Goal: Task Accomplishment & Management: Complete application form

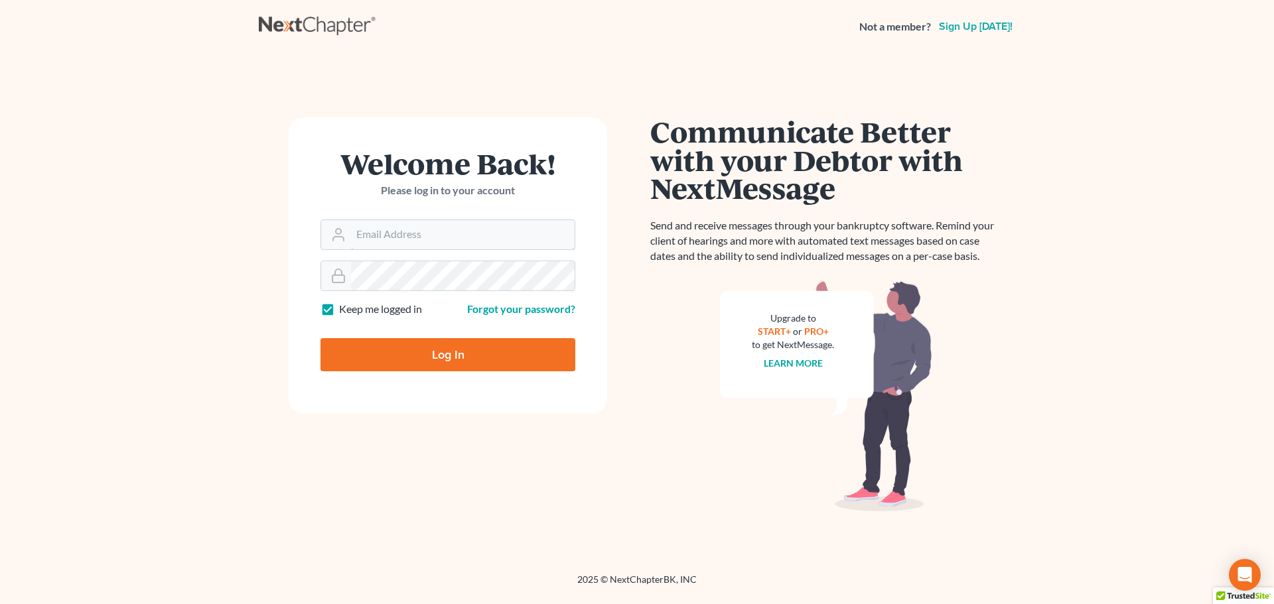
type input "[EMAIL_ADDRESS][DOMAIN_NAME]"
click at [468, 346] on input "Log In" at bounding box center [447, 354] width 255 height 33
type input "Thinking..."
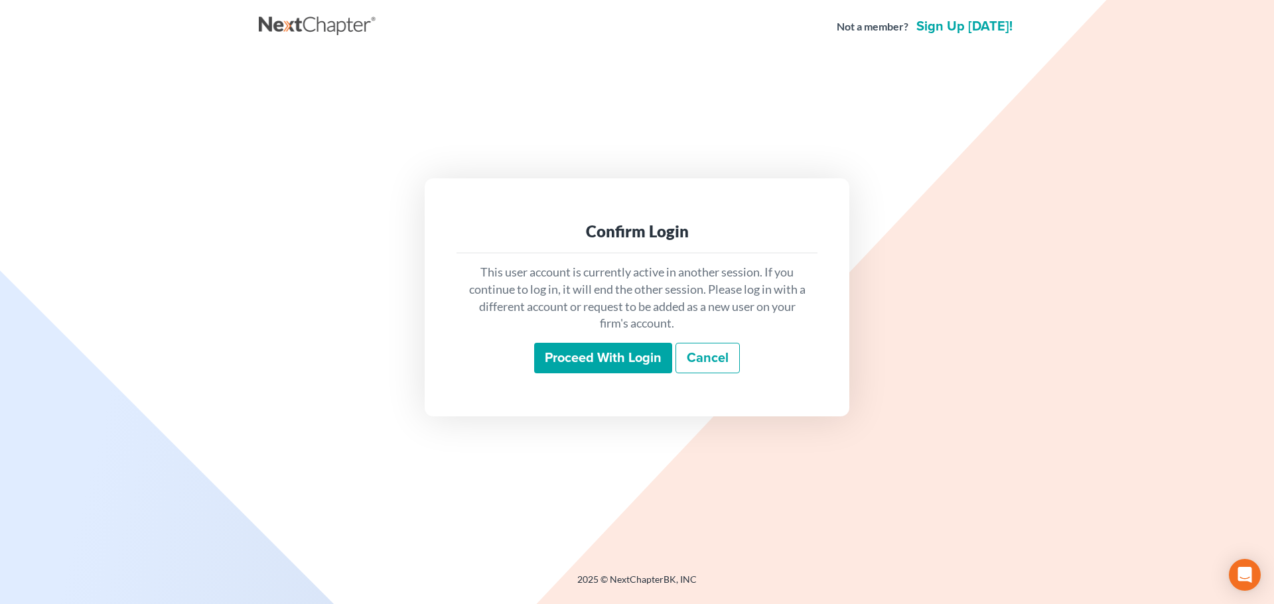
click at [592, 361] on input "Proceed with login" at bounding box center [603, 358] width 138 height 31
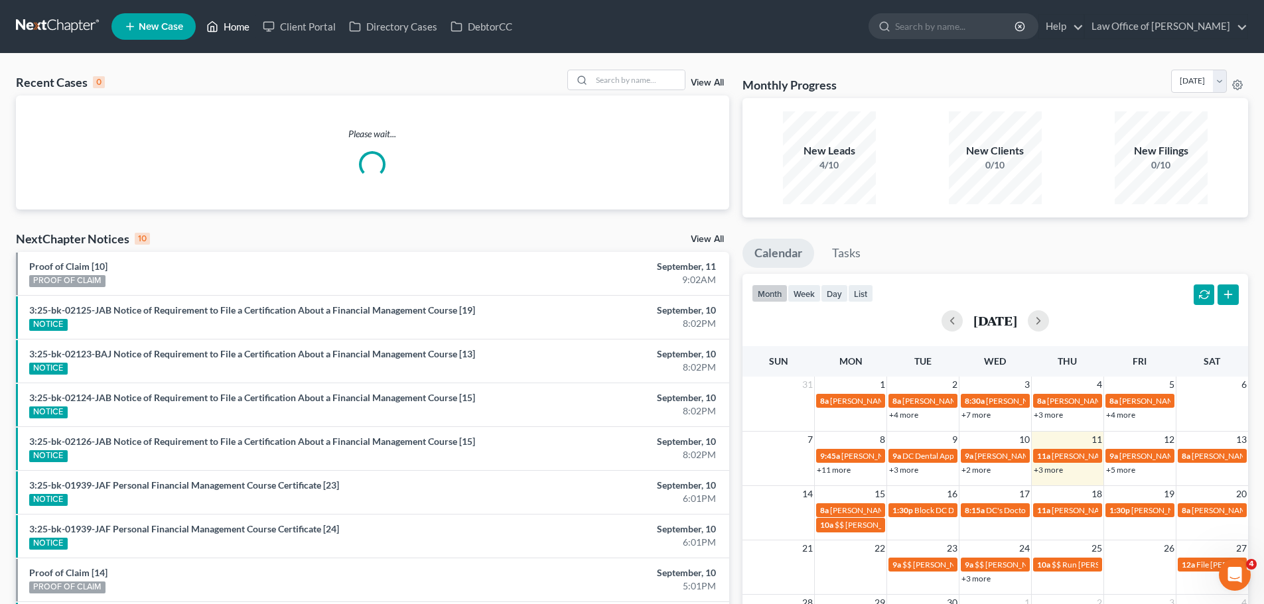
click at [234, 28] on link "Home" at bounding box center [228, 27] width 56 height 24
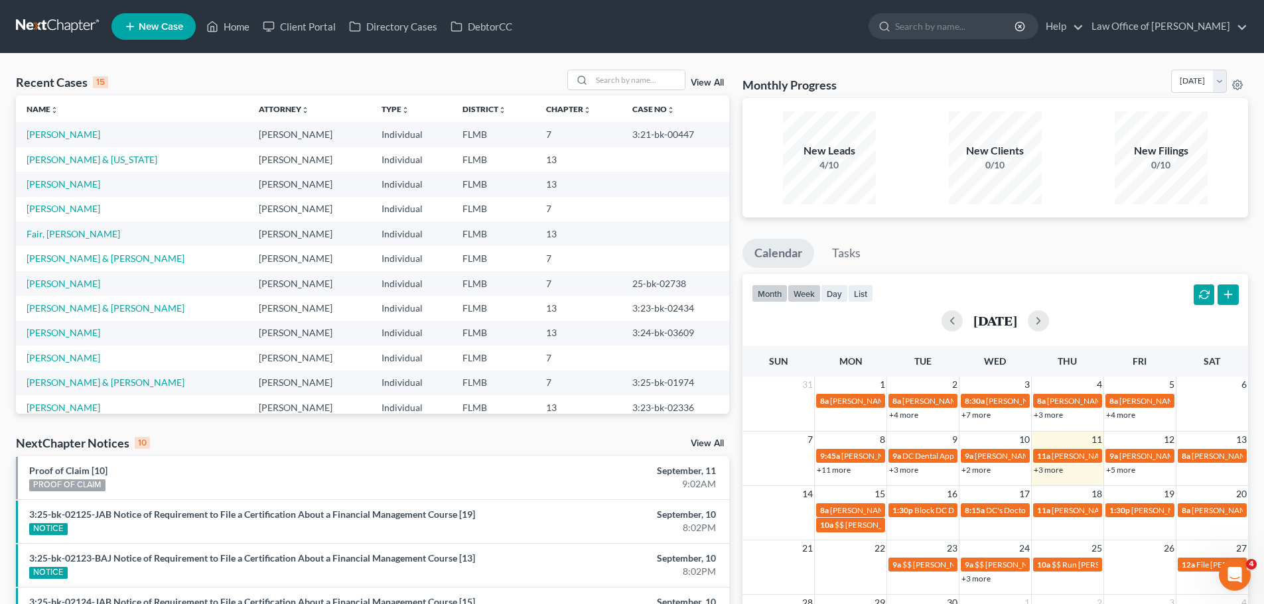
click at [801, 297] on button "week" at bounding box center [804, 294] width 33 height 18
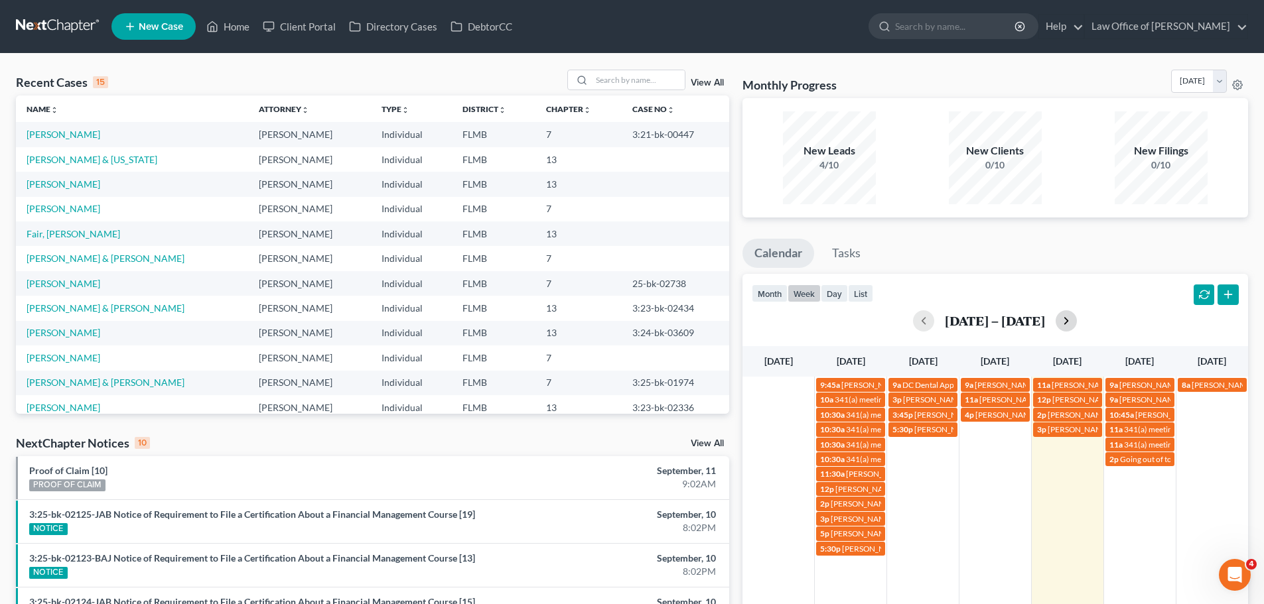
click at [1061, 326] on button "button" at bounding box center [1066, 321] width 21 height 21
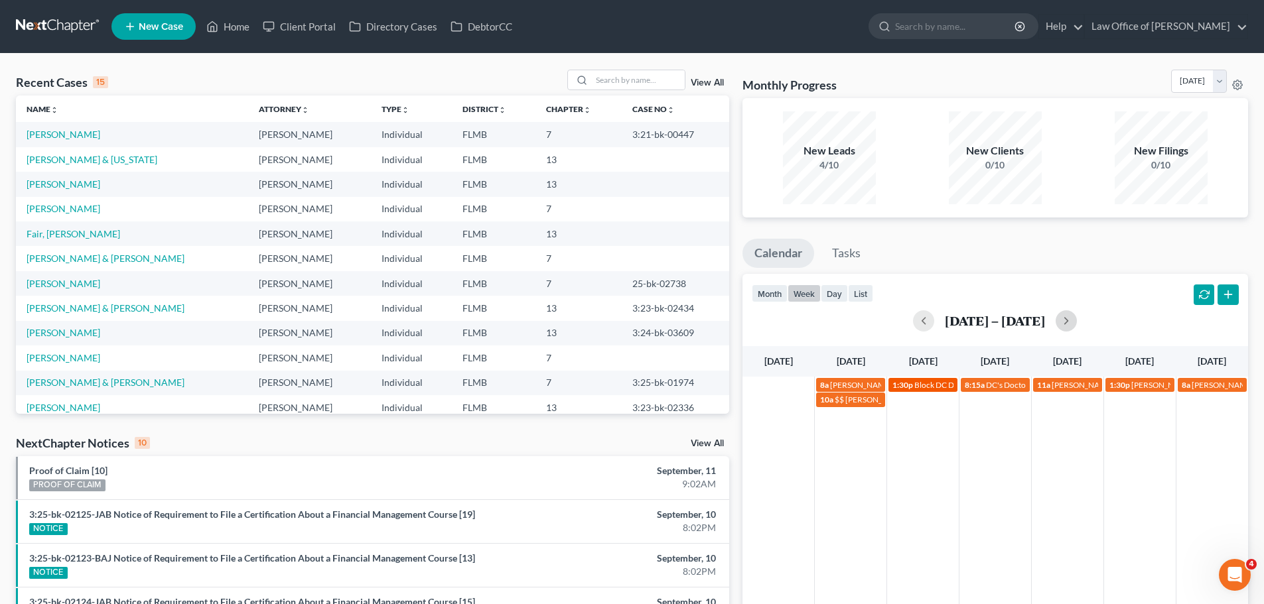
click at [928, 385] on span "Block DC Dental" at bounding box center [942, 385] width 57 height 10
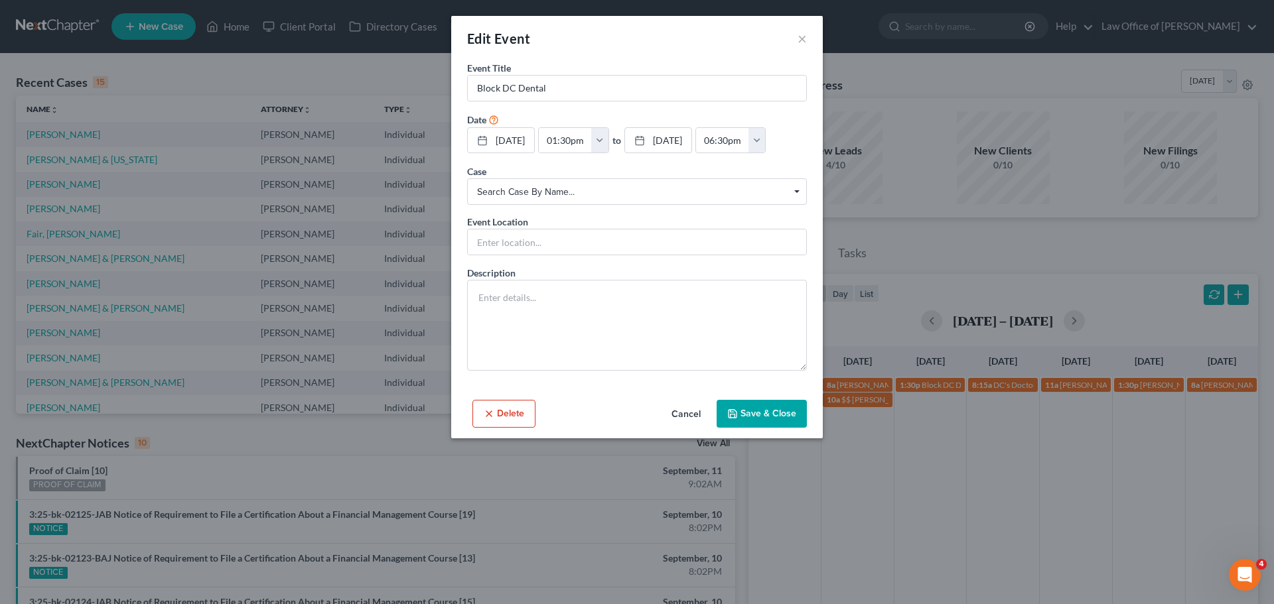
click at [811, 41] on div "Edit Event ×" at bounding box center [637, 38] width 372 height 45
click at [807, 37] on div "Edit Event ×" at bounding box center [637, 38] width 372 height 45
click at [799, 37] on button "×" at bounding box center [802, 39] width 9 height 16
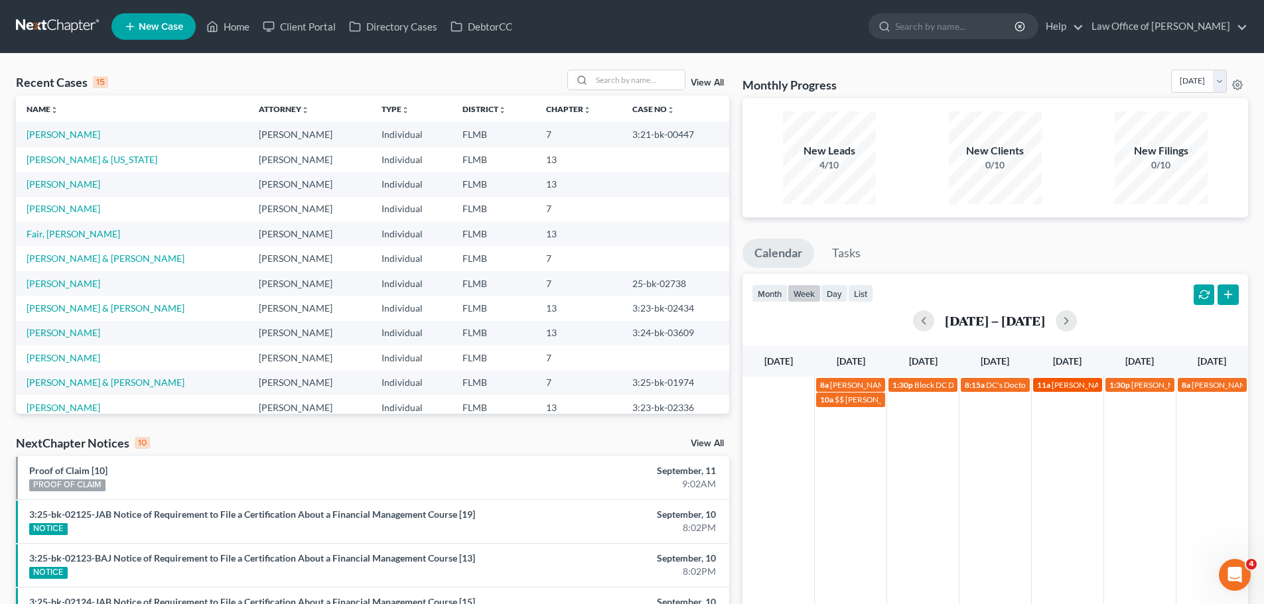
click at [1086, 384] on span "Courtney Raney" at bounding box center [1083, 385] width 62 height 10
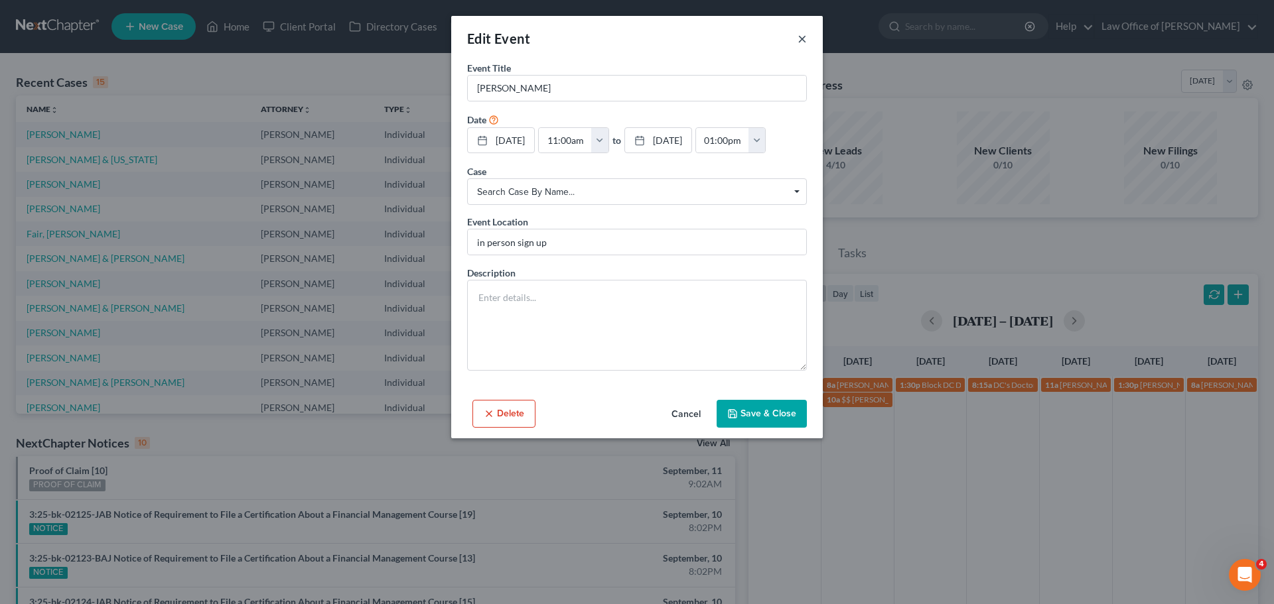
click at [803, 40] on button "×" at bounding box center [802, 39] width 9 height 16
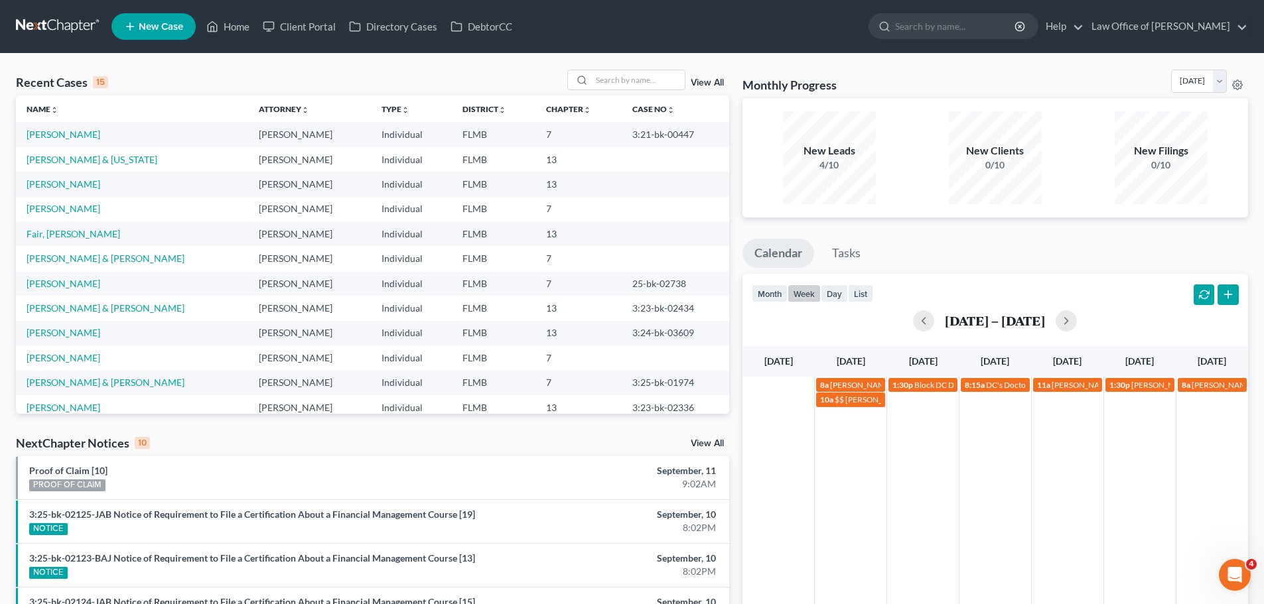
click at [919, 424] on div "8a Sean Simmons 904-792-1773 1:30p Block DC Dental 8:15a DC's Doctors Appt - An…" at bounding box center [995, 541] width 506 height 328
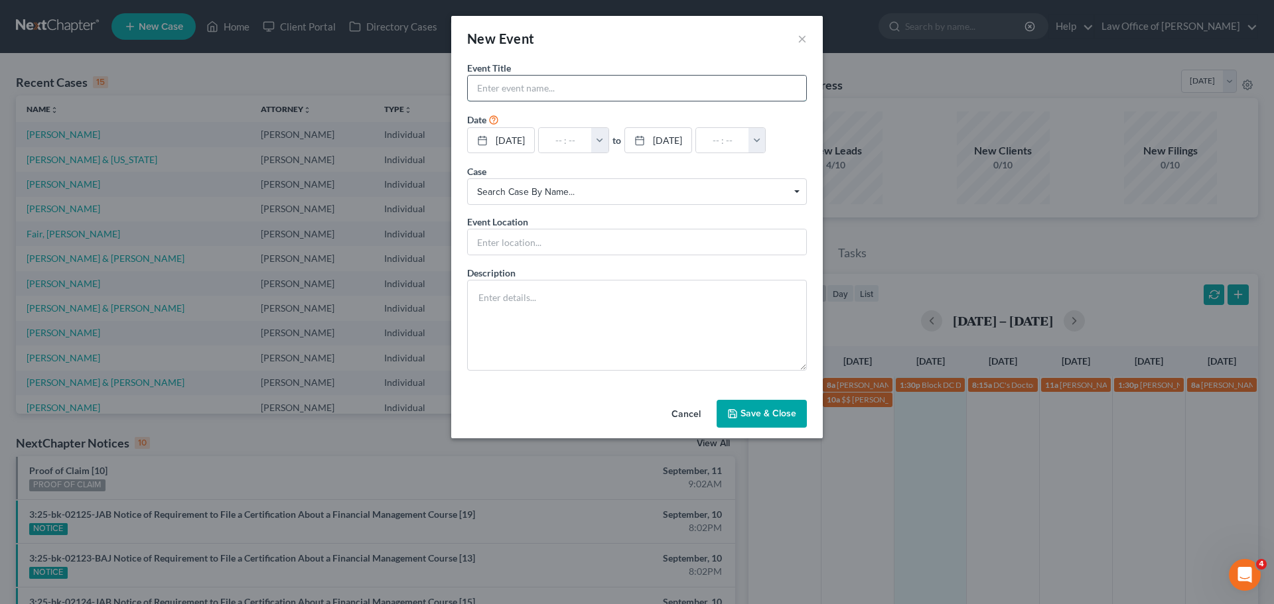
click at [527, 93] on input "text" at bounding box center [637, 88] width 338 height 25
click at [575, 100] on input "text" at bounding box center [637, 88] width 338 height 25
paste input "Jonathan Perry"
type input "Jonathan Perry"
click at [575, 140] on input "text" at bounding box center [565, 140] width 53 height 25
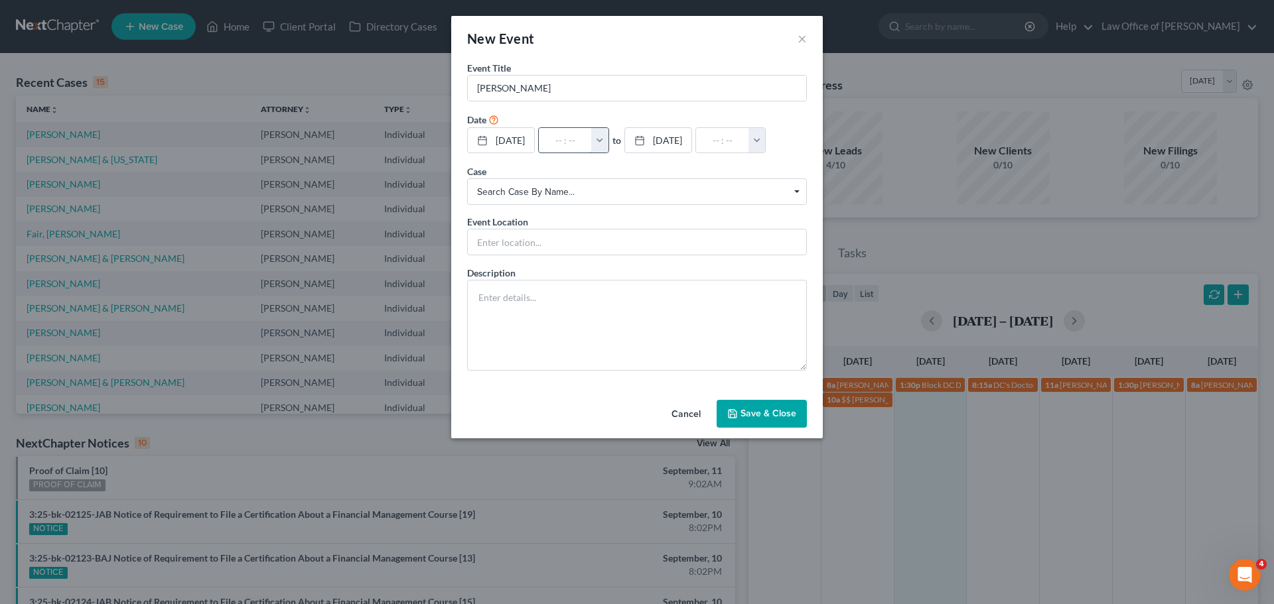
type input "9"
type input "01:00am"
type input "9:"
type input "10:00am"
type input "9:0"
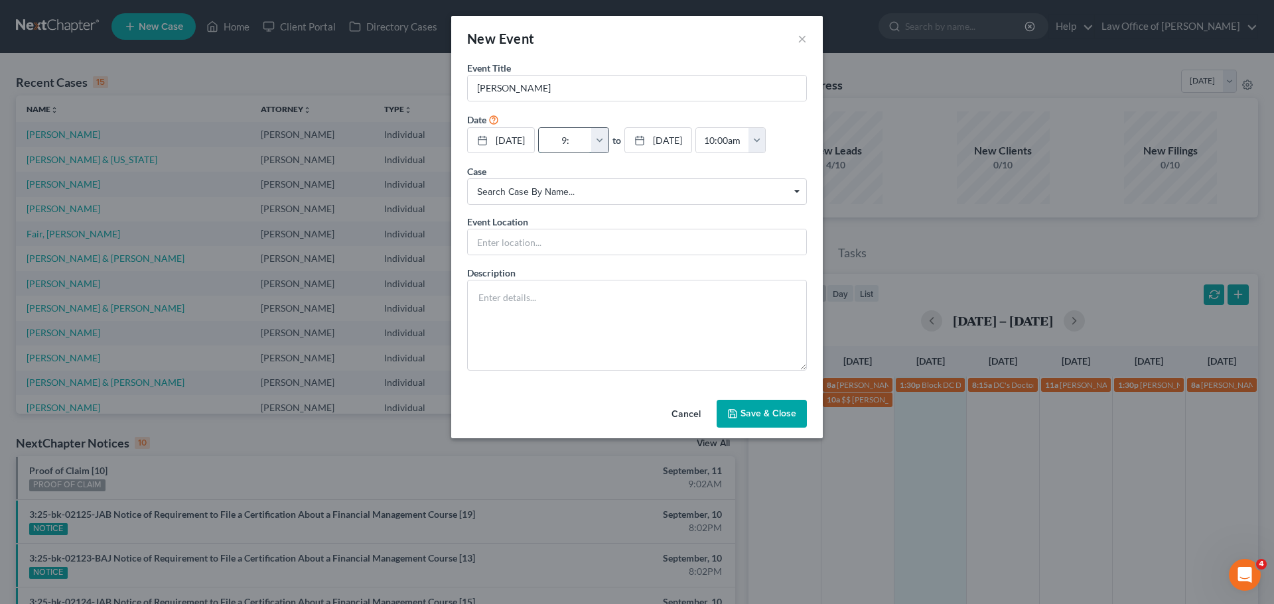
type input "01:00am"
type input "9:00"
type input "10:00am"
type input "9:00a"
type input "01:00am"
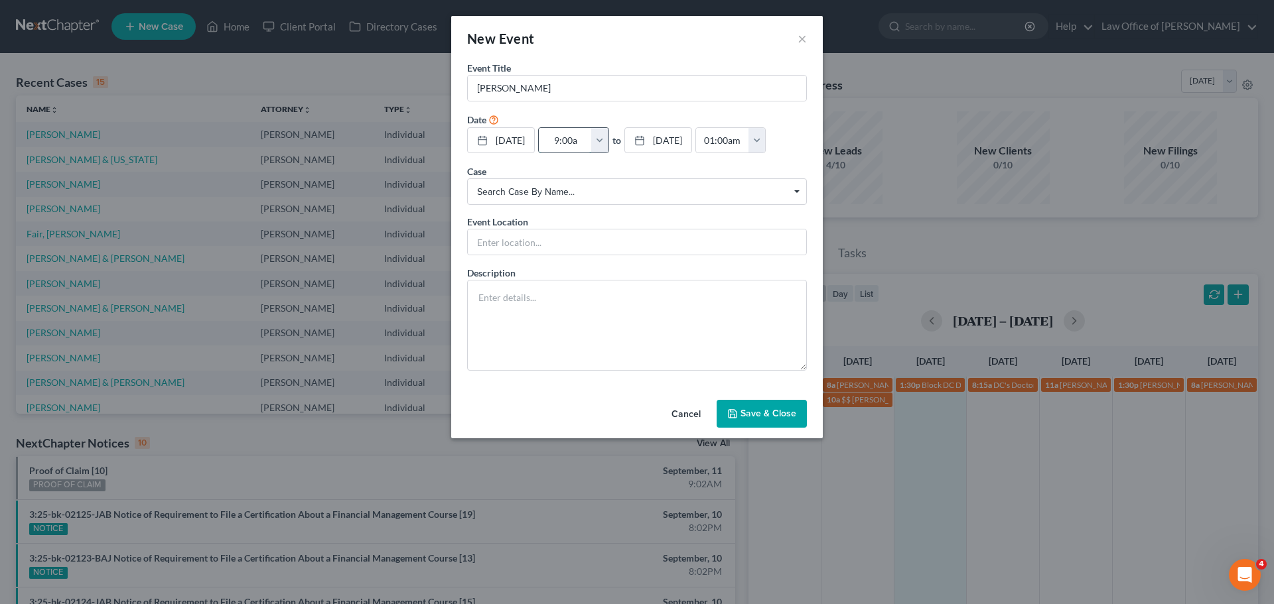
type input "9:00am"
type input "10:00am"
type input "9:00am"
click at [616, 89] on input "Jonathan Perry" at bounding box center [637, 88] width 338 height 25
paste input "(412) 926-6440"
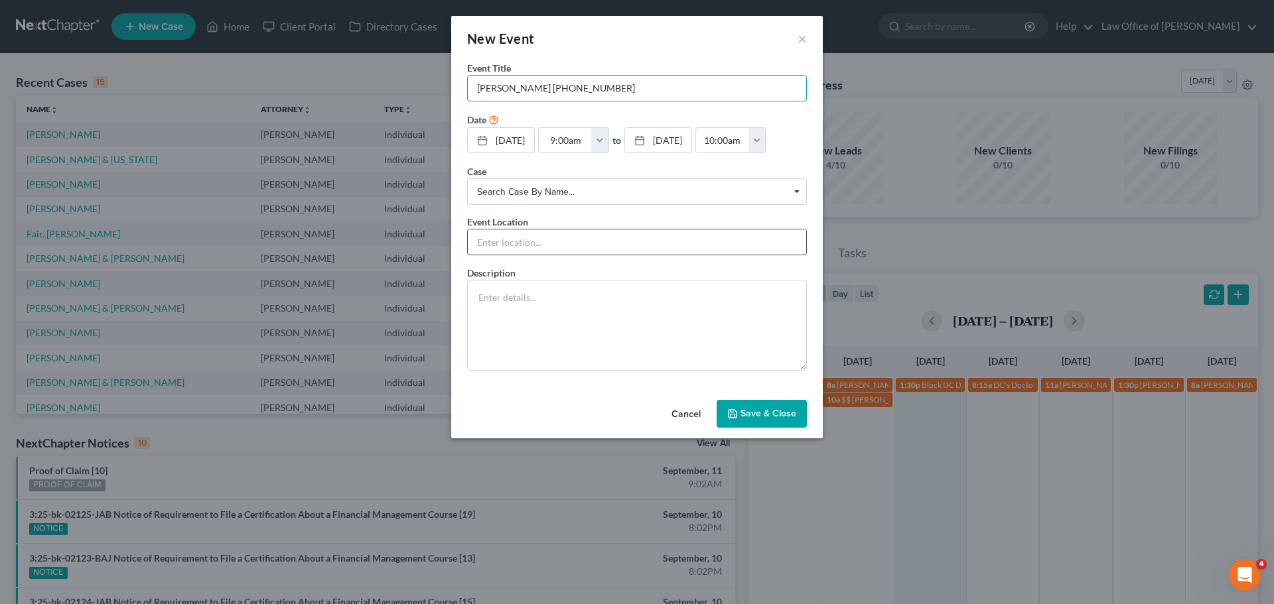
type input "Jonathan Perry (412) 926-6440"
click at [529, 252] on input "text" at bounding box center [637, 242] width 338 height 25
type input "Phone Consult"
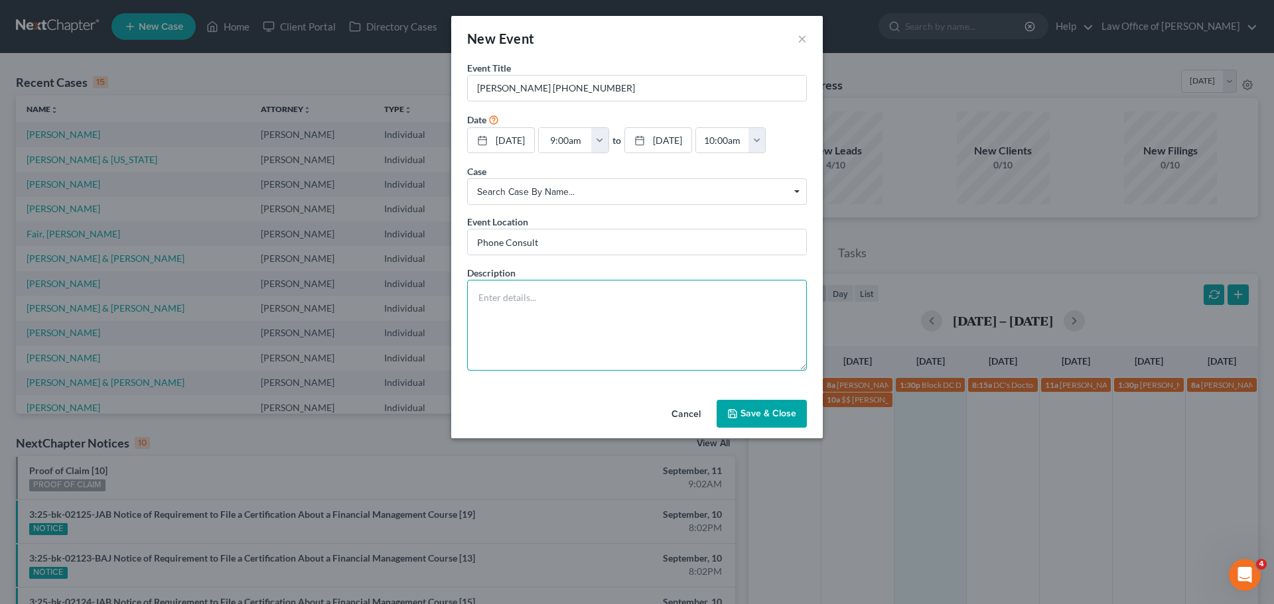
click at [573, 369] on textarea at bounding box center [637, 325] width 340 height 91
paste textarea "jonfperry@hotmail.com"
type textarea "jonfperry@hotmail.com Bankruptcy"
click at [770, 423] on button "Save & Close" at bounding box center [762, 414] width 90 height 28
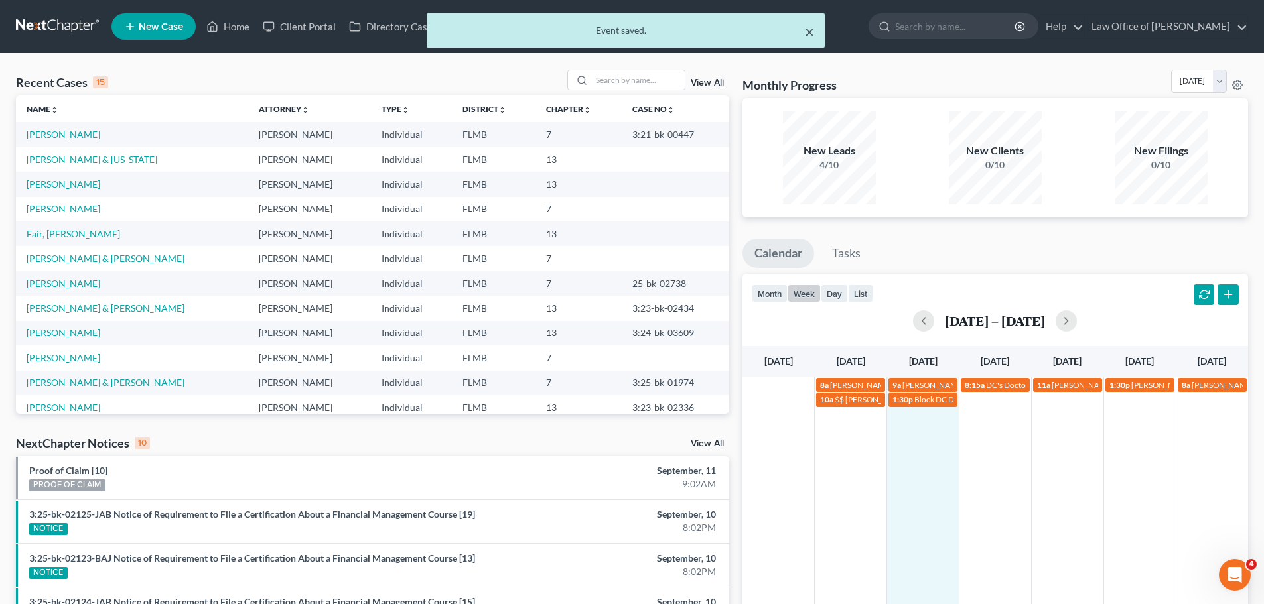
click at [809, 30] on button "×" at bounding box center [809, 32] width 9 height 16
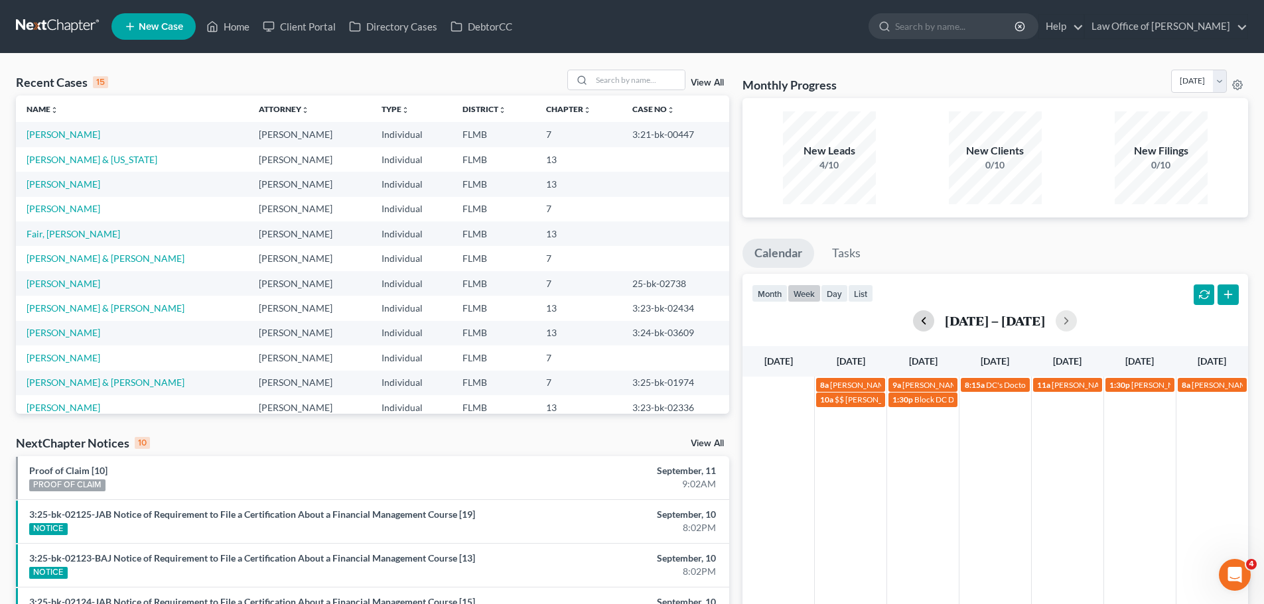
click at [926, 320] on button "button" at bounding box center [923, 321] width 21 height 21
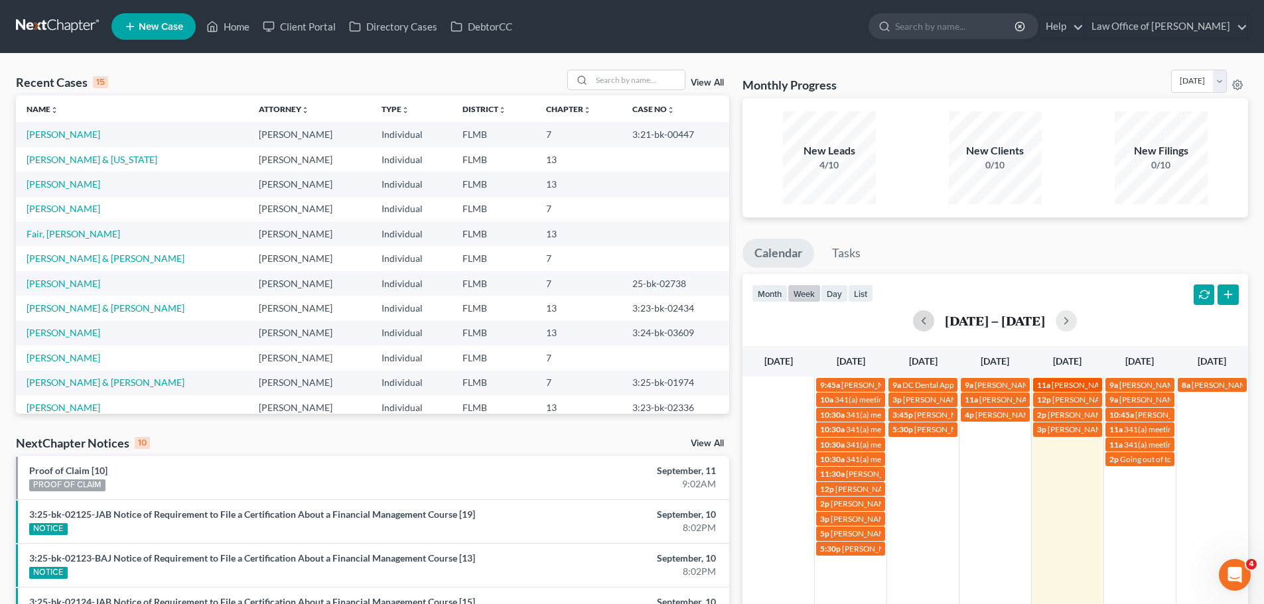
click at [1061, 381] on span "Rachel Hope - search Brevard County clerk of courts" at bounding box center [1151, 385] width 199 height 10
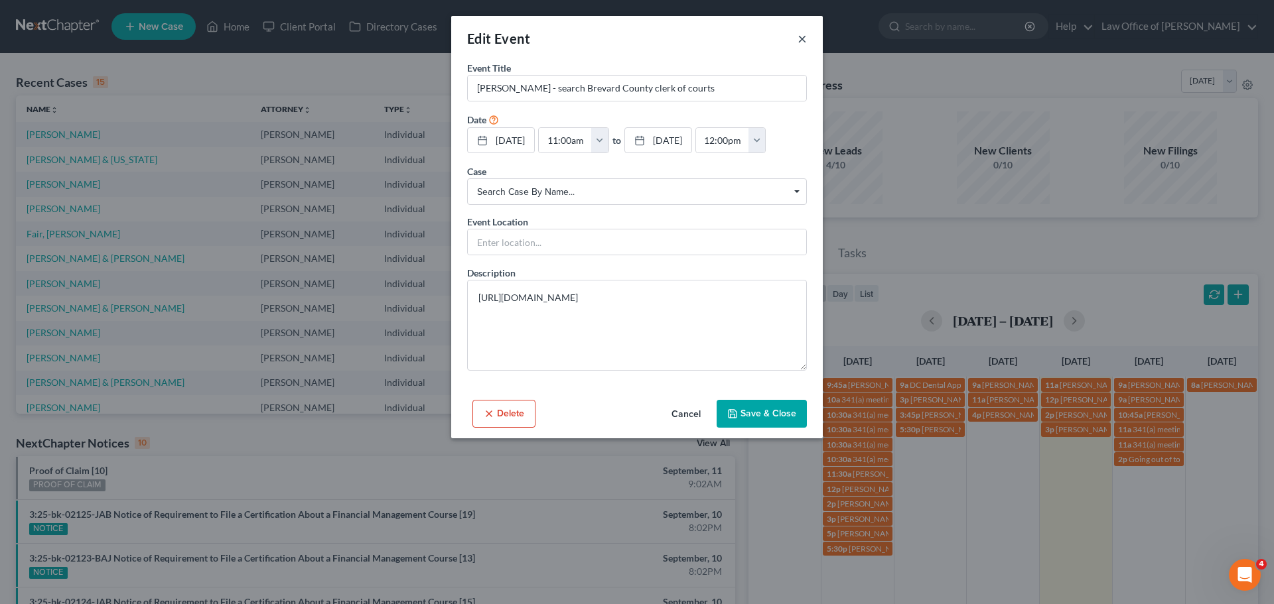
click at [805, 44] on button "×" at bounding box center [802, 39] width 9 height 16
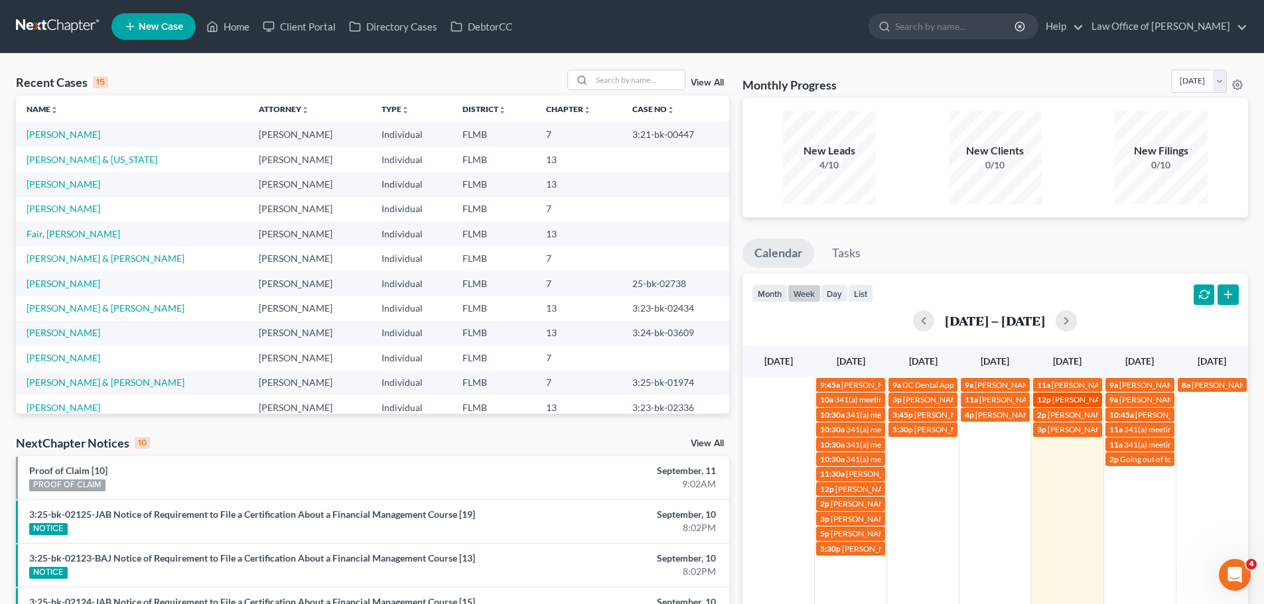
click at [1070, 403] on span "Patrick Beaty Jr 9048384588" at bounding box center [1107, 400] width 110 height 10
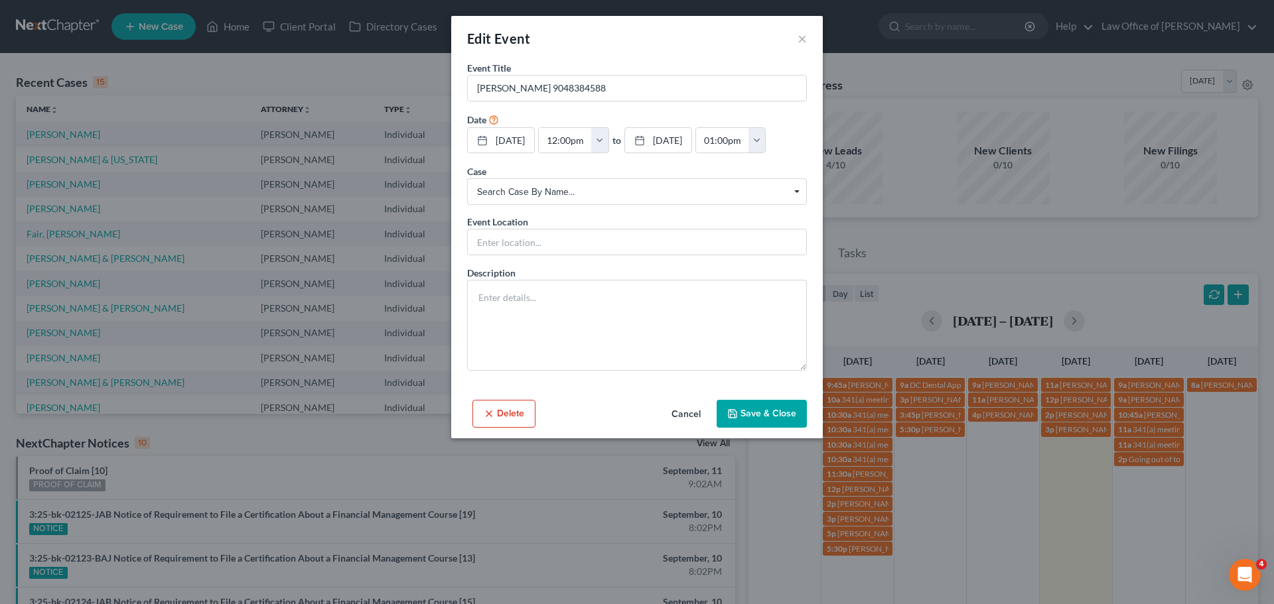
click at [792, 40] on div "Edit Event ×" at bounding box center [637, 38] width 372 height 45
click at [802, 39] on button "×" at bounding box center [802, 39] width 9 height 16
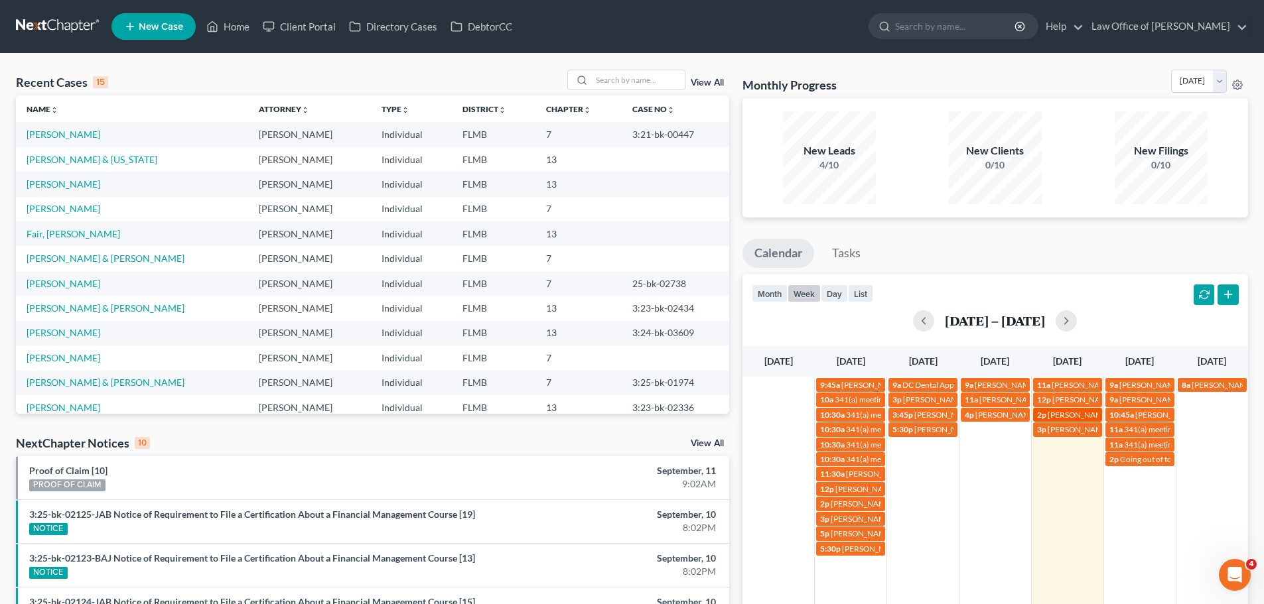
click at [1076, 416] on span "Paul Binns 904-437-6068" at bounding box center [1115, 415] width 134 height 10
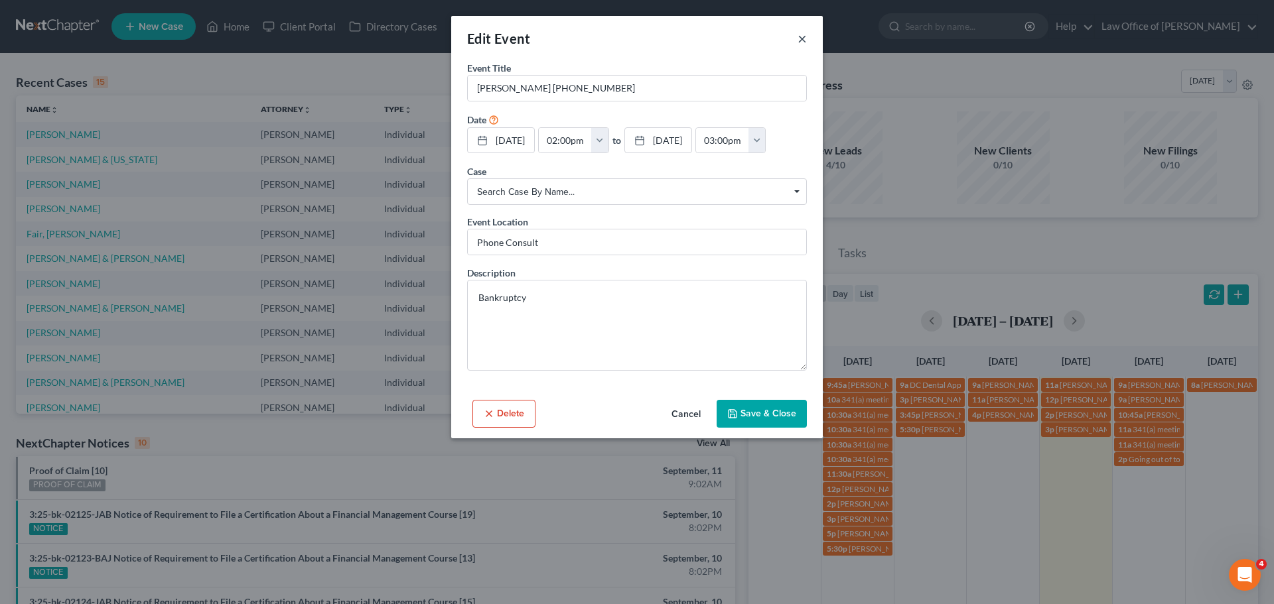
click at [801, 36] on button "×" at bounding box center [802, 39] width 9 height 16
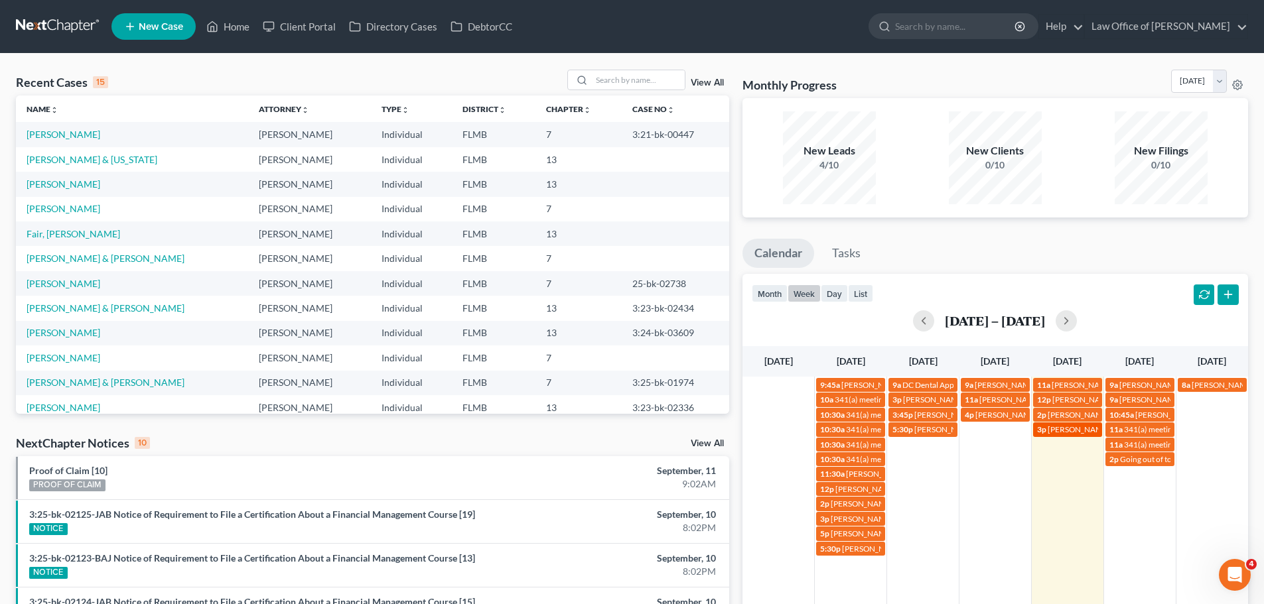
click at [1065, 432] on span "Joshua Serhill FC hearing Duval County" at bounding box center [1123, 430] width 151 height 10
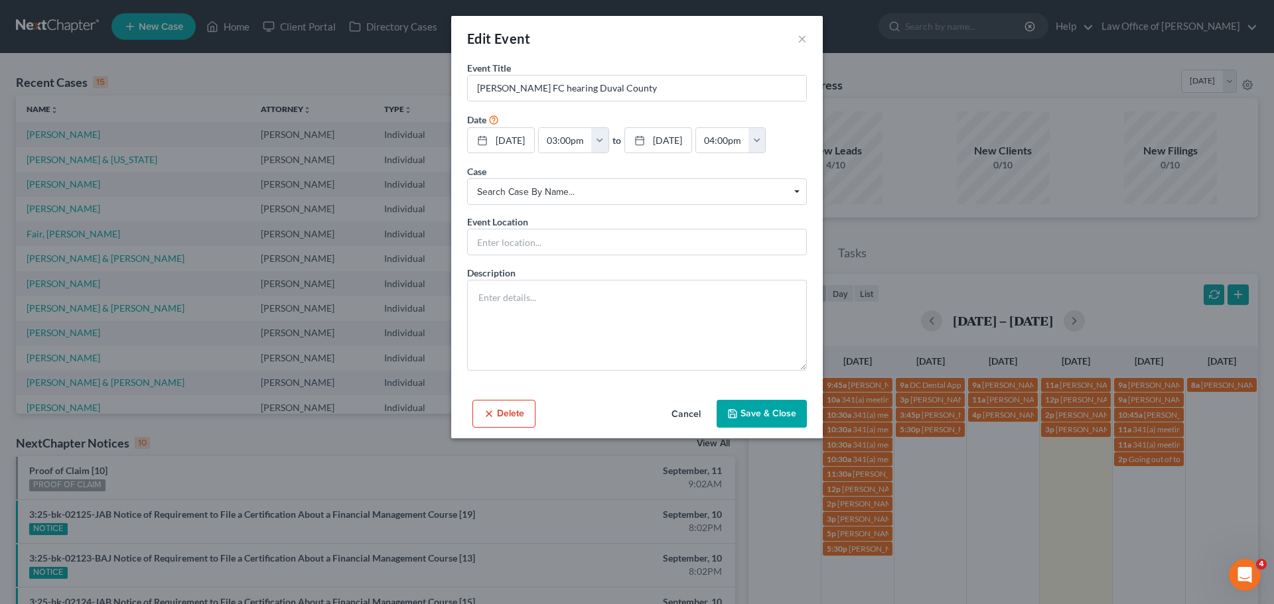
click at [790, 33] on div "Edit Event ×" at bounding box center [637, 38] width 372 height 45
click at [797, 37] on div "Edit Event ×" at bounding box center [637, 38] width 372 height 45
click at [807, 40] on div "Edit Event ×" at bounding box center [637, 38] width 372 height 45
click at [800, 35] on button "×" at bounding box center [802, 39] width 9 height 16
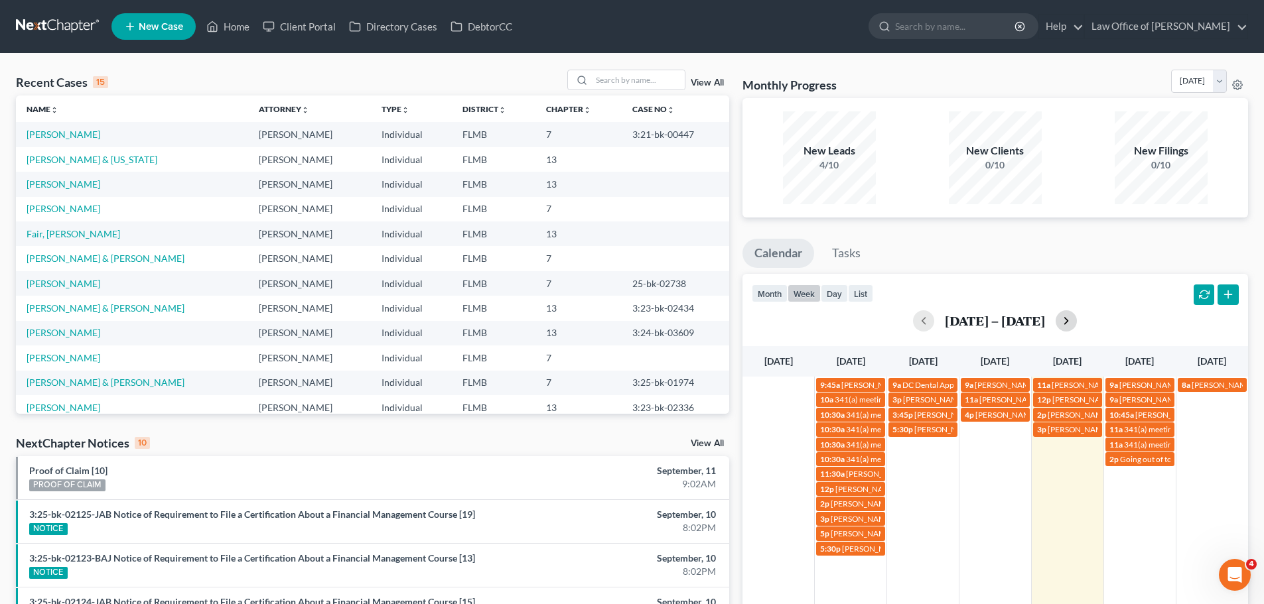
click at [1060, 316] on button "button" at bounding box center [1066, 321] width 21 height 21
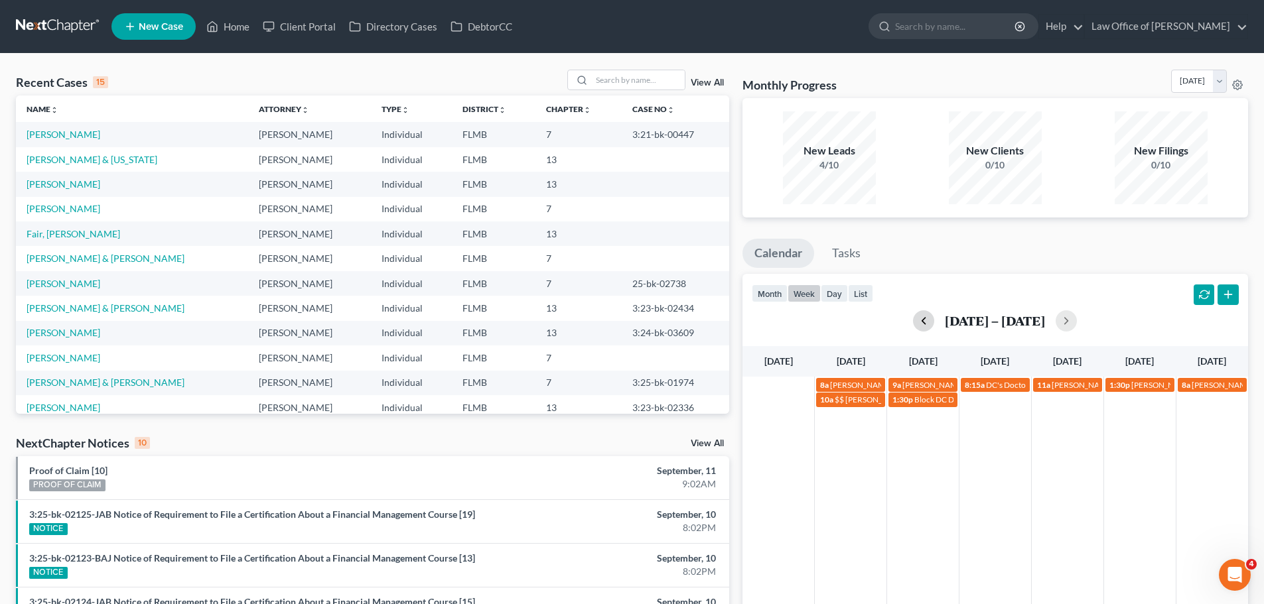
click at [914, 321] on button "button" at bounding box center [923, 321] width 21 height 21
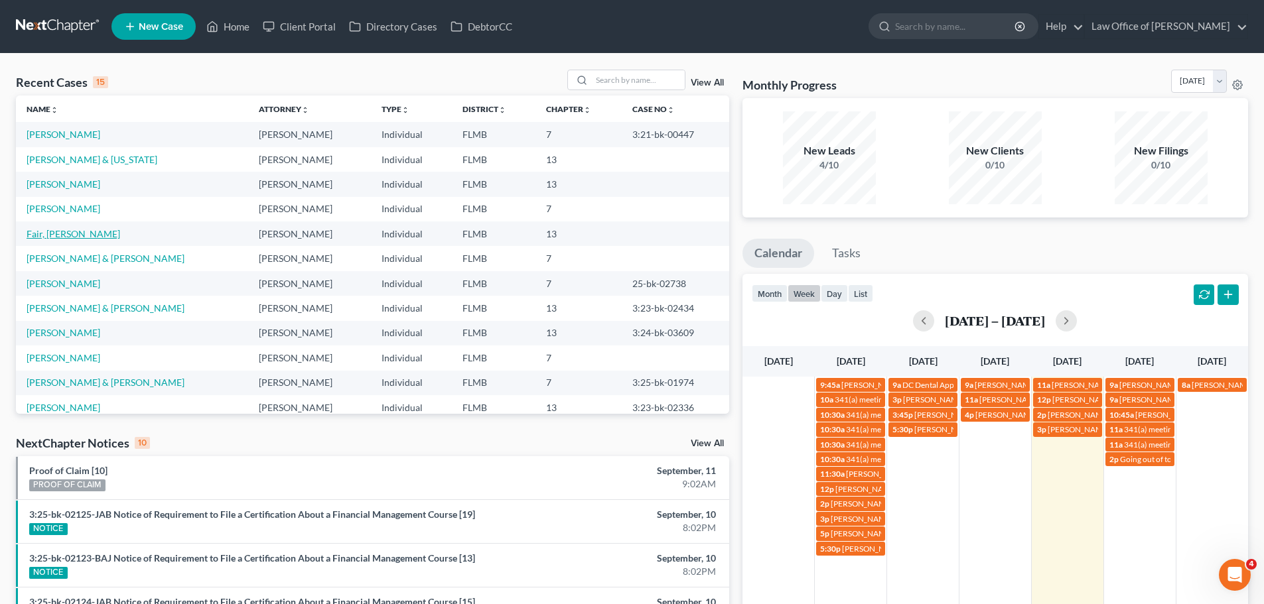
click at [53, 235] on link "Fair, Marcia" at bounding box center [74, 233] width 94 height 11
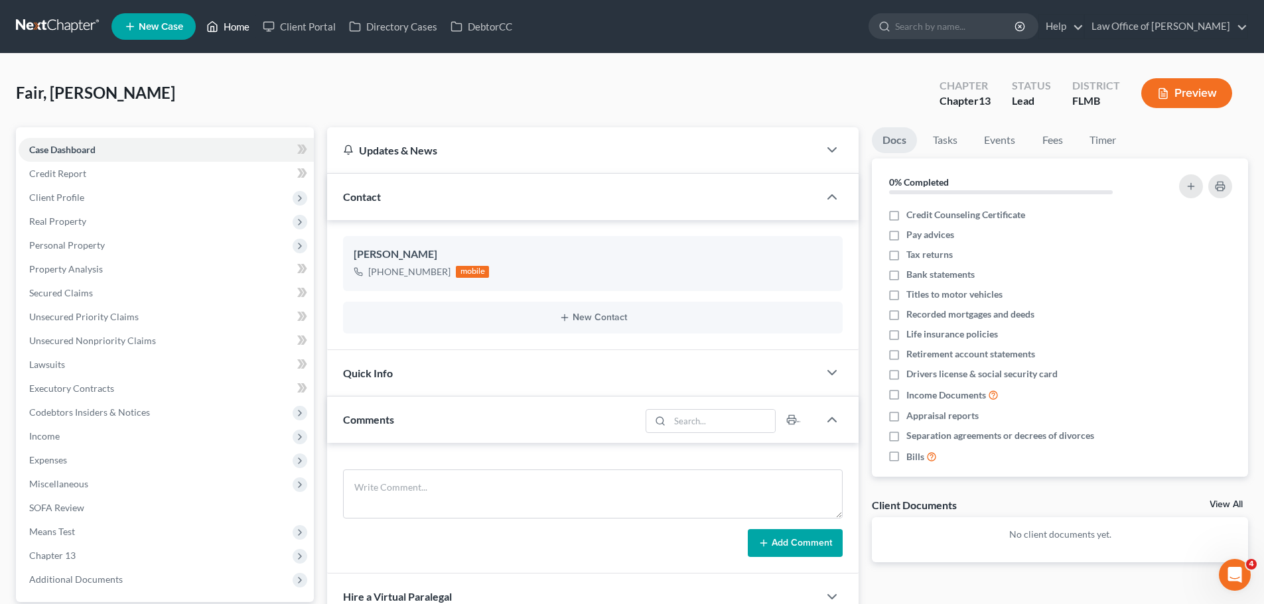
click at [229, 36] on link "Home" at bounding box center [228, 27] width 56 height 24
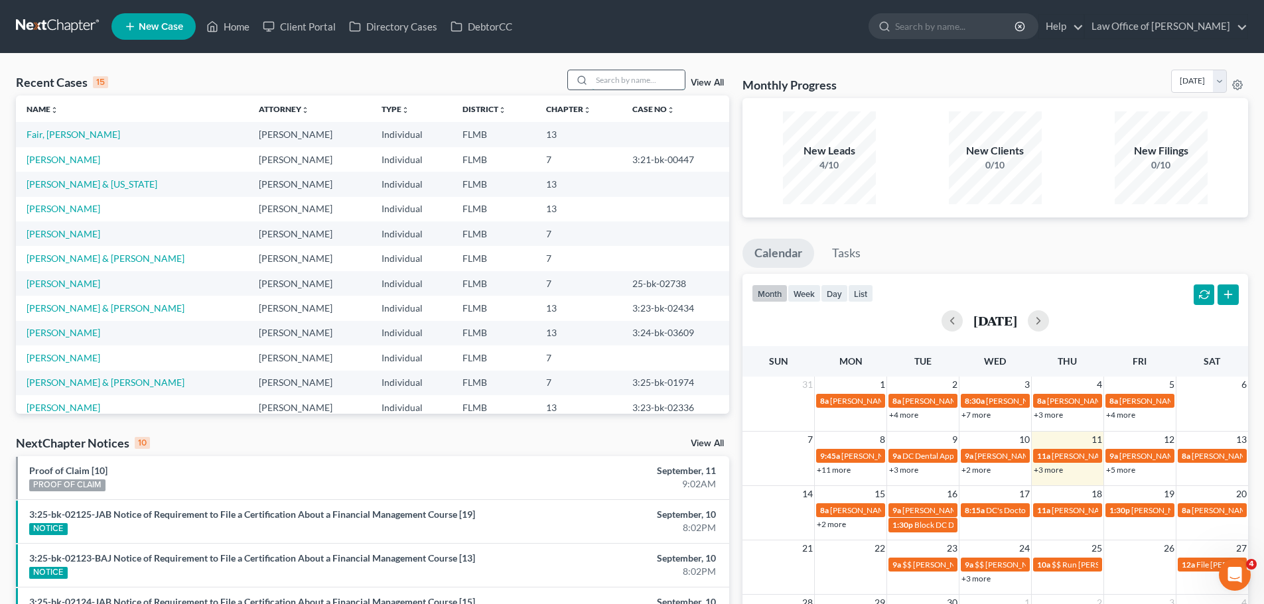
click at [608, 82] on input "search" at bounding box center [638, 79] width 93 height 19
type input "hanco"
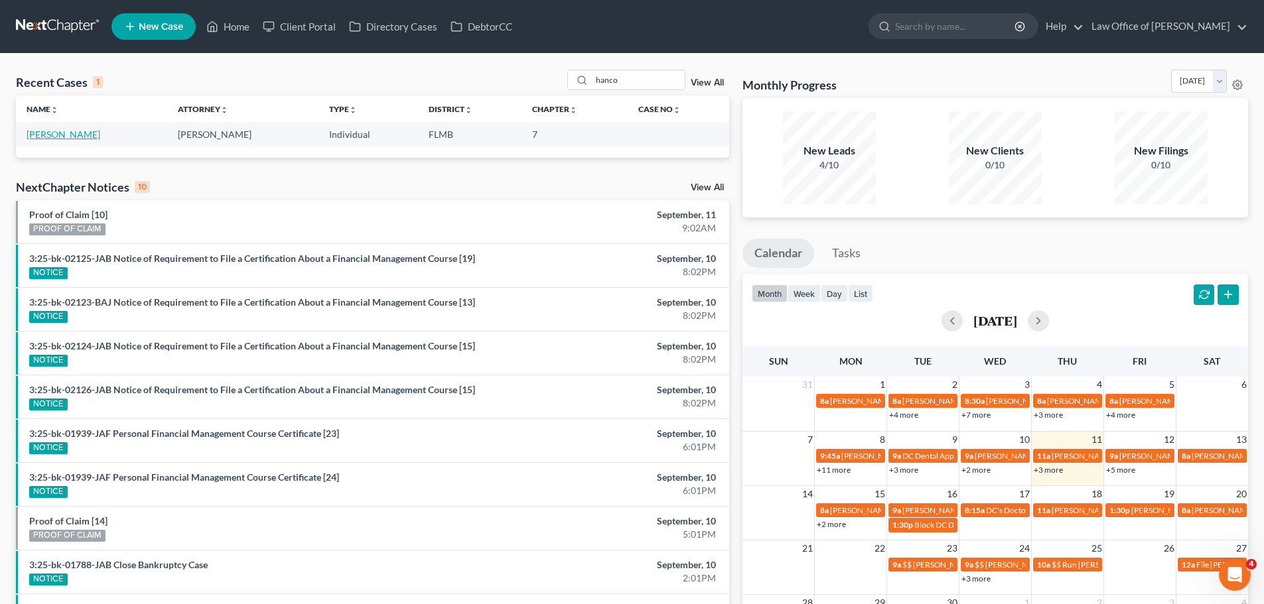
click at [82, 133] on link "Hancock, Jasmine" at bounding box center [64, 134] width 74 height 11
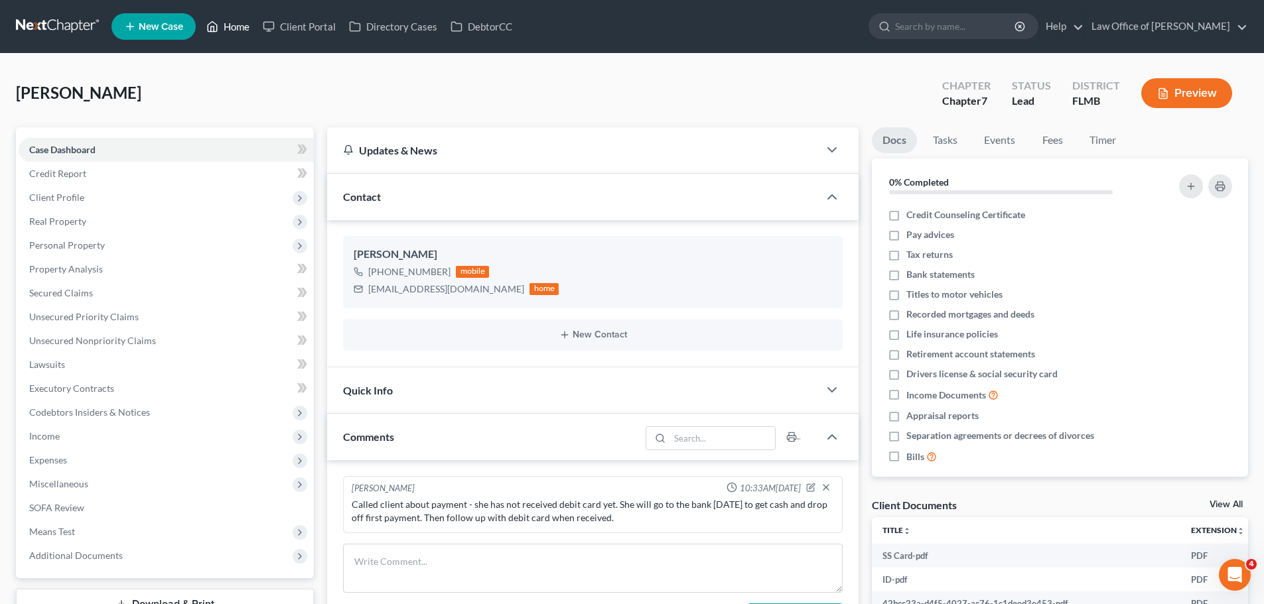
click at [228, 32] on link "Home" at bounding box center [228, 27] width 56 height 24
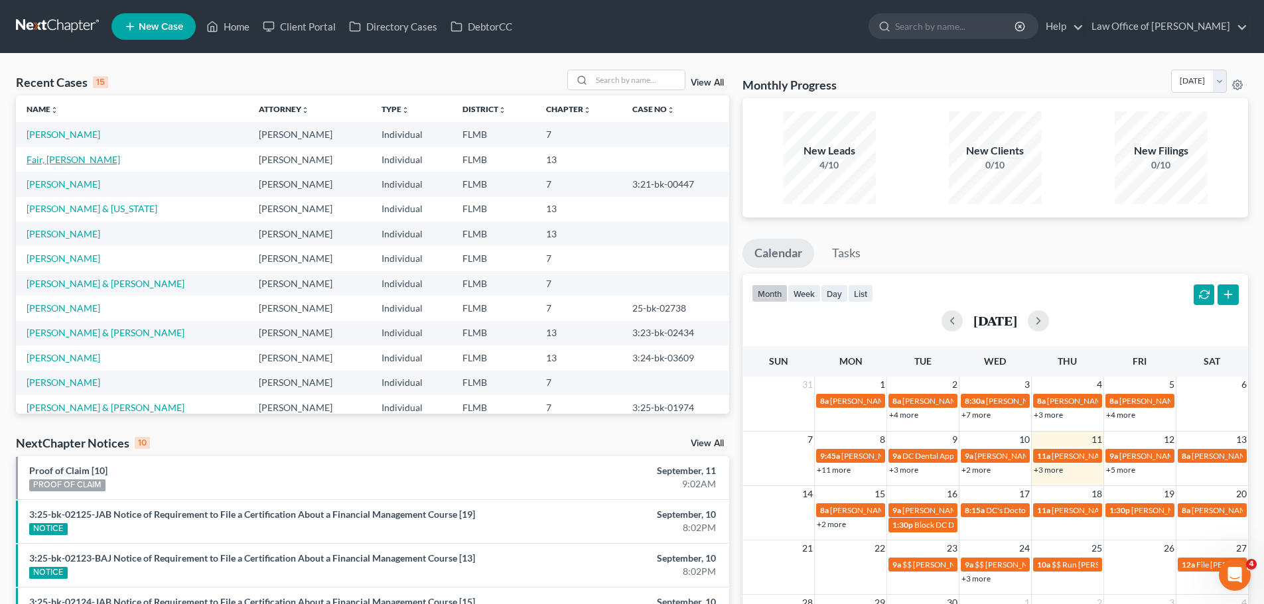
click at [69, 159] on link "Fair, Marcia" at bounding box center [74, 159] width 94 height 11
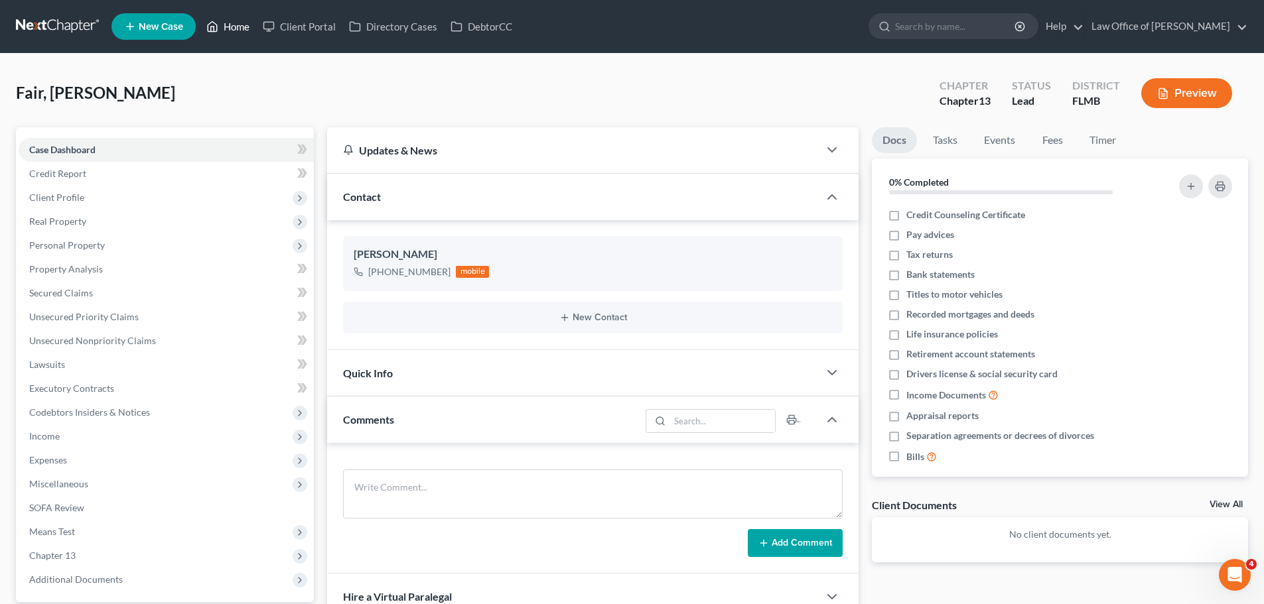
click at [236, 19] on link "Home" at bounding box center [228, 27] width 56 height 24
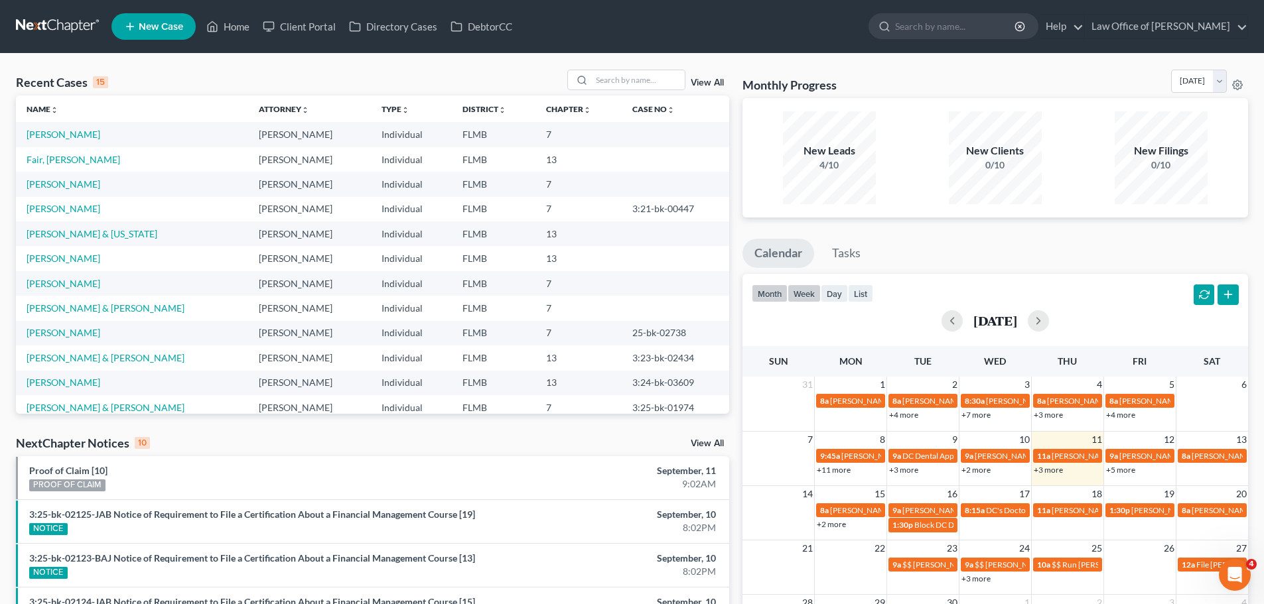
click at [802, 299] on button "week" at bounding box center [804, 294] width 33 height 18
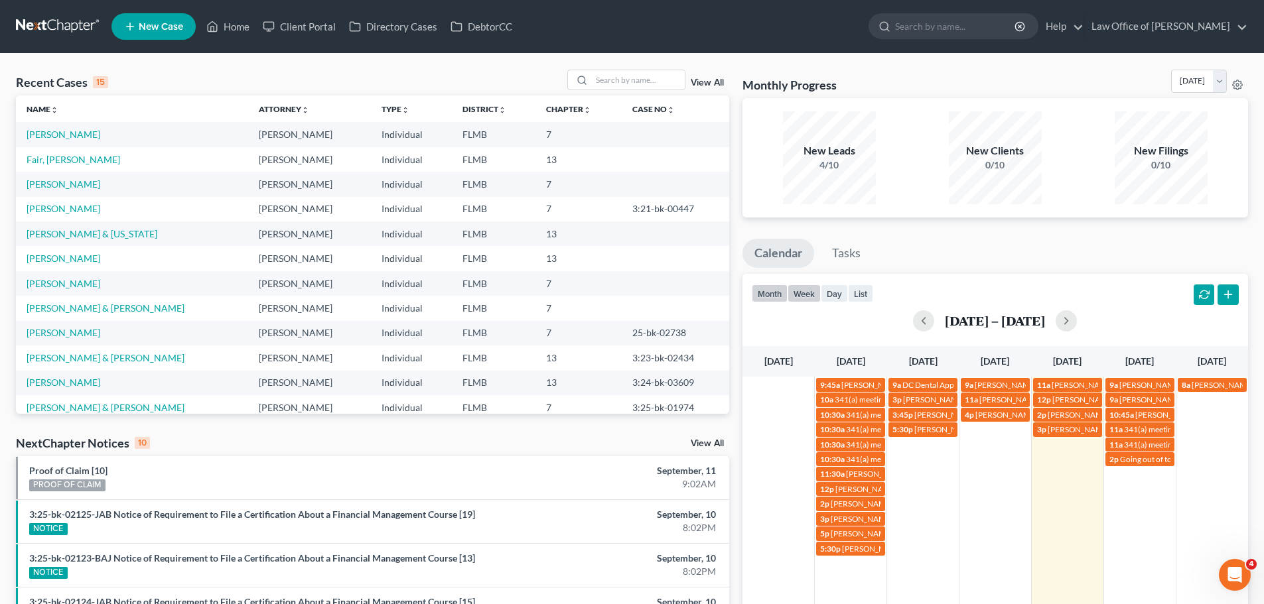
click at [762, 296] on button "month" at bounding box center [770, 294] width 36 height 18
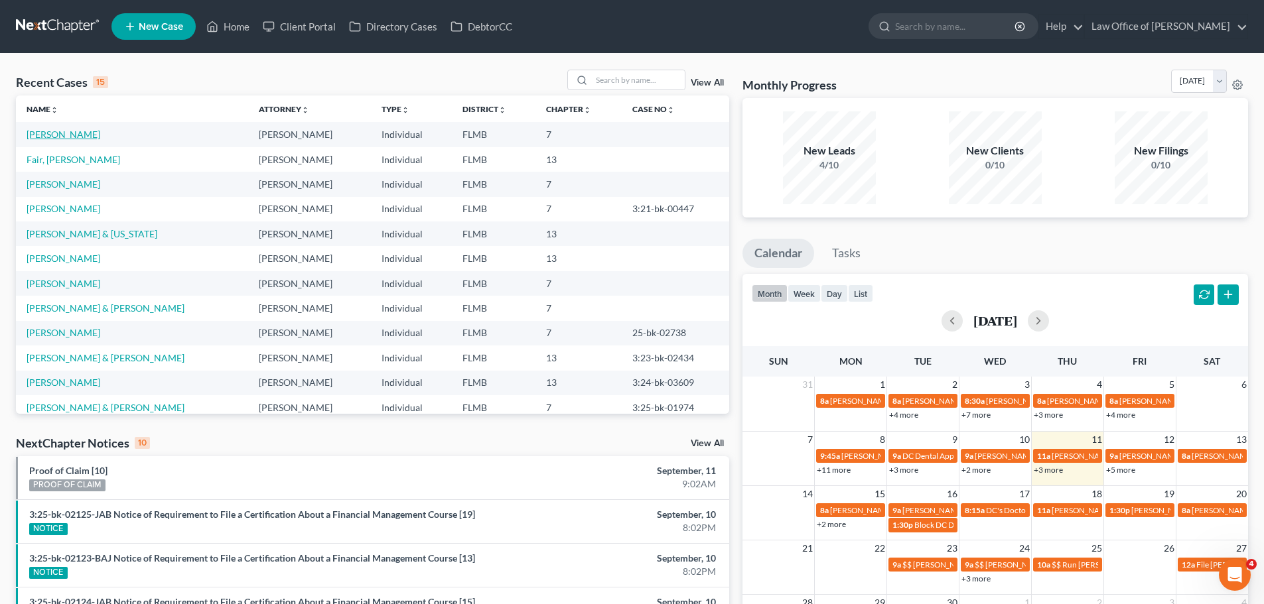
click at [62, 134] on link "Marshall, Lachanda" at bounding box center [64, 134] width 74 height 11
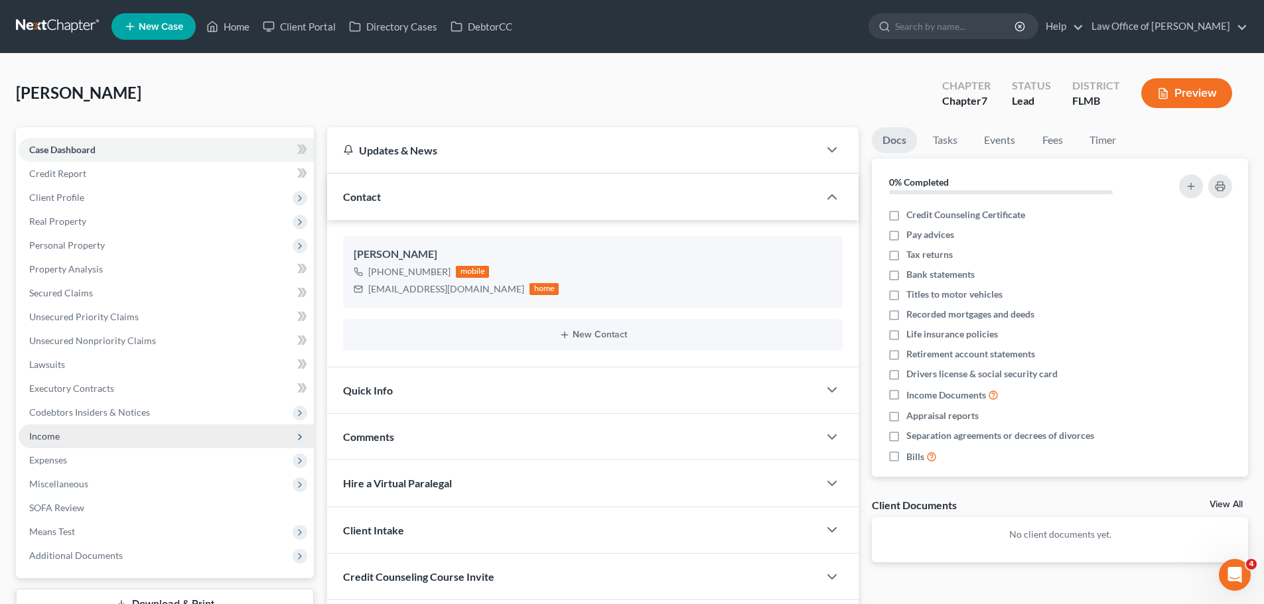
click at [159, 446] on span "Income" at bounding box center [166, 437] width 295 height 24
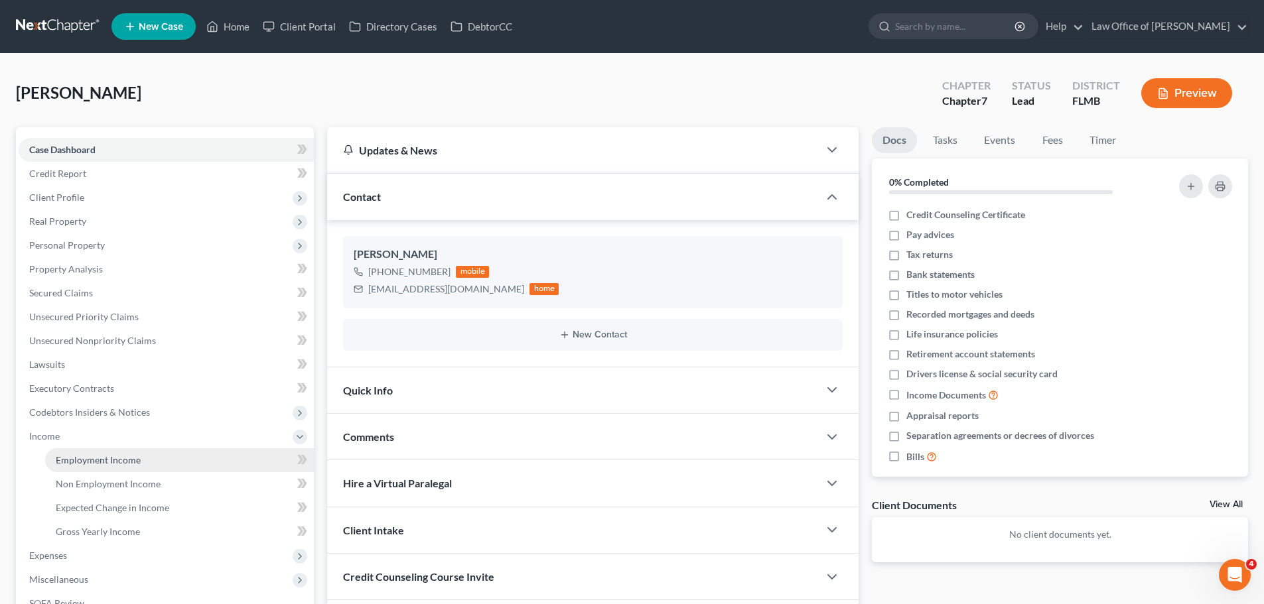
click at [170, 466] on link "Employment Income" at bounding box center [179, 461] width 269 height 24
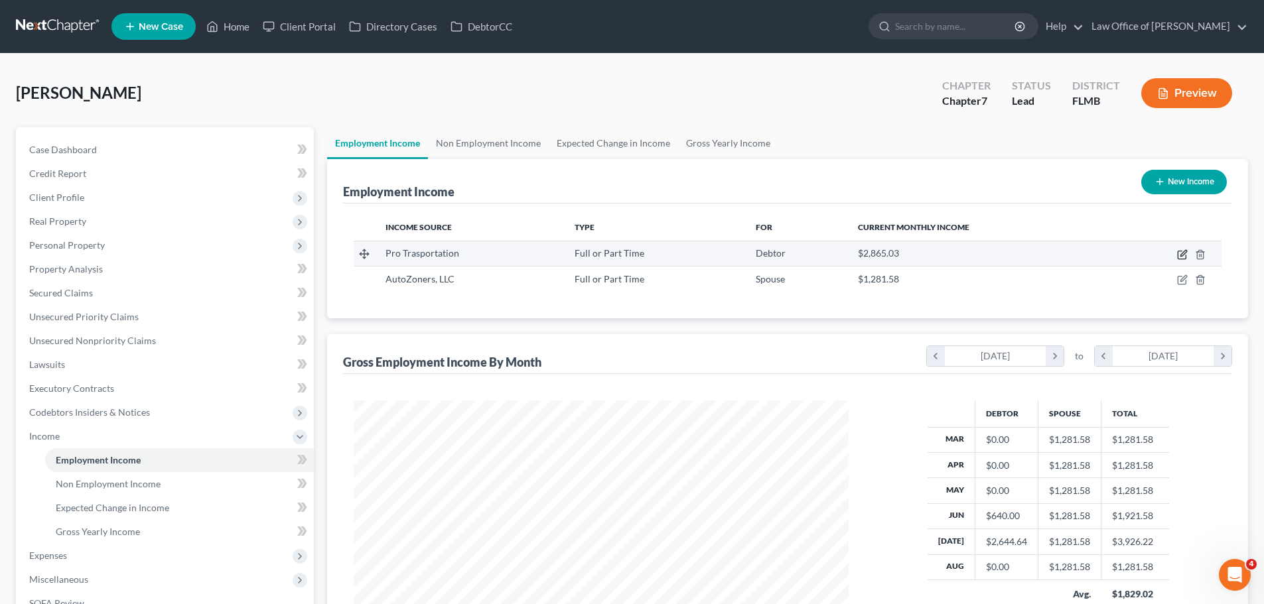
click at [1178, 253] on icon "button" at bounding box center [1182, 255] width 8 height 8
select select "0"
select select "9"
select select "2"
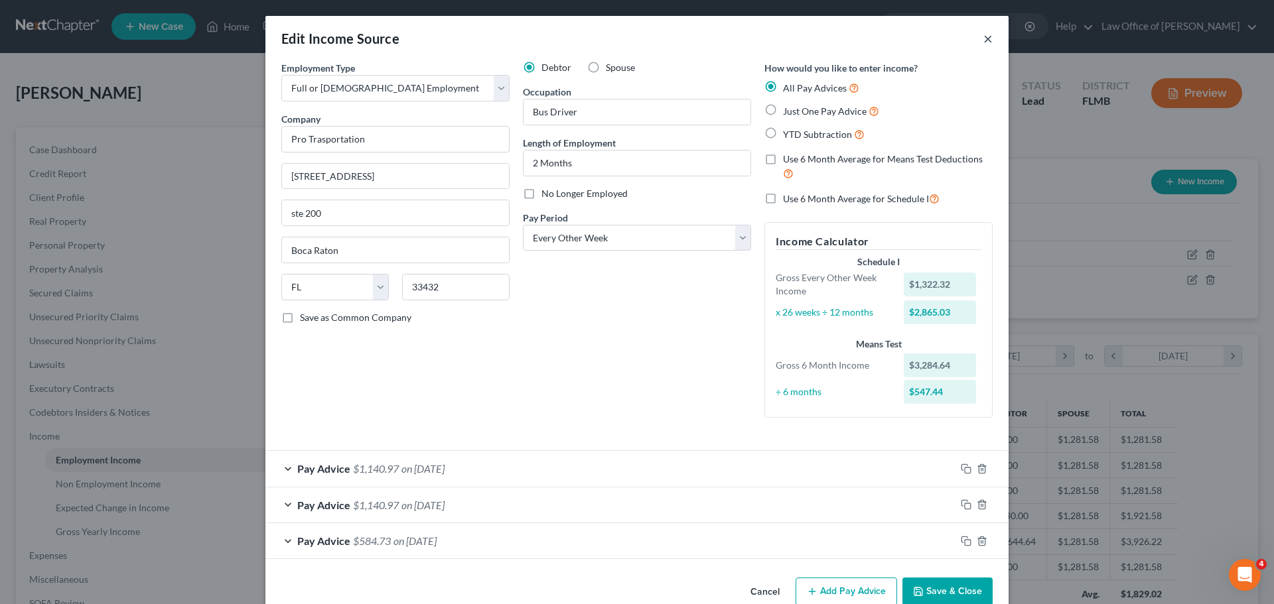
click at [983, 37] on button "×" at bounding box center [987, 39] width 9 height 16
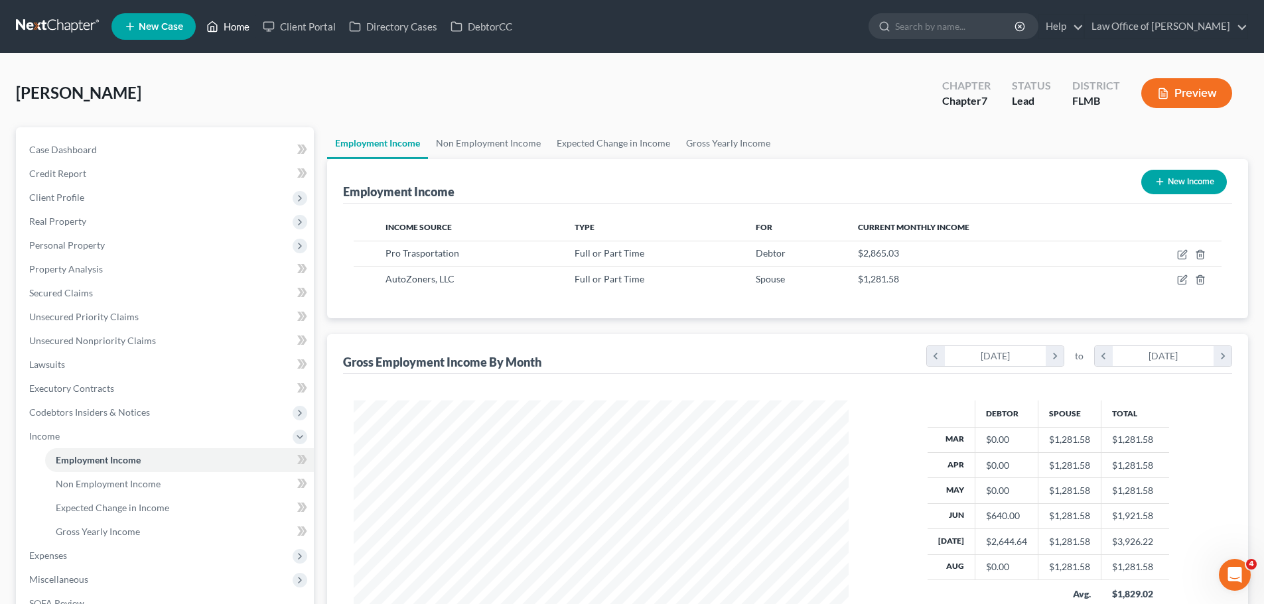
click at [238, 25] on link "Home" at bounding box center [228, 27] width 56 height 24
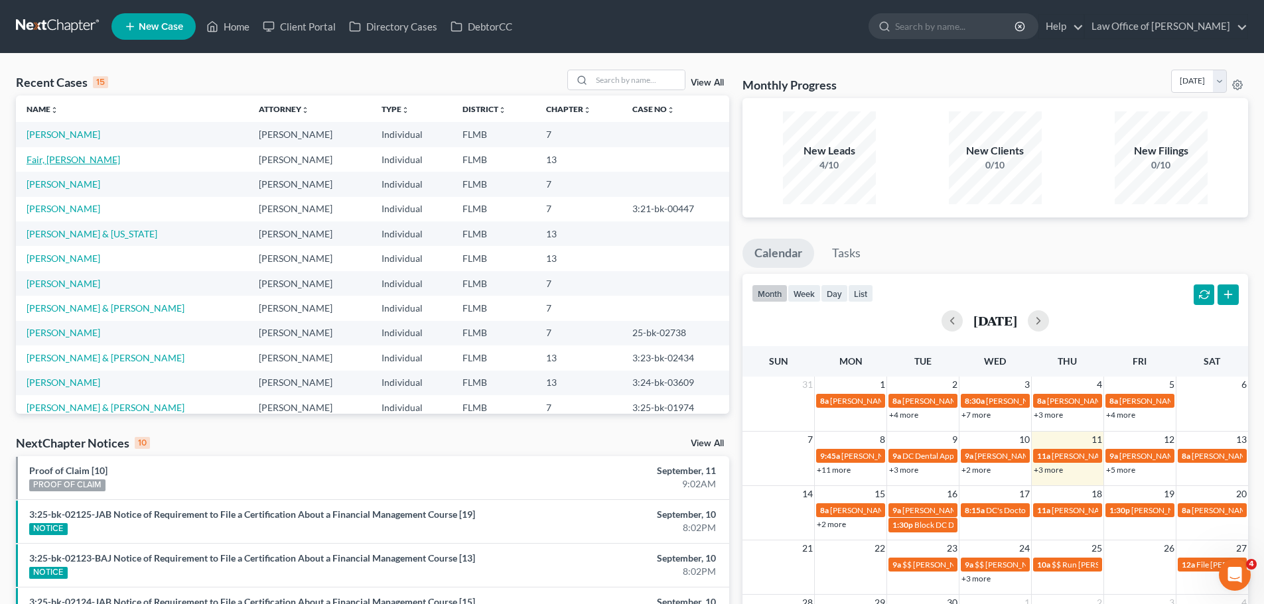
click at [58, 163] on link "Fair, Marcia" at bounding box center [74, 159] width 94 height 11
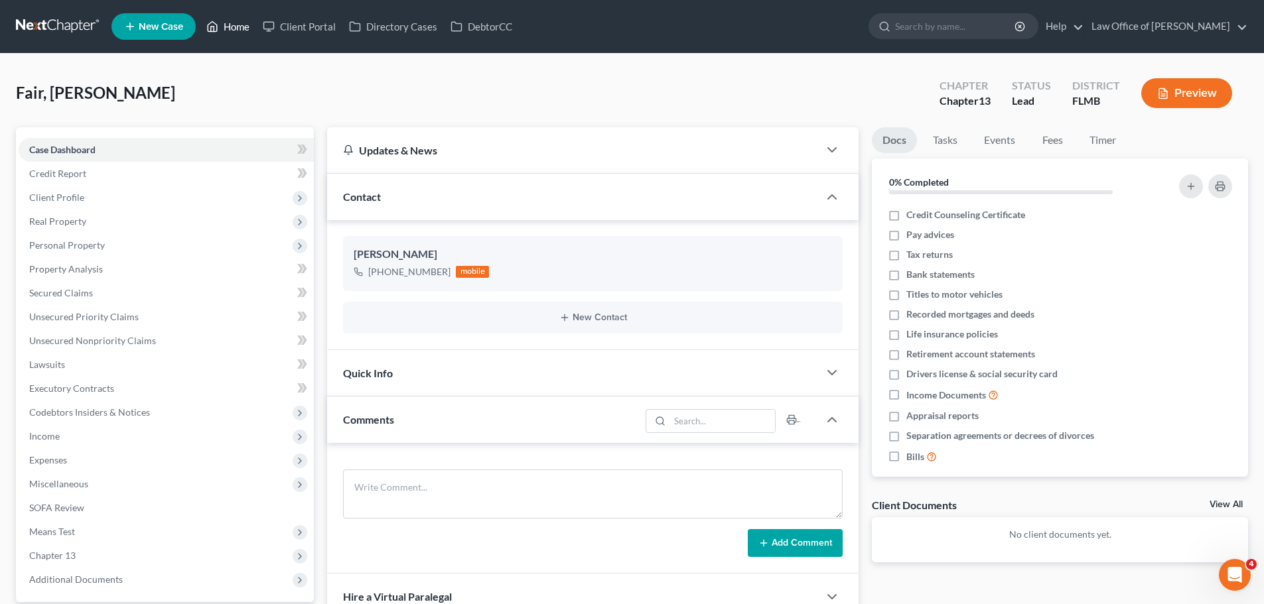
click at [229, 29] on link "Home" at bounding box center [228, 27] width 56 height 24
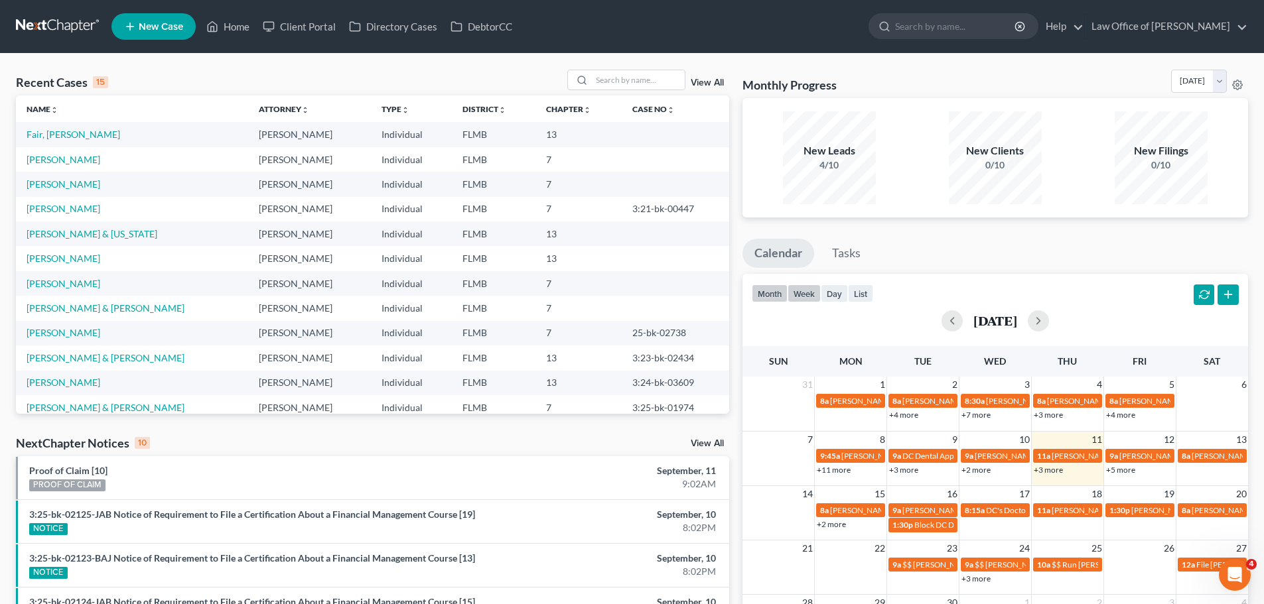
click at [806, 298] on button "week" at bounding box center [804, 294] width 33 height 18
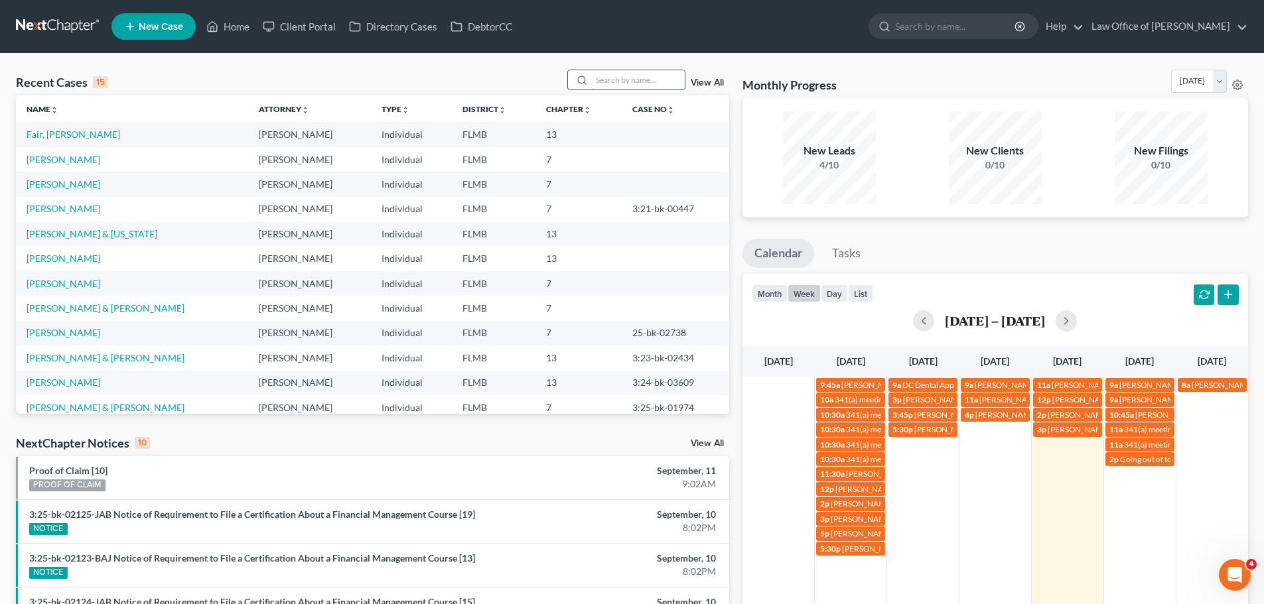
click at [640, 82] on input "search" at bounding box center [638, 79] width 93 height 19
type input "sanchez"
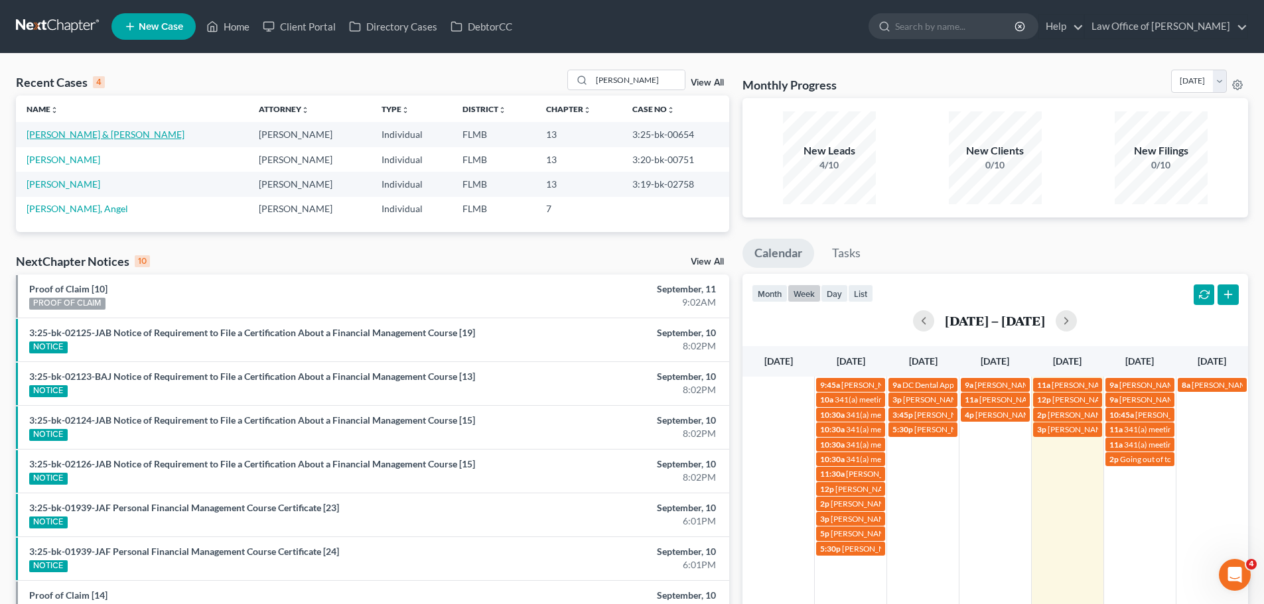
click at [96, 133] on link "Sanchez, Javier & Alison" at bounding box center [106, 134] width 158 height 11
select select "2"
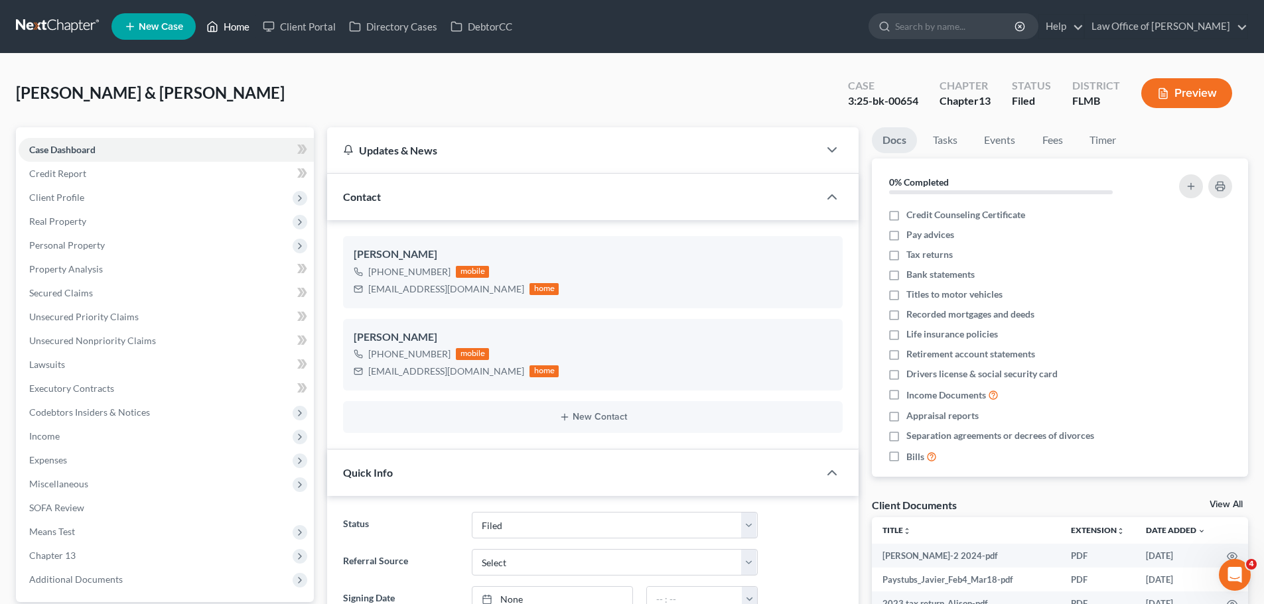
drag, startPoint x: 224, startPoint y: 31, endPoint x: 234, endPoint y: 19, distance: 15.0
click at [226, 32] on link "Home" at bounding box center [228, 27] width 56 height 24
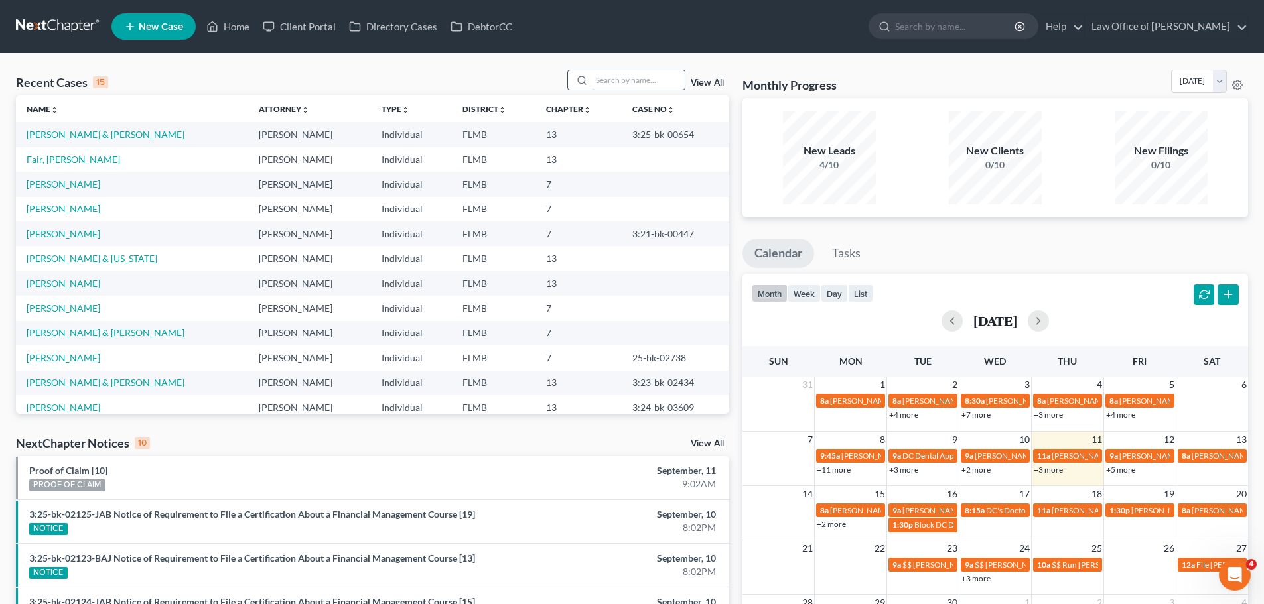
drag, startPoint x: 620, startPoint y: 77, endPoint x: 623, endPoint y: 85, distance: 8.4
click at [624, 86] on input "search" at bounding box center [638, 79] width 93 height 19
type input "fortin"
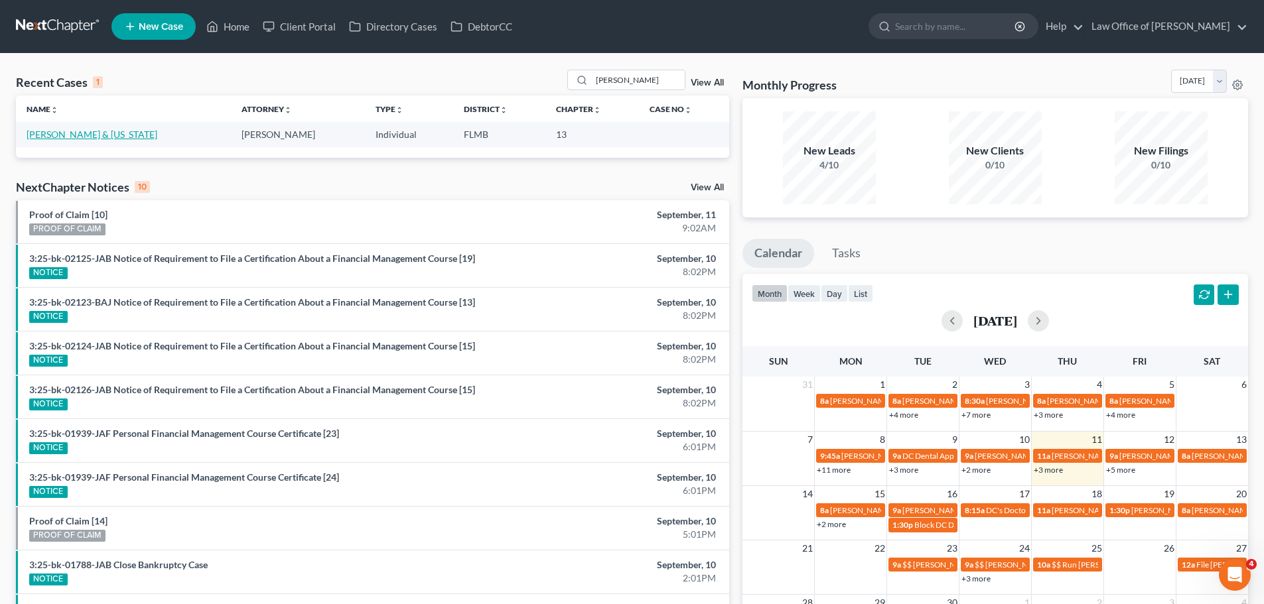
click at [91, 134] on link "Fortin, Gary & Virginia" at bounding box center [92, 134] width 131 height 11
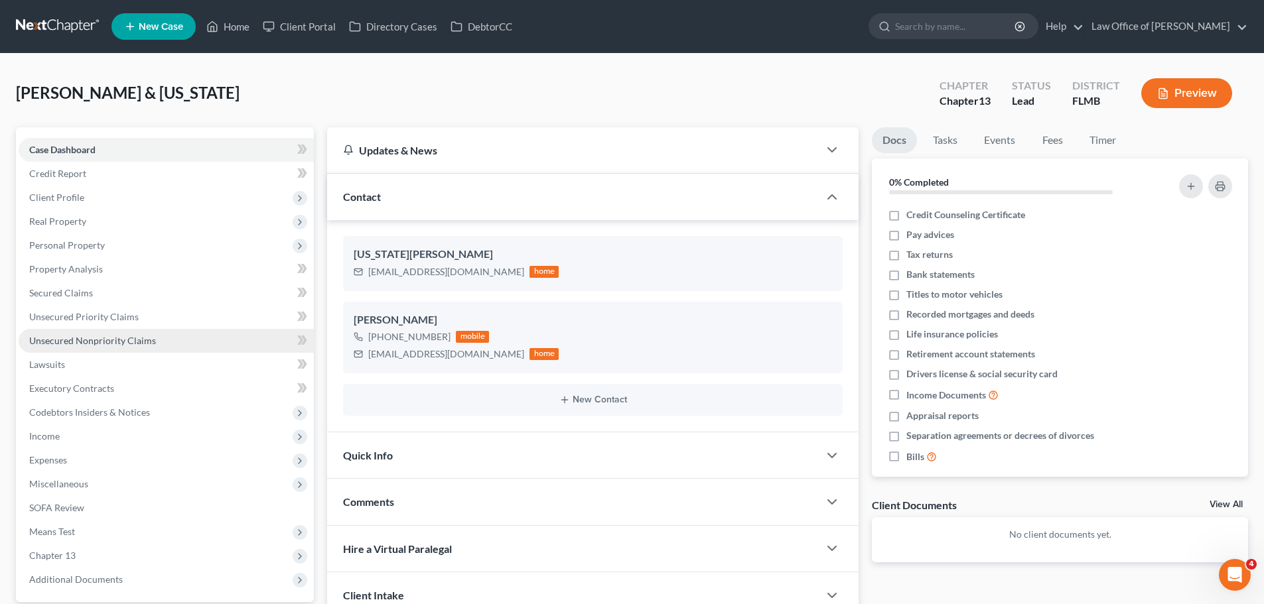
click at [100, 344] on span "Unsecured Nonpriority Claims" at bounding box center [92, 340] width 127 height 11
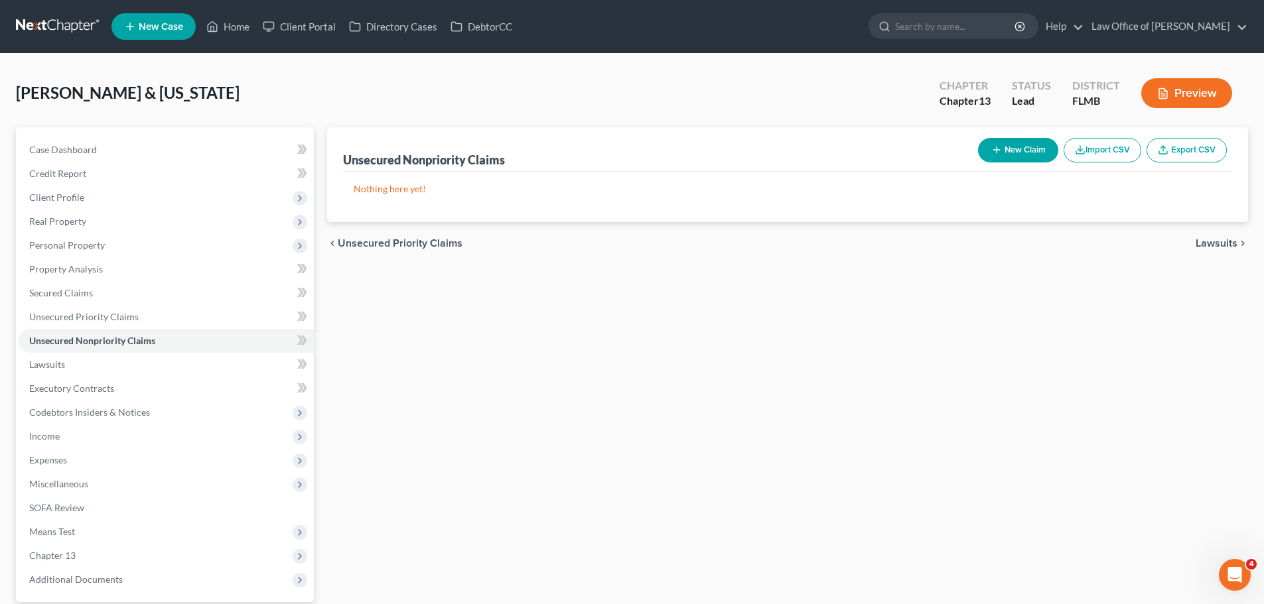
click at [1028, 151] on button "New Claim" at bounding box center [1018, 150] width 80 height 25
select select "2"
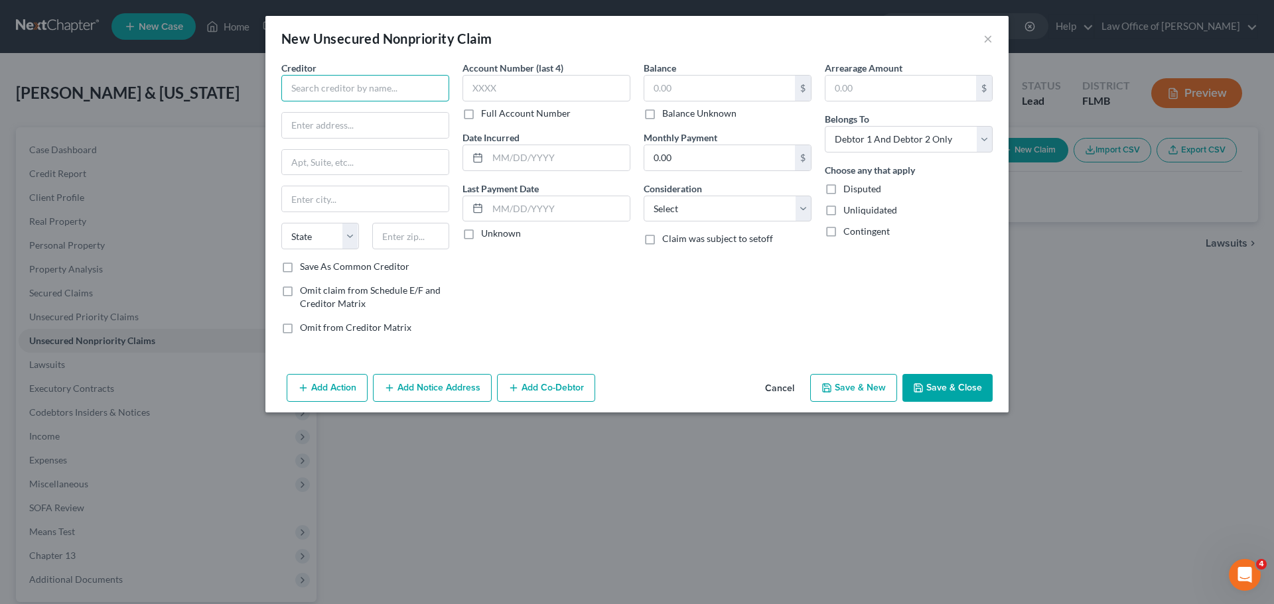
click at [397, 92] on input "text" at bounding box center [365, 88] width 168 height 27
click at [989, 36] on button "×" at bounding box center [987, 39] width 9 height 16
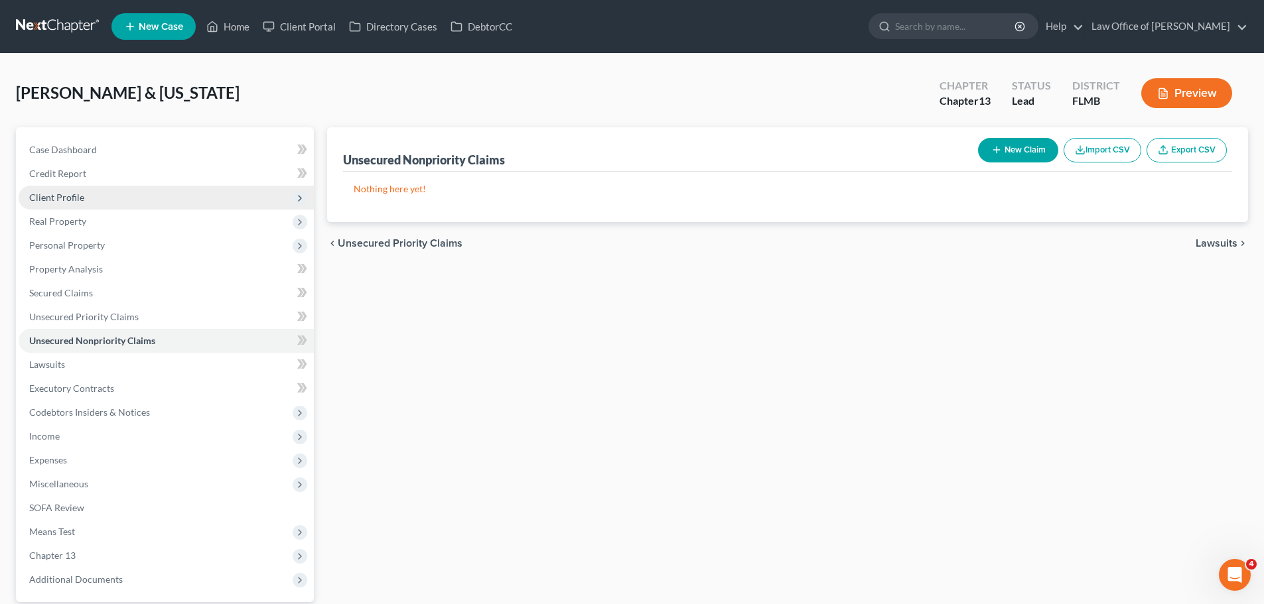
click at [86, 197] on span "Client Profile" at bounding box center [166, 198] width 295 height 24
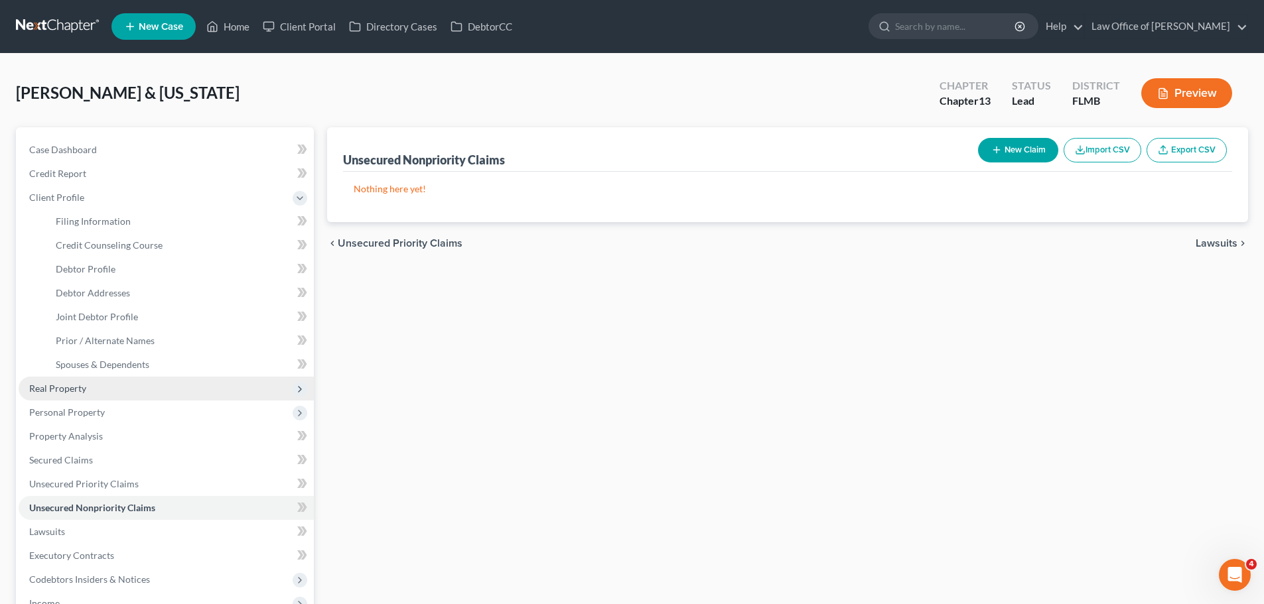
click at [92, 395] on span "Real Property" at bounding box center [166, 389] width 295 height 24
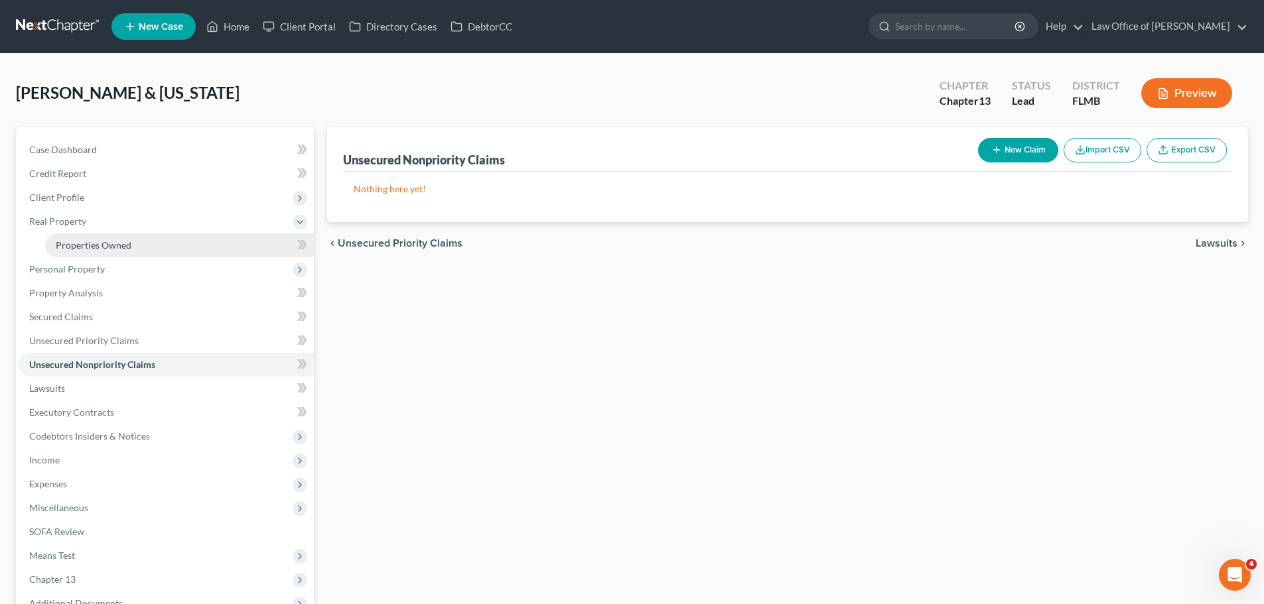
click at [85, 252] on link "Properties Owned" at bounding box center [179, 246] width 269 height 24
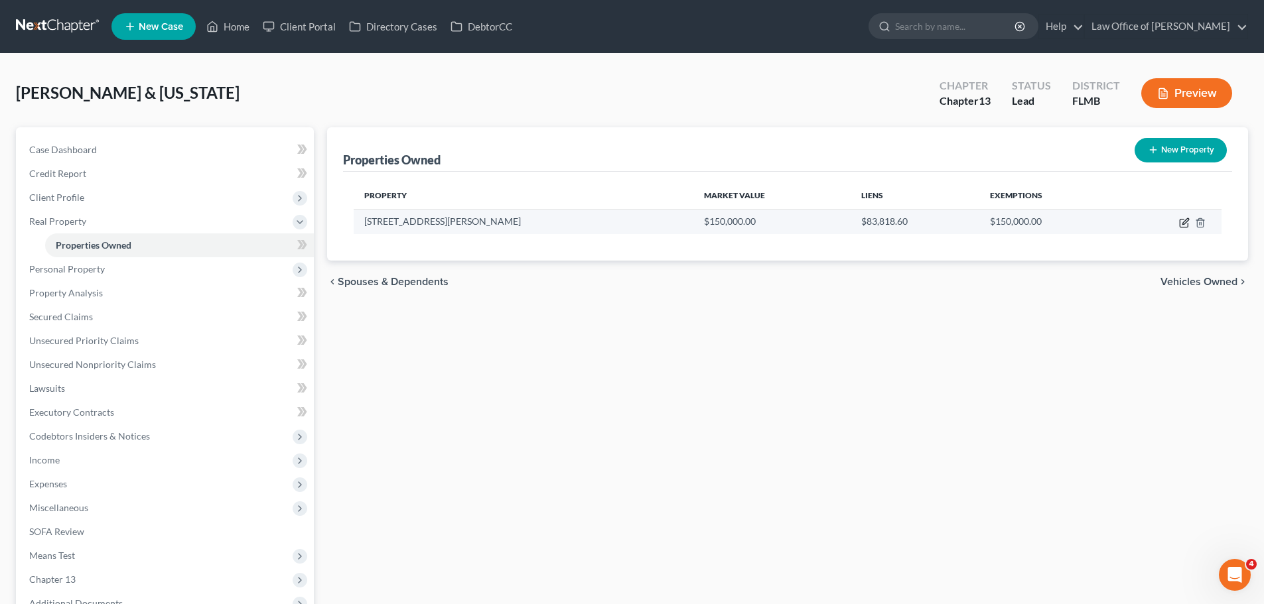
click at [1185, 224] on icon "button" at bounding box center [1184, 223] width 11 height 11
select select "9"
select select "14"
select select "2"
select select "5"
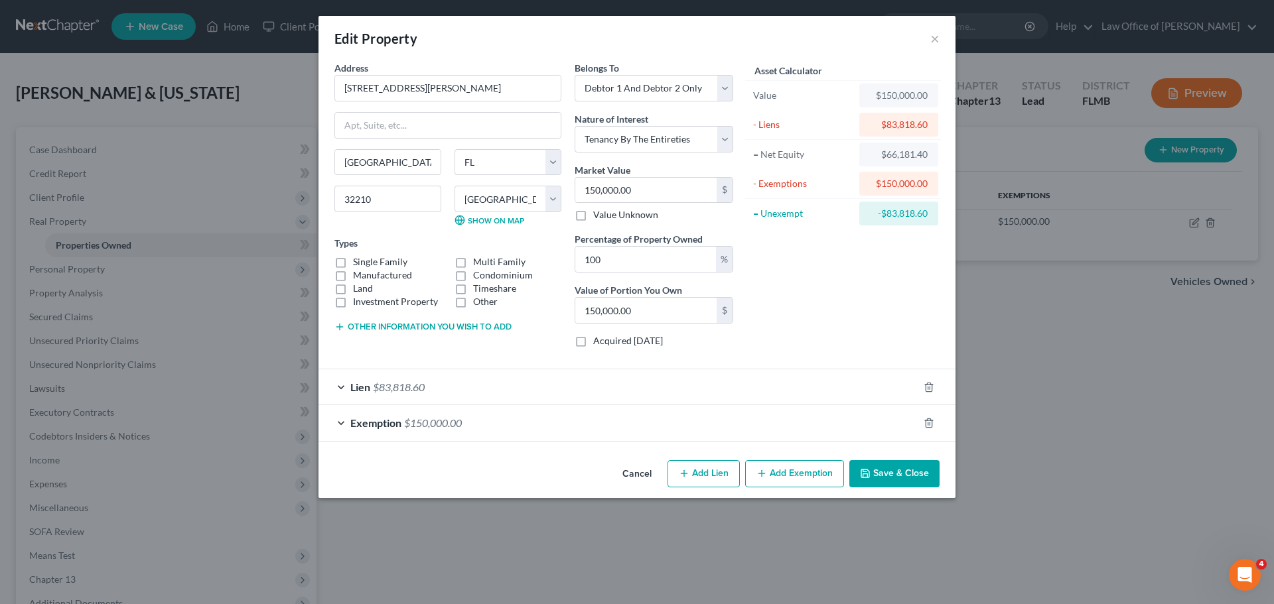
click at [352, 382] on span "Lien" at bounding box center [360, 387] width 20 height 13
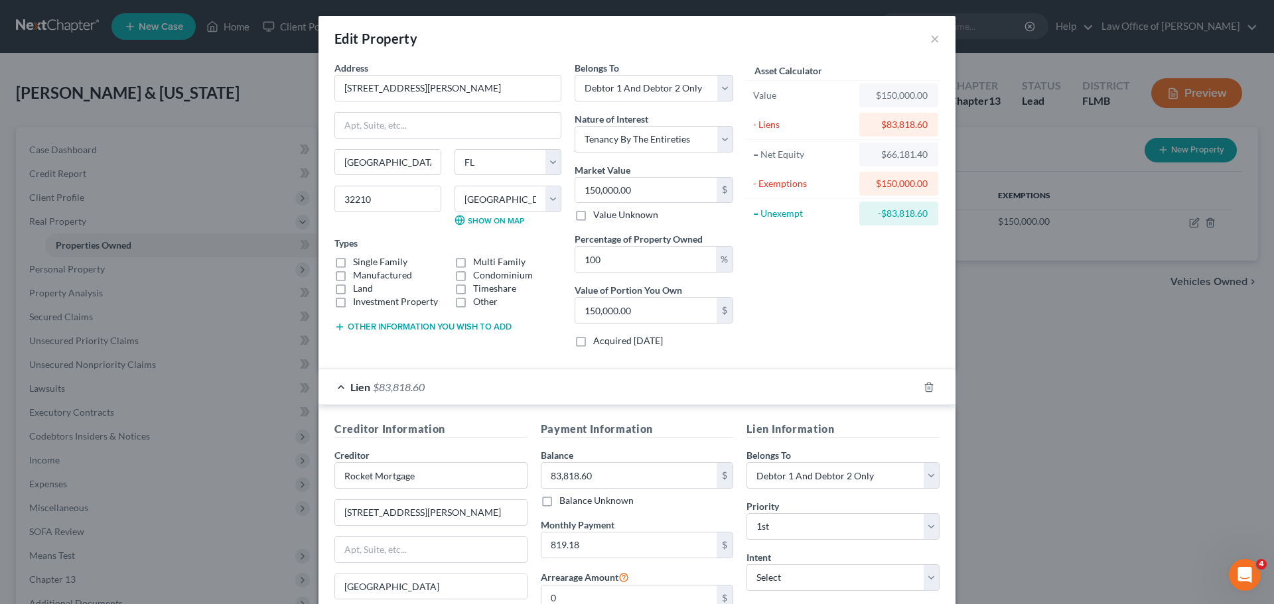
click at [387, 389] on span "$83,818.60" at bounding box center [399, 387] width 52 height 13
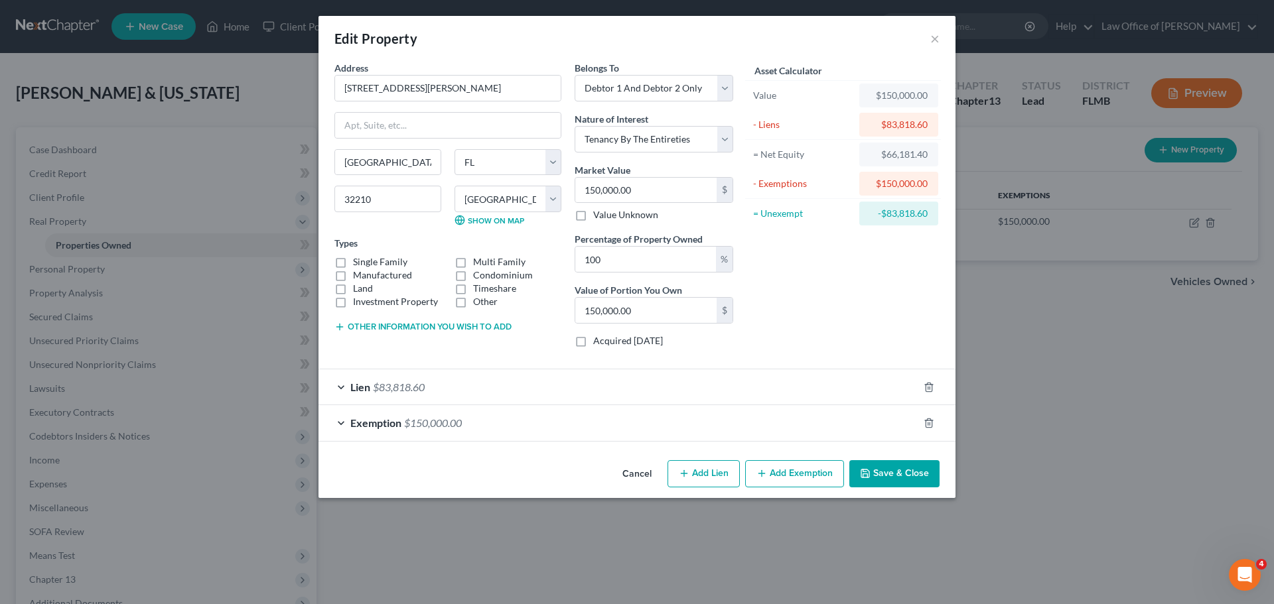
click at [500, 391] on div "Lien $83,818.60" at bounding box center [618, 387] width 600 height 35
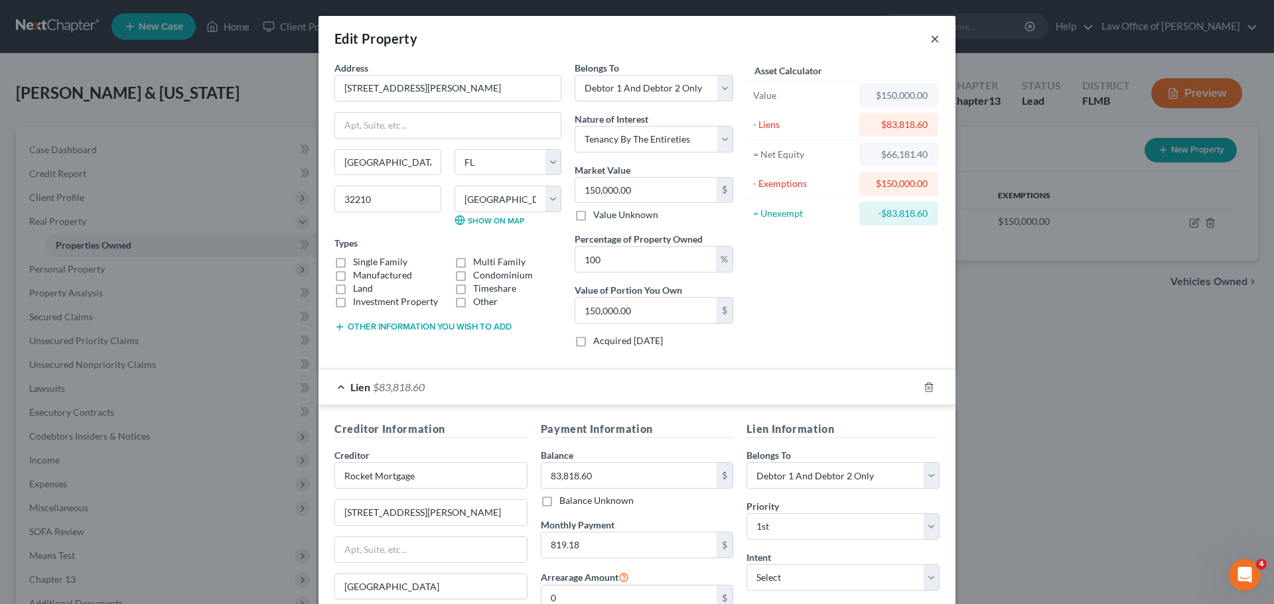
click at [930, 38] on button "×" at bounding box center [934, 39] width 9 height 16
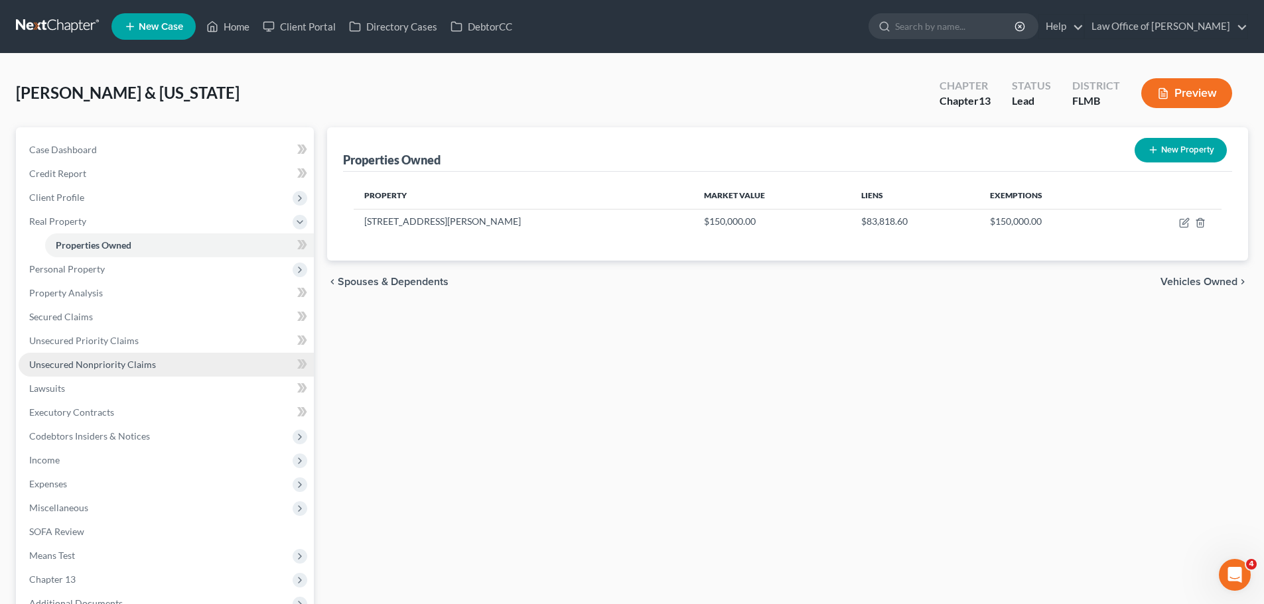
click at [104, 374] on link "Unsecured Nonpriority Claims" at bounding box center [166, 365] width 295 height 24
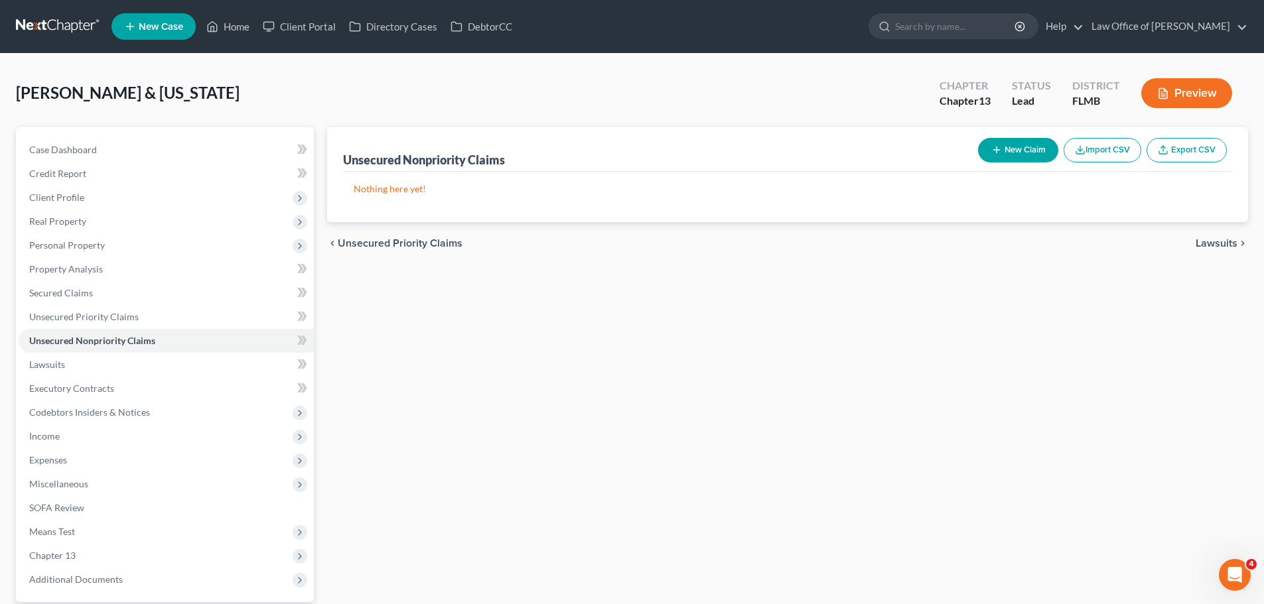
click at [1019, 153] on button "New Claim" at bounding box center [1018, 150] width 80 height 25
select select "2"
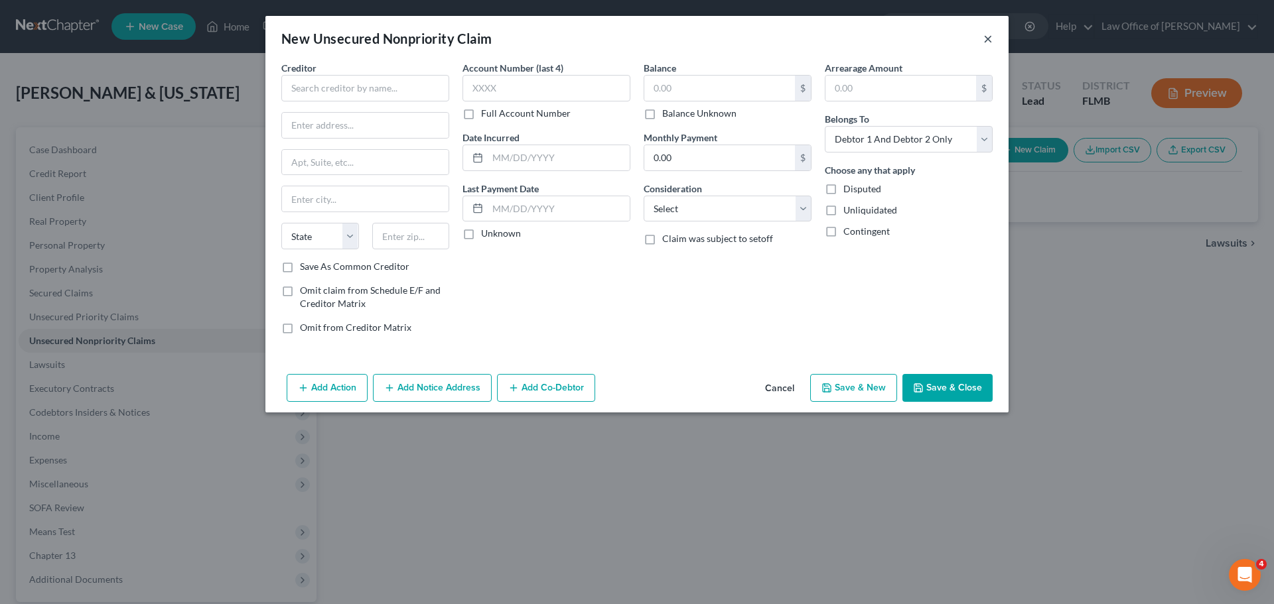
click at [989, 36] on button "×" at bounding box center [987, 39] width 9 height 16
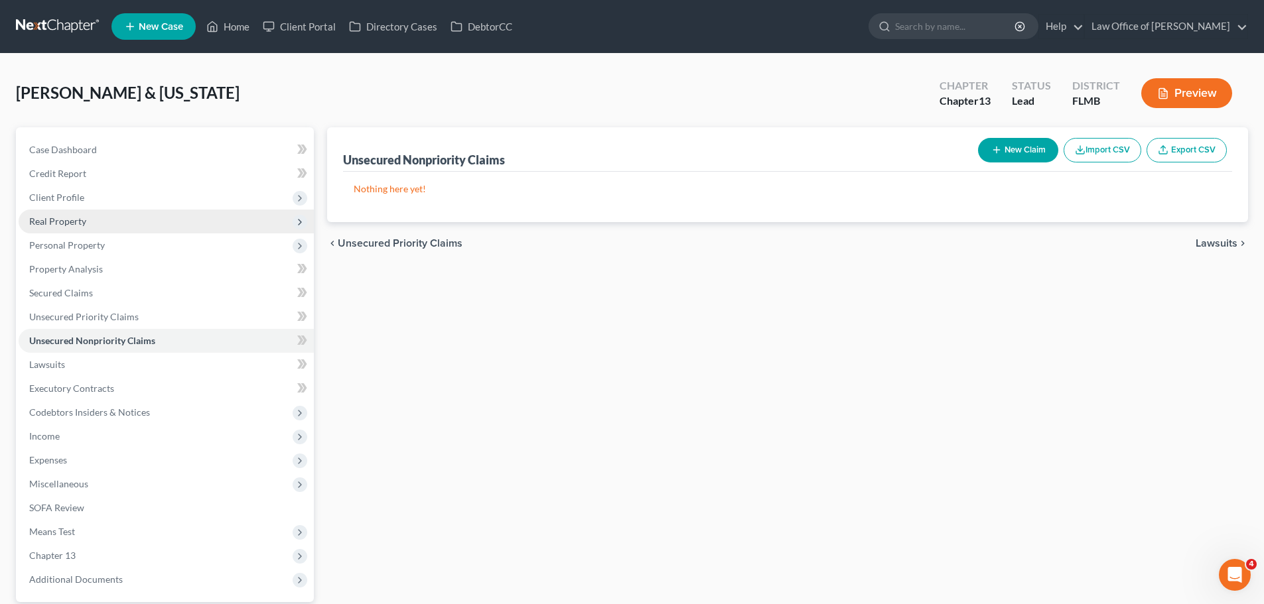
click at [77, 216] on span "Real Property" at bounding box center [57, 221] width 57 height 11
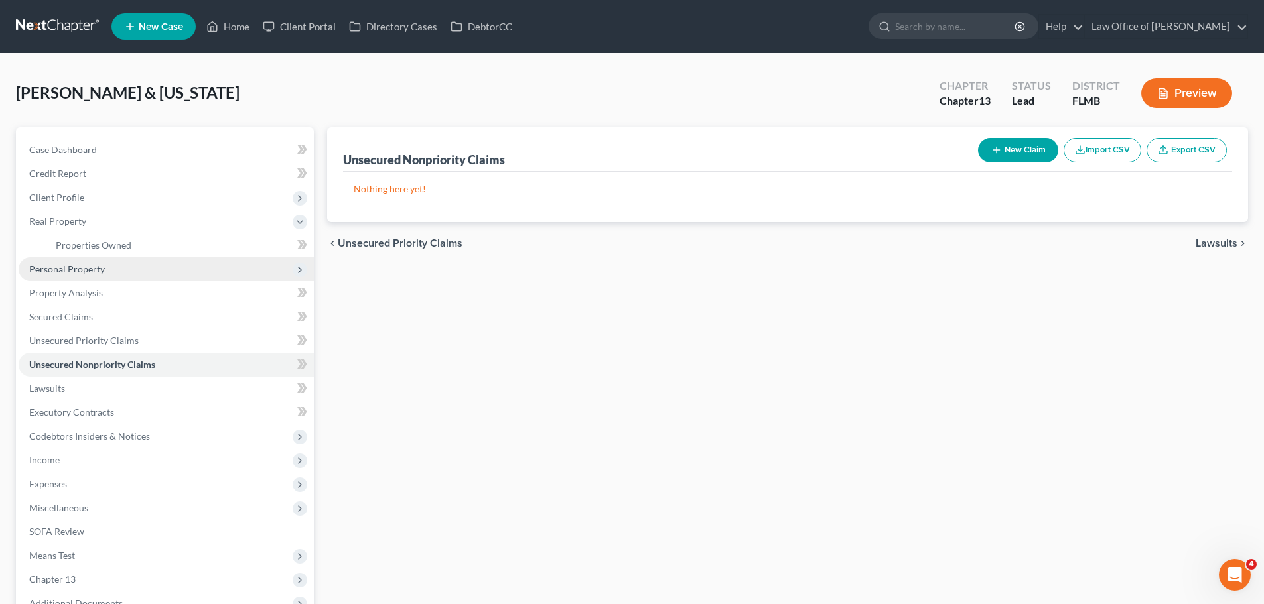
click at [96, 275] on span "Personal Property" at bounding box center [166, 269] width 295 height 24
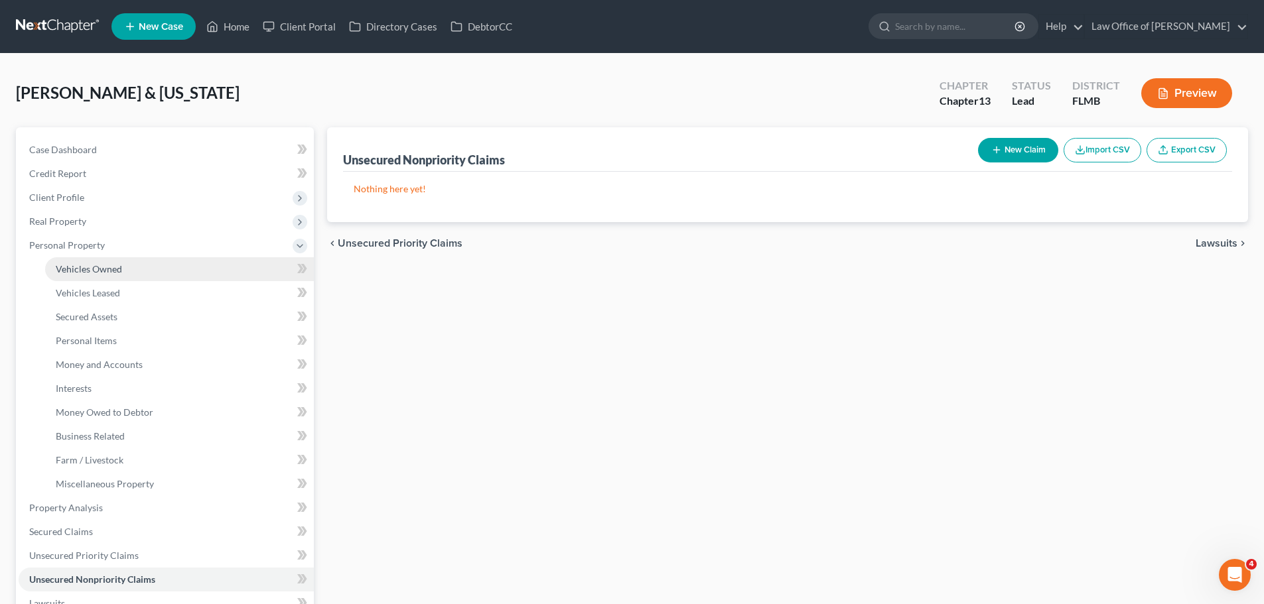
click at [134, 274] on link "Vehicles Owned" at bounding box center [179, 269] width 269 height 24
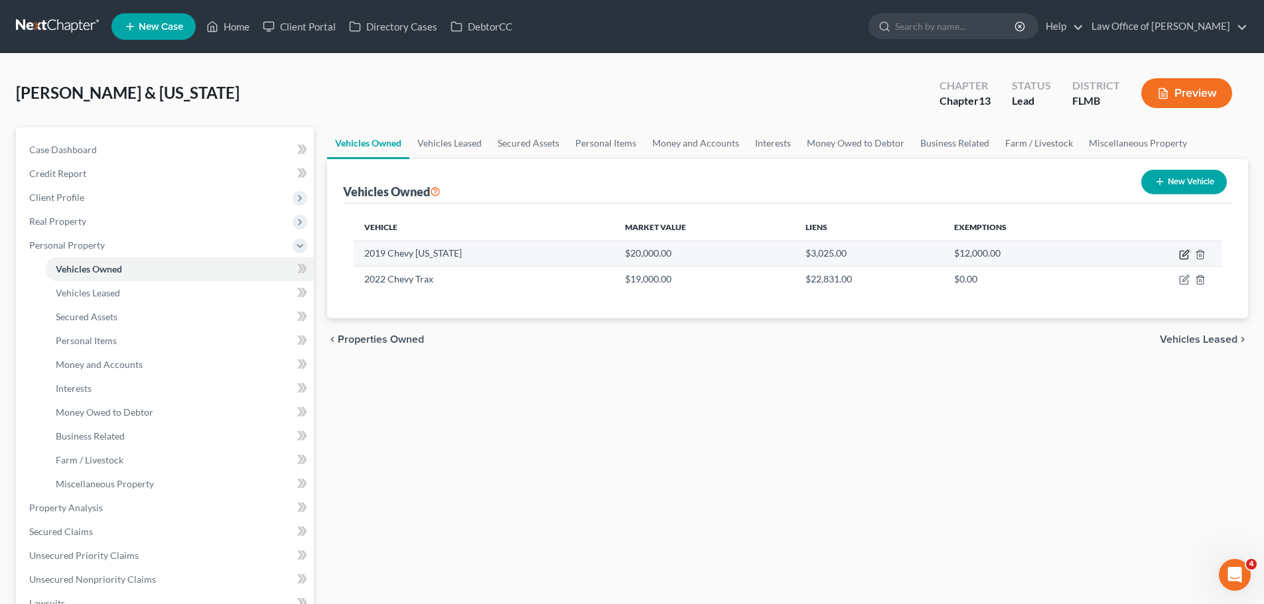
click at [1186, 251] on icon "button" at bounding box center [1185, 253] width 6 height 6
select select "0"
select select "7"
select select "2"
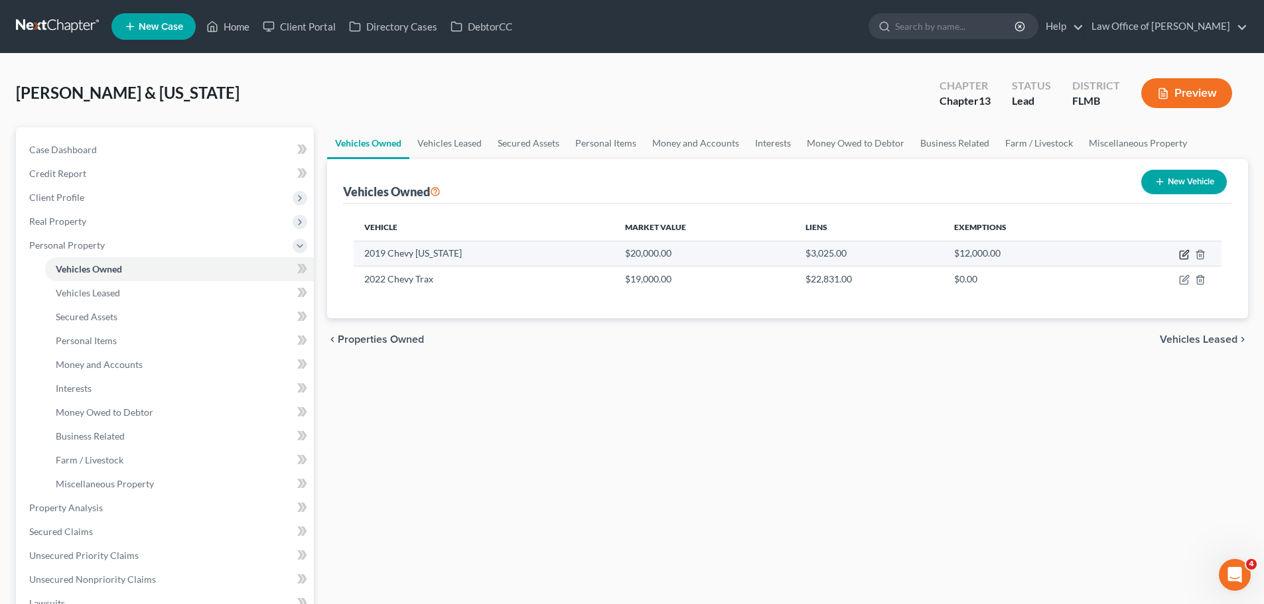
select select "28"
select select "0"
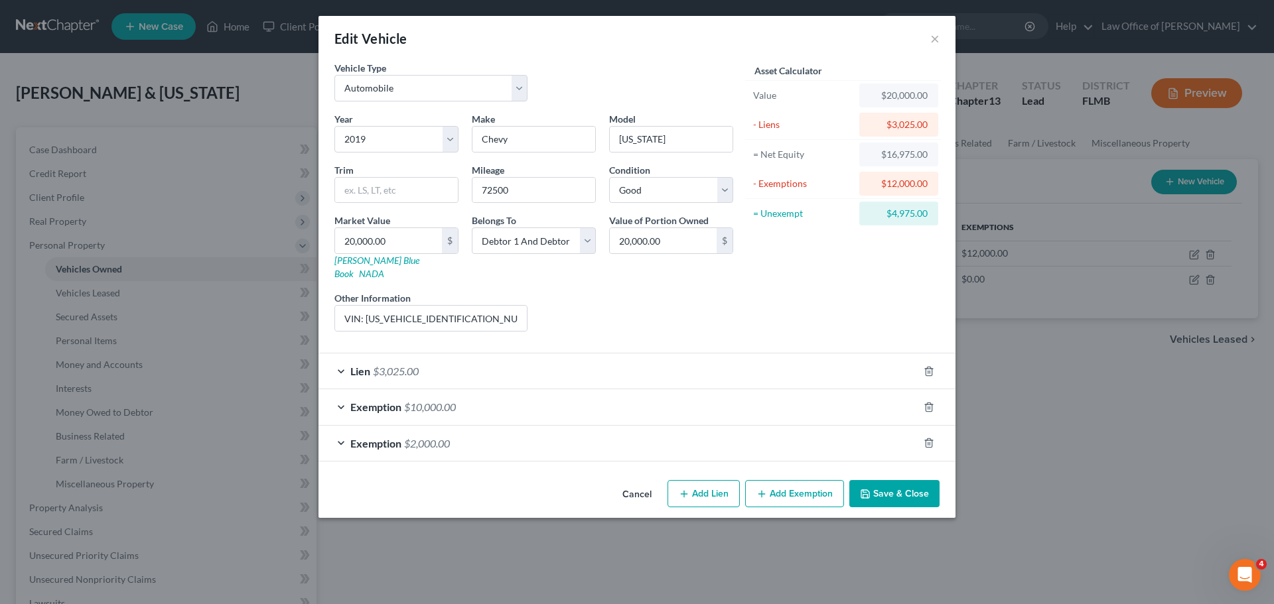
click at [453, 359] on div "Lien $3,025.00" at bounding box center [618, 371] width 600 height 35
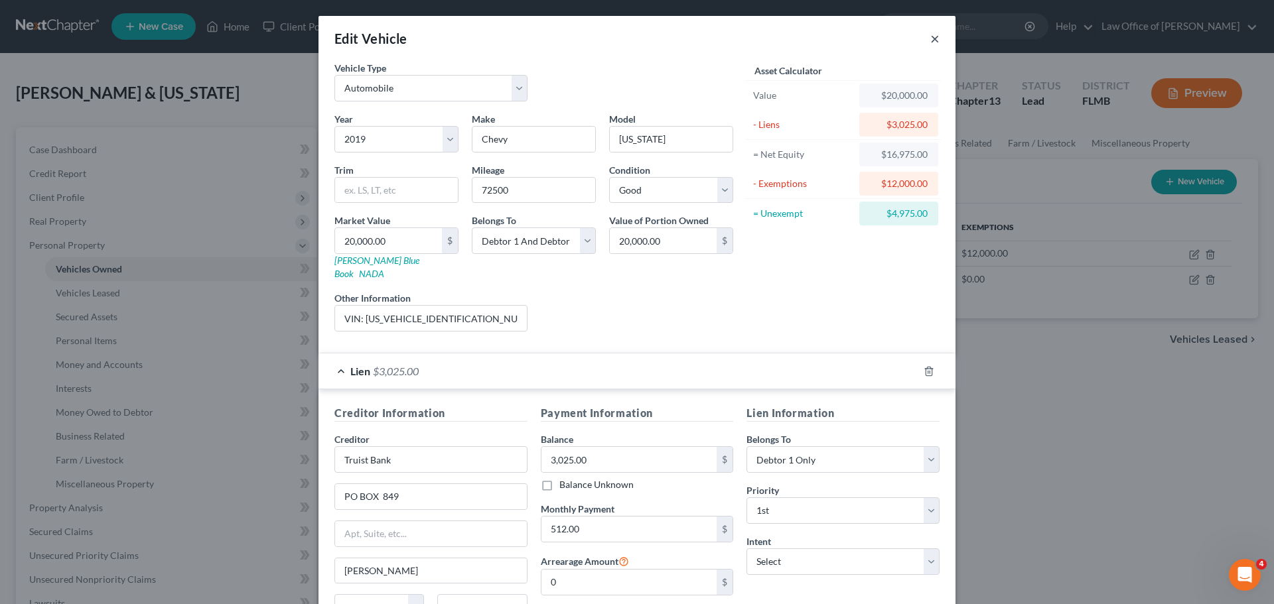
click at [932, 42] on button "×" at bounding box center [934, 39] width 9 height 16
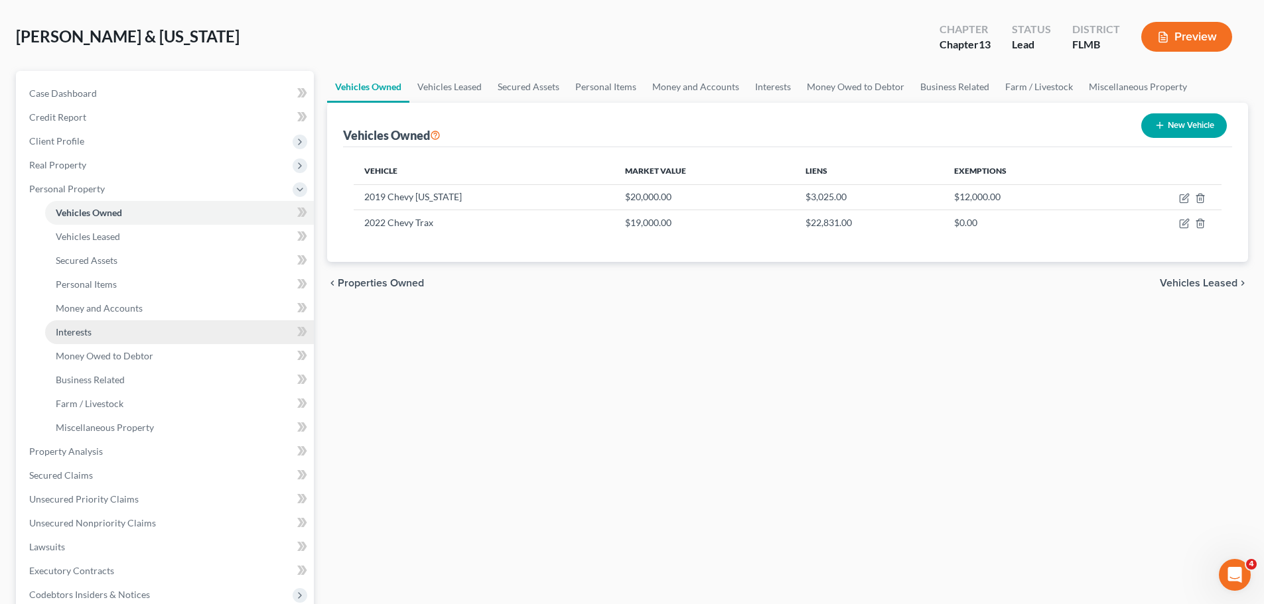
scroll to position [133, 0]
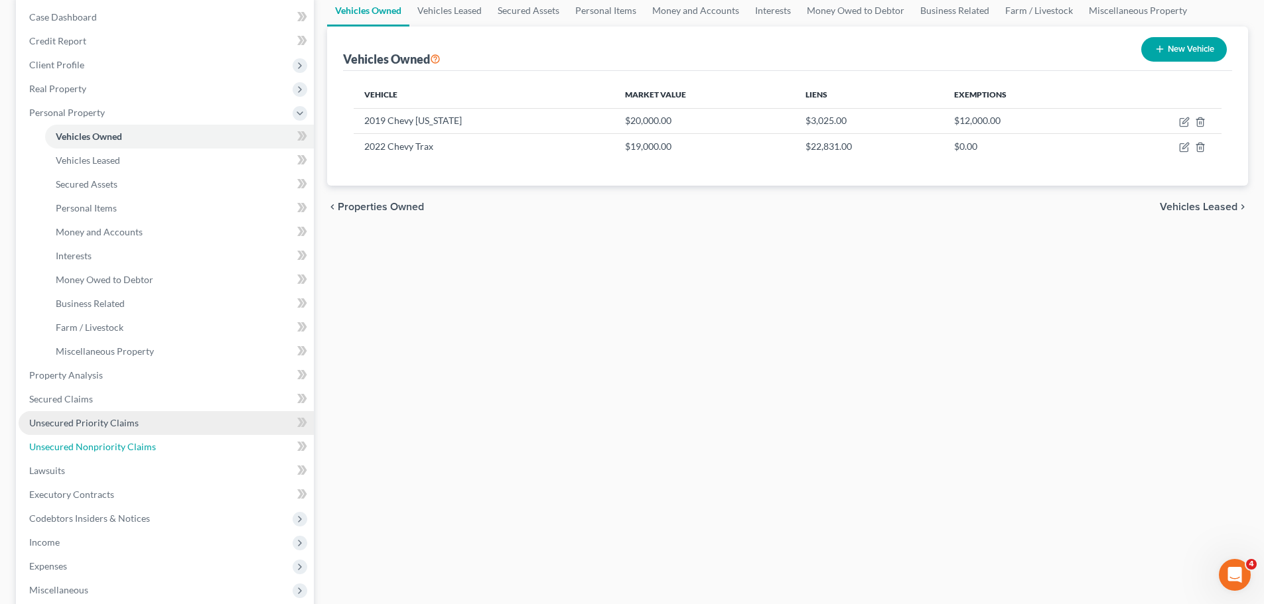
drag, startPoint x: 105, startPoint y: 443, endPoint x: 165, endPoint y: 427, distance: 62.4
click at [105, 443] on span "Unsecured Nonpriority Claims" at bounding box center [92, 446] width 127 height 11
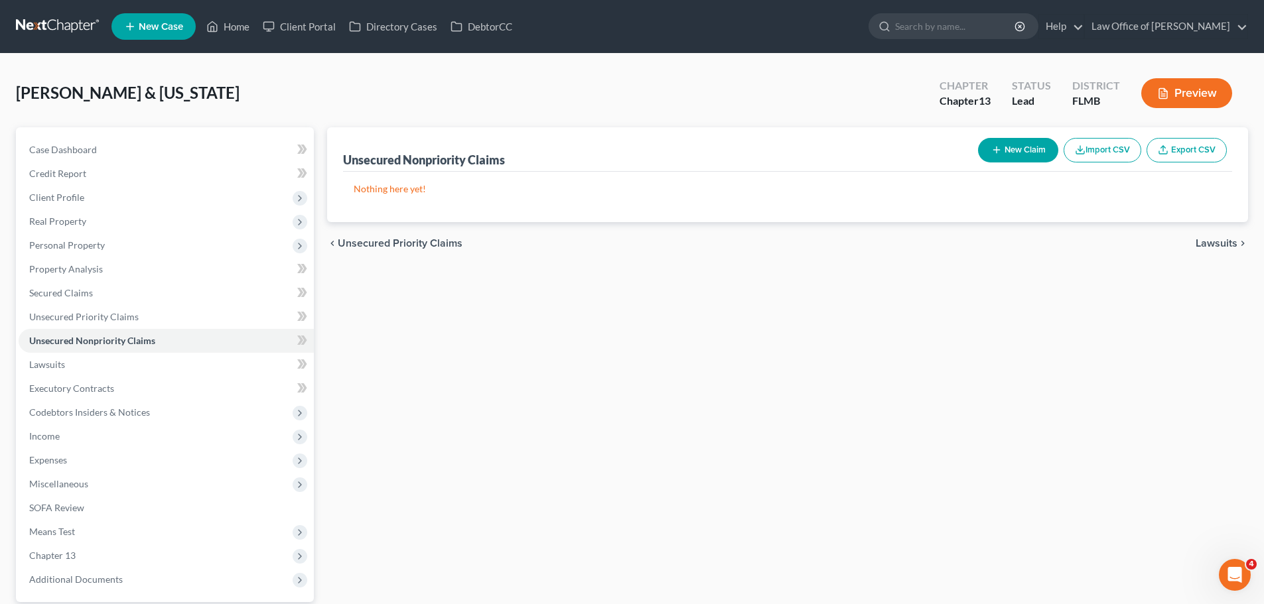
click at [1033, 145] on button "New Claim" at bounding box center [1018, 150] width 80 height 25
select select "2"
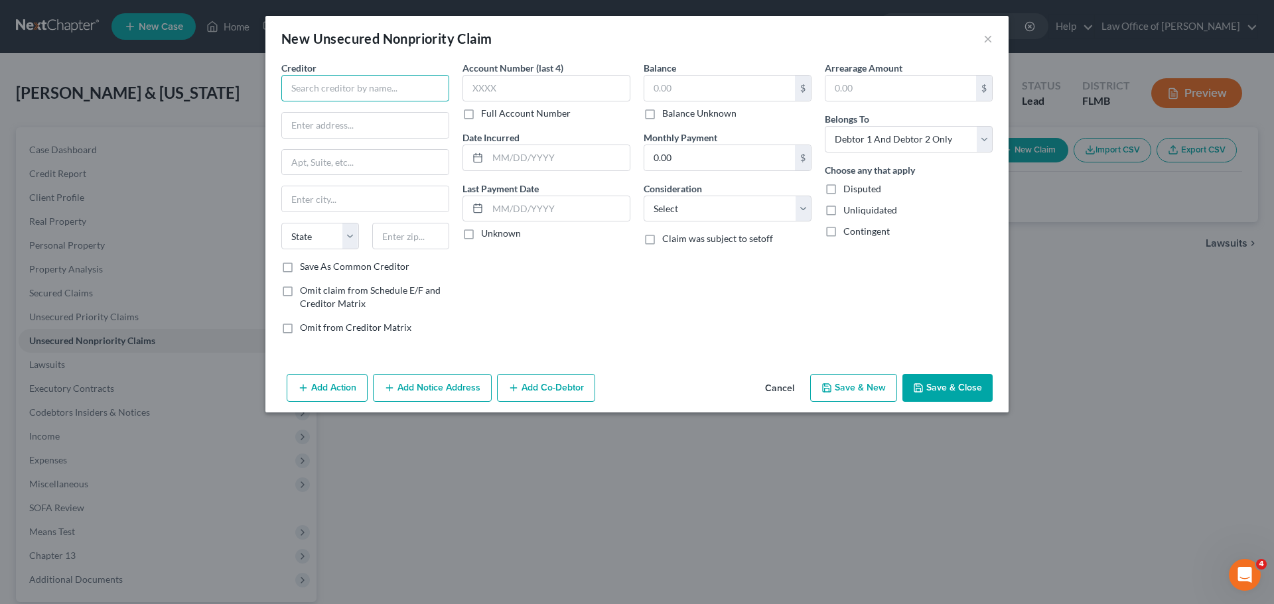
click at [310, 89] on input "text" at bounding box center [365, 88] width 168 height 27
paste input "COMENITYCAPITAL/LECLUB"
click at [293, 89] on input "COMENITYCAPITAL/LECLUB" at bounding box center [365, 88] width 168 height 27
click at [295, 89] on input "COMENITYCAPITAL/LECLUB" at bounding box center [365, 88] width 168 height 27
type input "COMENITYCAPITAL/LECLUB"
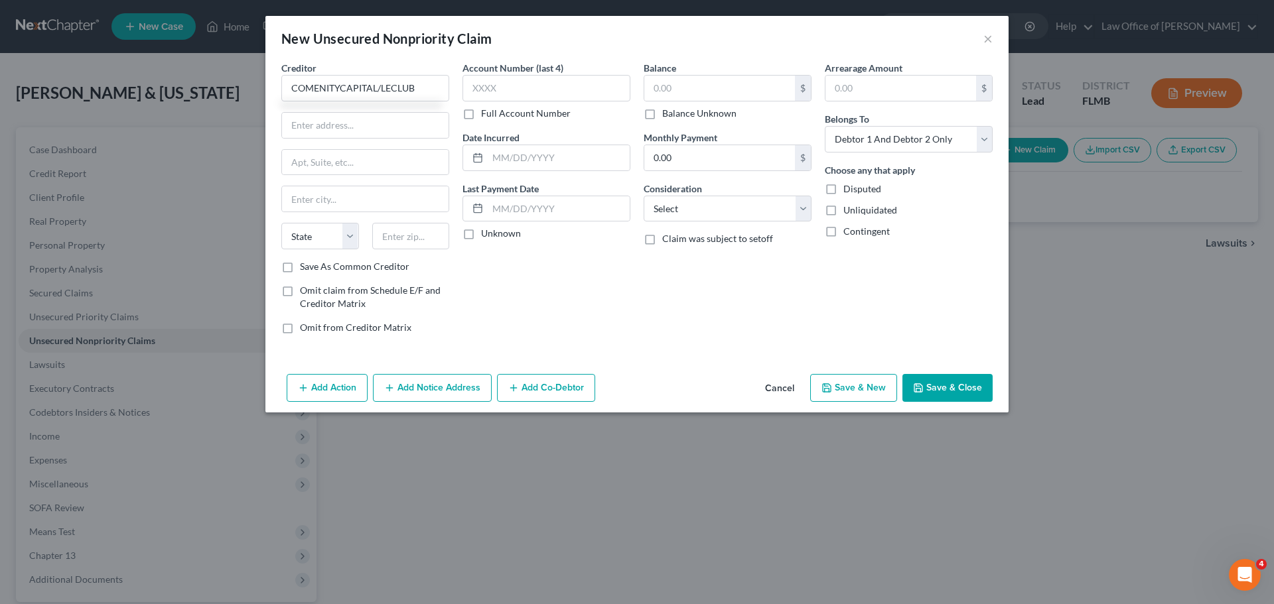
click at [642, 344] on div "Balance $ Balance Unknown Balance Undetermined $ Balance Unknown Monthly Paymen…" at bounding box center [727, 203] width 181 height 284
click at [689, 81] on input "text" at bounding box center [719, 88] width 151 height 25
type input "840.00"
click at [581, 279] on div "Account Number (last 4) Full Account Number Date Incurred Last Payment Date Unk…" at bounding box center [546, 203] width 181 height 284
click at [356, 125] on input "text" at bounding box center [365, 125] width 167 height 25
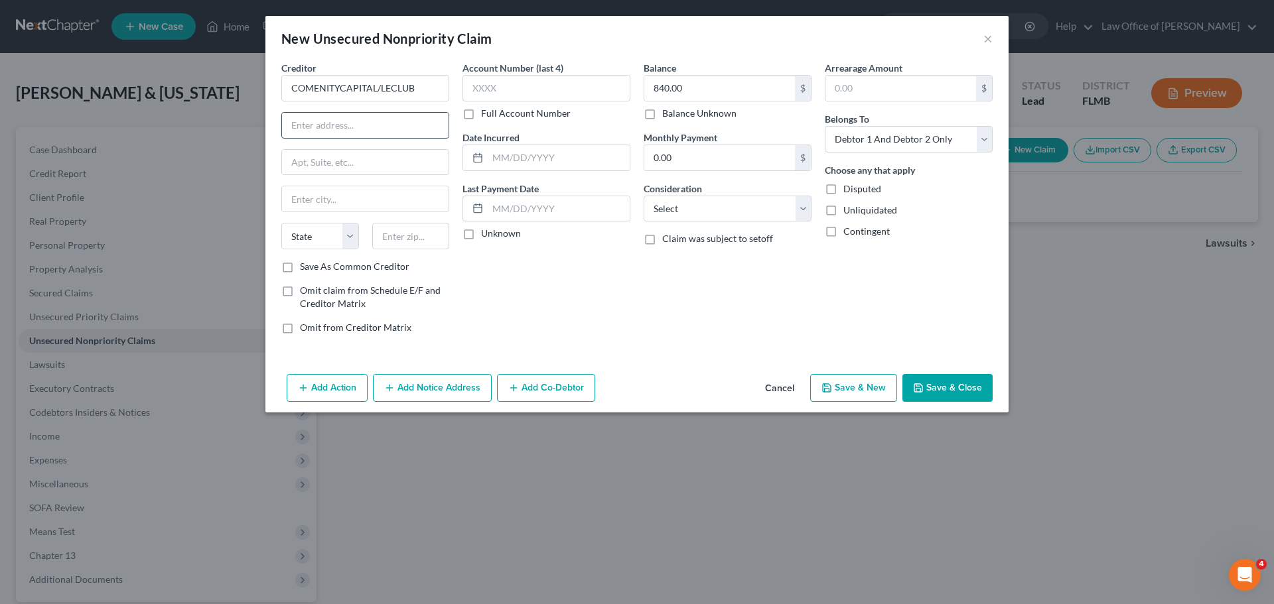
paste input "PO BOX 182120"
type input "PO BOX 182120"
click at [469, 283] on div "Account Number (last 4) Full Account Number Date Incurred Last Payment Date Unk…" at bounding box center [546, 203] width 181 height 284
click at [410, 236] on input "text" at bounding box center [411, 236] width 78 height 27
type input "43218"
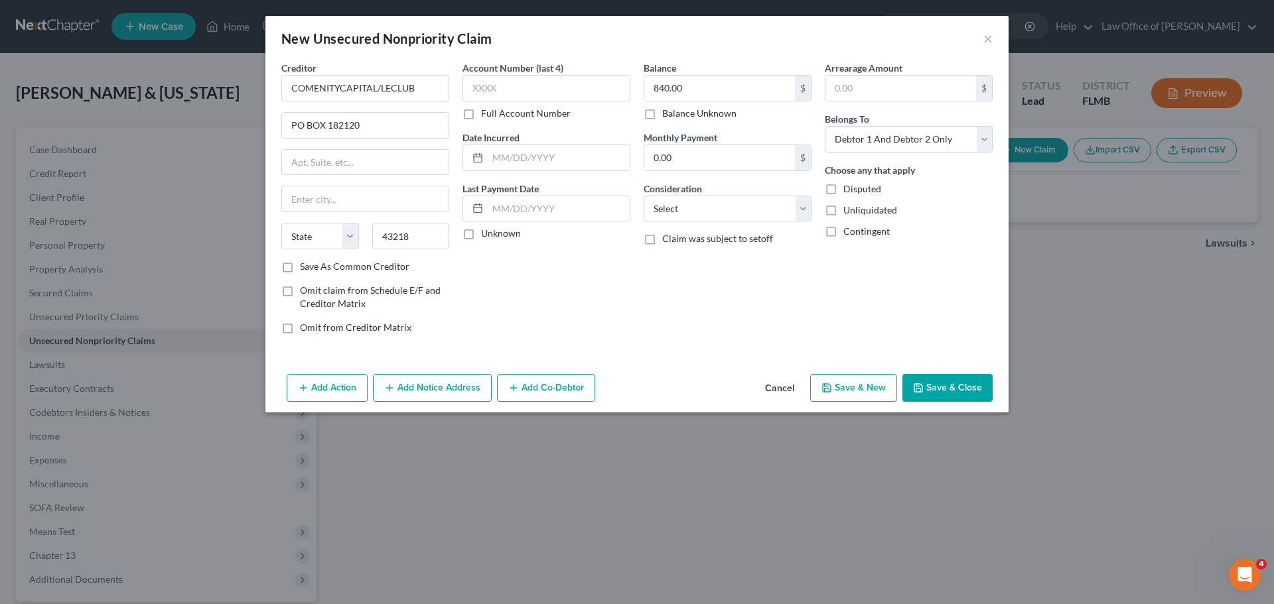
click at [535, 297] on div "Account Number (last 4) Full Account Number Date Incurred Last Payment Date Unk…" at bounding box center [546, 203] width 181 height 284
type input "Columbus"
select select "36"
click at [895, 136] on select "Select Debtor 1 Only Debtor 2 Only Debtor 1 And Debtor 2 Only At Least One Of T…" at bounding box center [909, 139] width 168 height 27
select select "0"
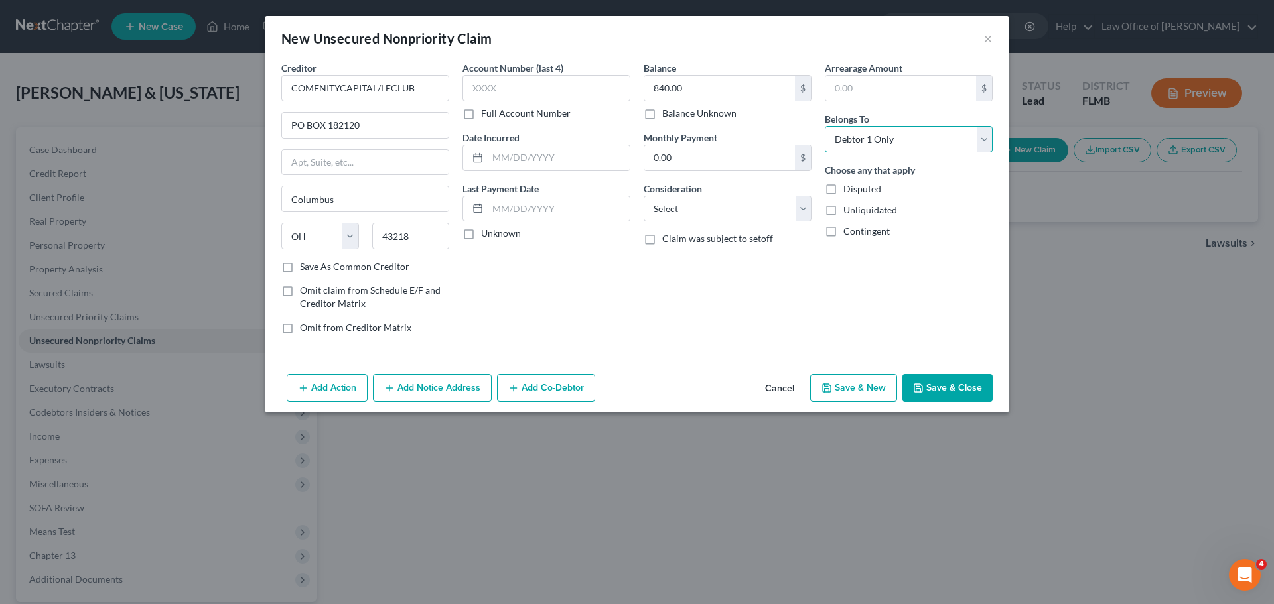
click at [825, 126] on select "Select Debtor 1 Only Debtor 2 Only Debtor 1 And Debtor 2 Only At Least One Of T…" at bounding box center [909, 139] width 168 height 27
click at [757, 332] on div "Balance 840.00 $ Balance Unknown Balance Undetermined 840.00 $ Balance Unknown …" at bounding box center [727, 203] width 181 height 284
click at [843, 395] on button "Save & New" at bounding box center [853, 388] width 87 height 28
select select "2"
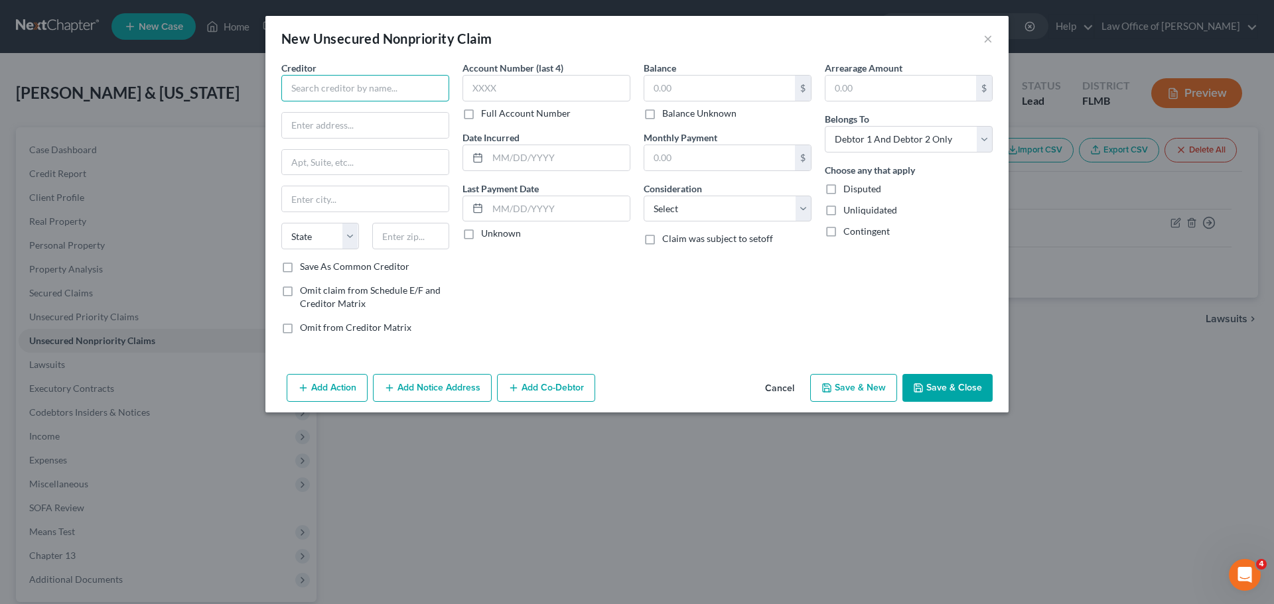
click at [357, 80] on input "text" at bounding box center [365, 88] width 168 height 27
paste input "VYSTAR CREDIT UNION"
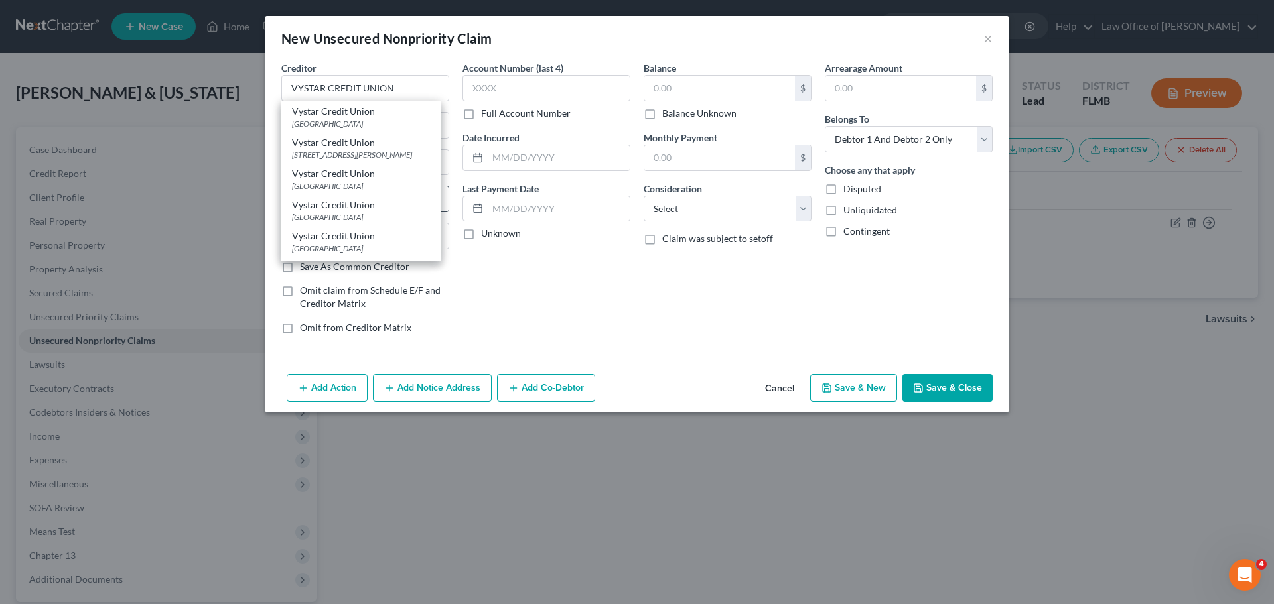
click at [388, 211] on div "Vystar Credit Union" at bounding box center [361, 204] width 138 height 13
type input "Vystar Credit Union"
type input "PO Box 45085"
type input "Jacksonville"
select select "9"
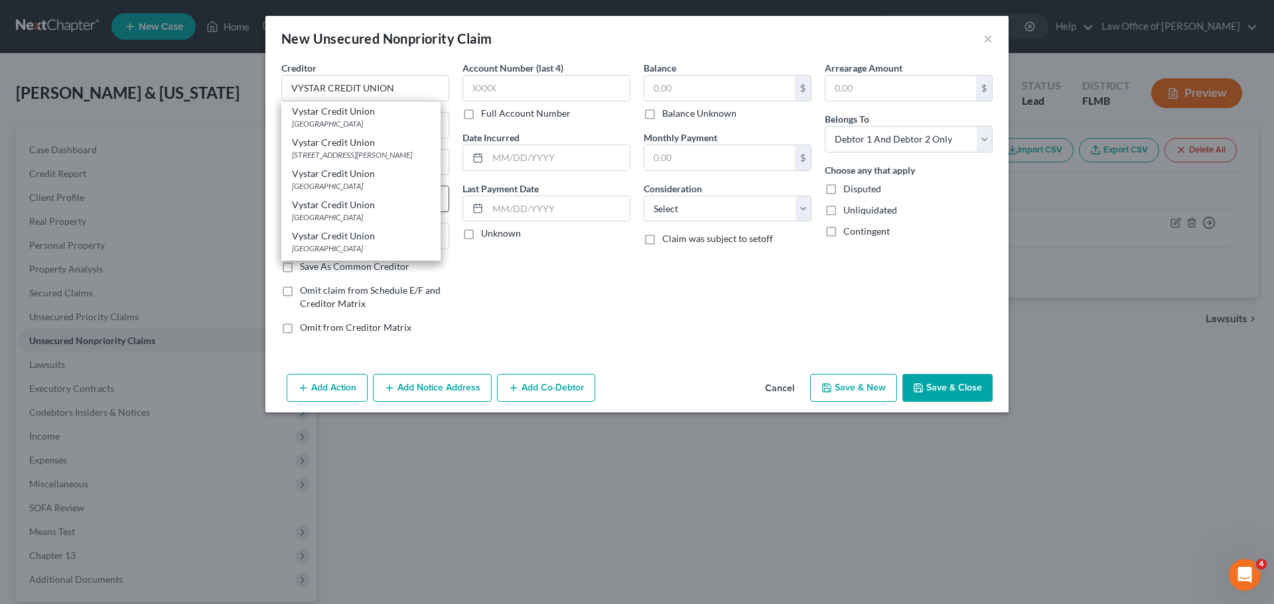
type input "32232"
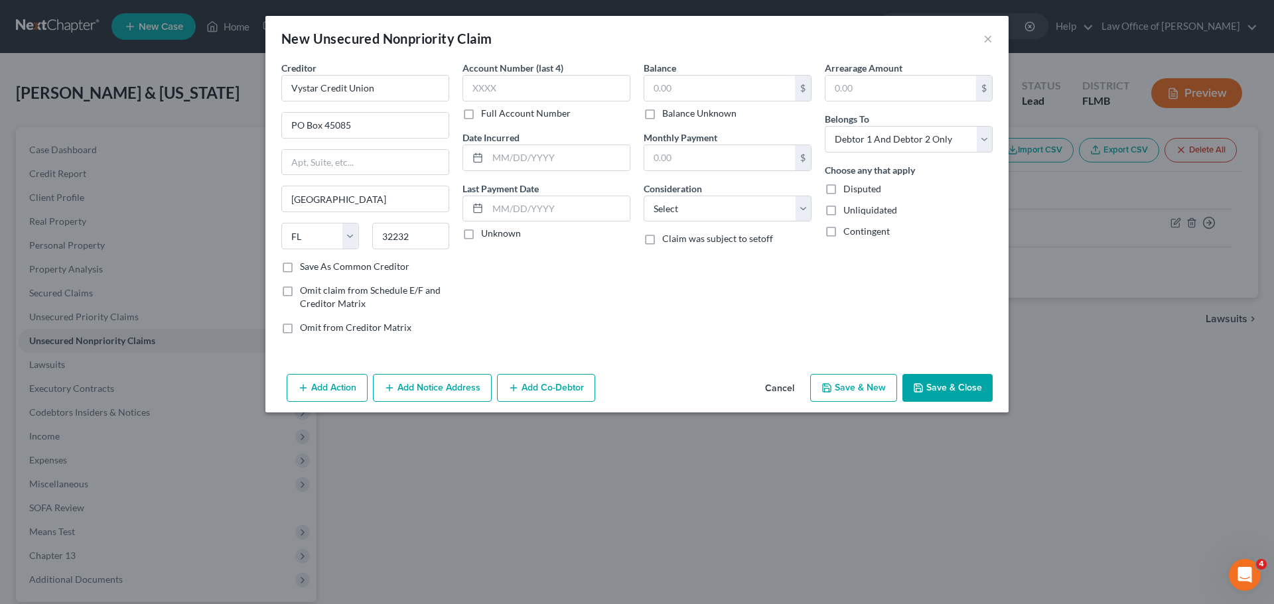
drag, startPoint x: 505, startPoint y: 305, endPoint x: 516, endPoint y: 297, distance: 13.3
click at [506, 306] on div "Account Number (last 4) Full Account Number Date Incurred Last Payment Date Unk…" at bounding box center [546, 203] width 181 height 284
click at [671, 90] on input "text" at bounding box center [719, 88] width 151 height 25
type input "4,805.00"
click at [695, 297] on div "Balance 4,805.00 $ Balance Unknown Balance Undetermined 4,805.00 $ Balance Unkn…" at bounding box center [727, 203] width 181 height 284
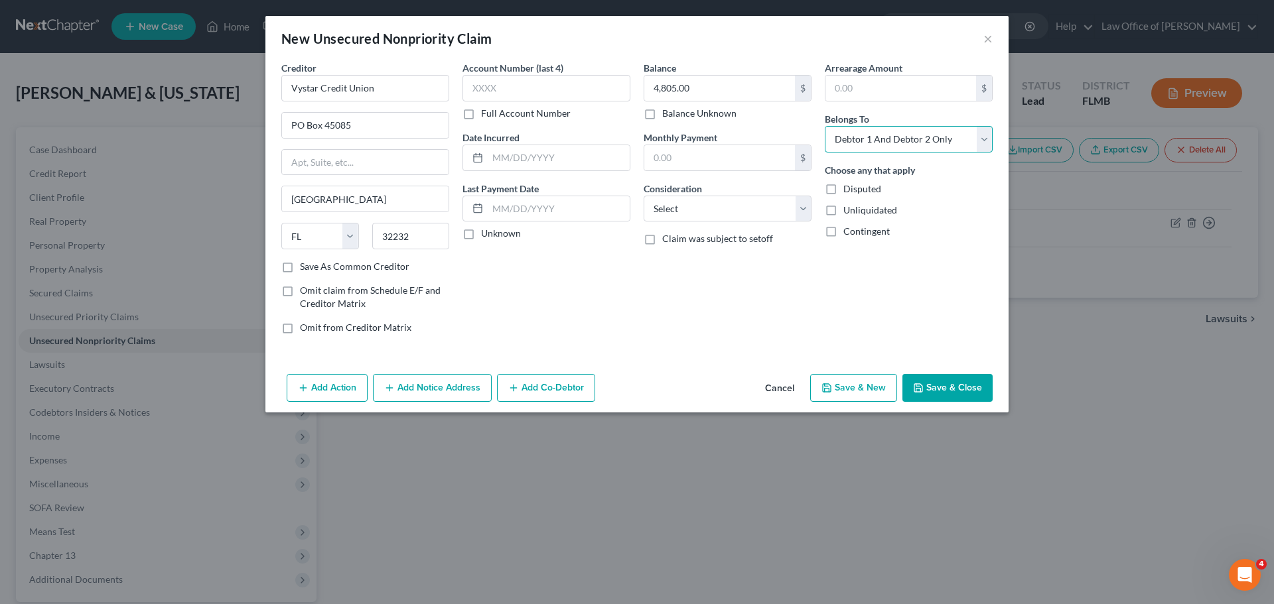
click at [951, 141] on select "Select Debtor 1 Only Debtor 2 Only Debtor 1 And Debtor 2 Only At Least One Of T…" at bounding box center [909, 139] width 168 height 27
select select "0"
click at [825, 126] on select "Select Debtor 1 Only Debtor 2 Only Debtor 1 And Debtor 2 Only At Least One Of T…" at bounding box center [909, 139] width 168 height 27
click at [656, 338] on div "Balance 4,805.00 $ Balance Unknown Balance Undetermined 4,805.00 $ Balance Unkn…" at bounding box center [727, 203] width 181 height 284
click at [870, 386] on button "Save & New" at bounding box center [853, 388] width 87 height 28
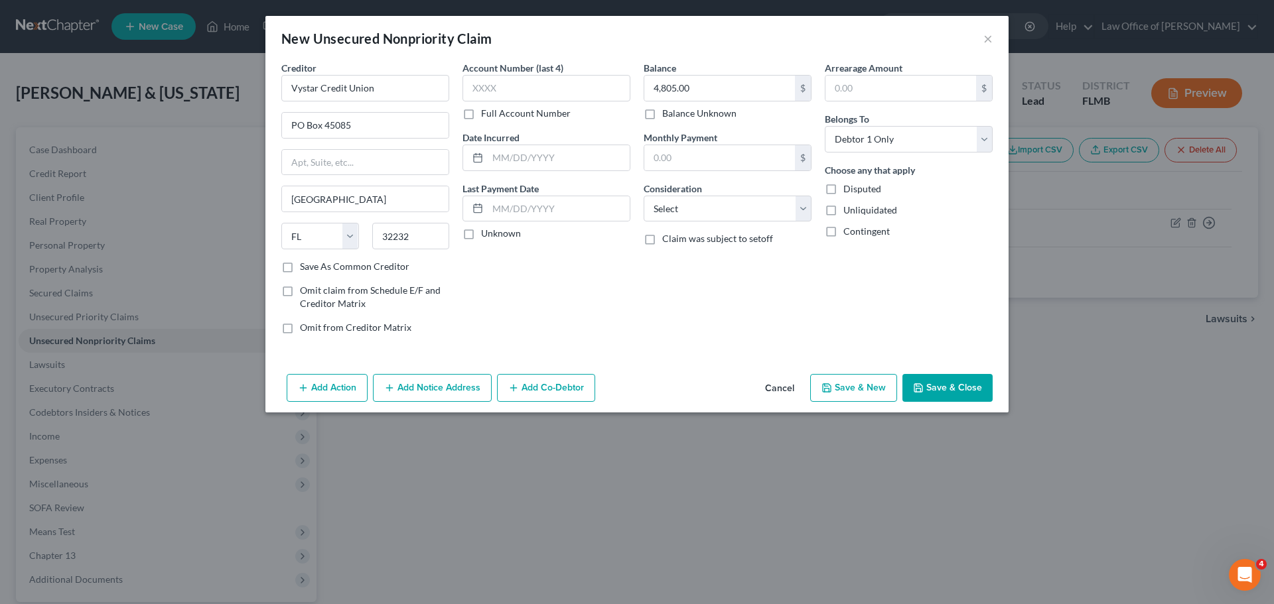
select select "2"
click at [392, 90] on input "text" at bounding box center [365, 88] width 168 height 27
paste input "JPMCB CARD SERVICES"
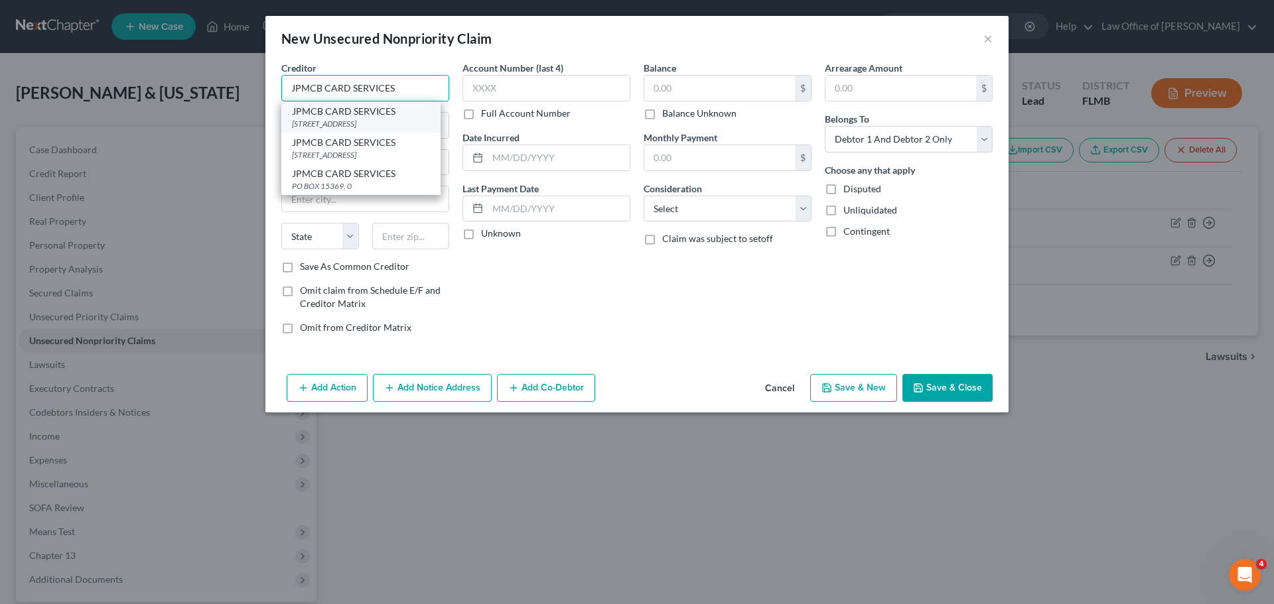
type input "JPMCB CARD SERVICES"
click at [363, 121] on div "PO BOX 15298, Wilmington, DE 19850" at bounding box center [361, 123] width 138 height 11
type input "PO BOX 15298"
type input "Wilmington"
select select "7"
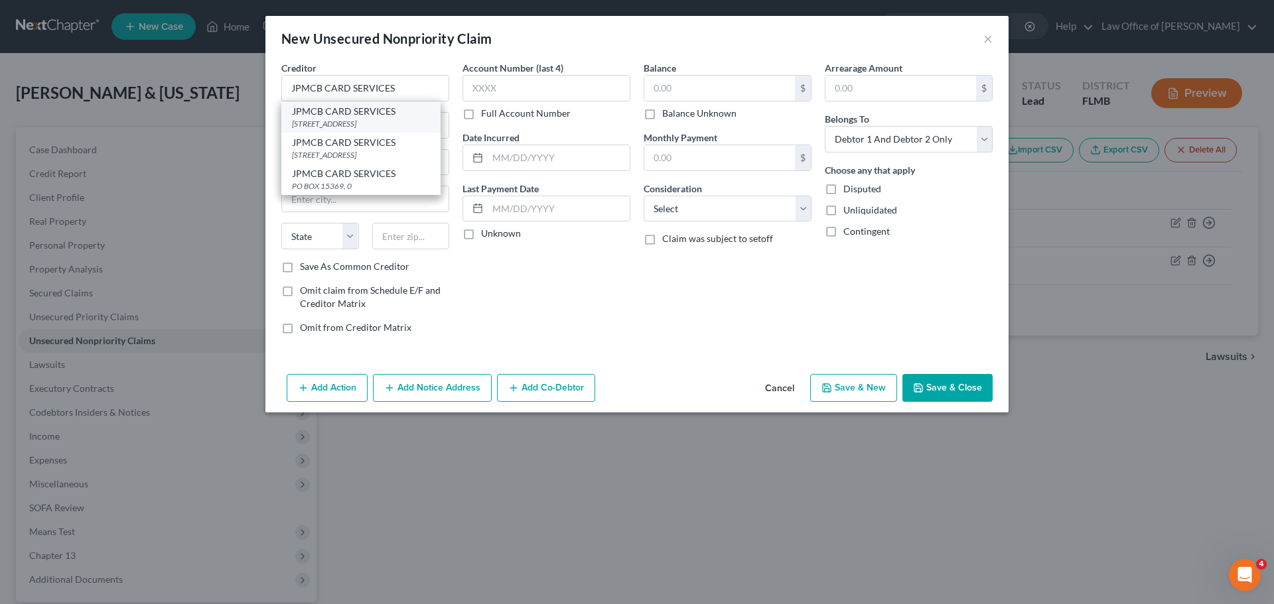
type input "19850"
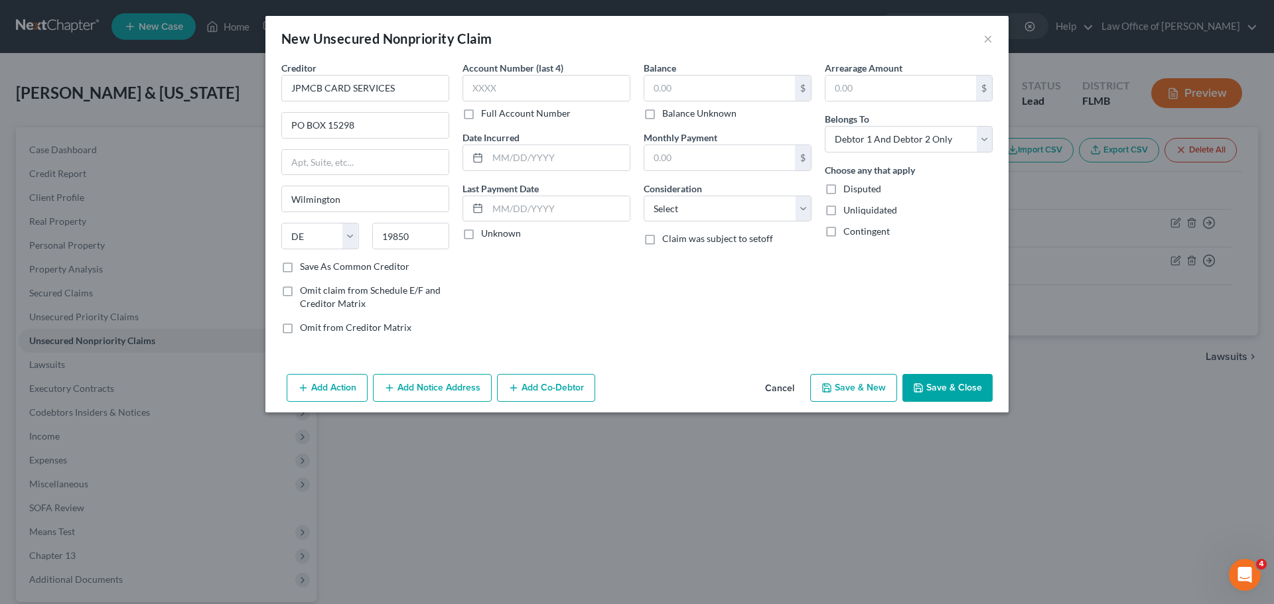
drag, startPoint x: 581, startPoint y: 294, endPoint x: 584, endPoint y: 269, distance: 25.4
click at [581, 294] on div "Account Number (last 4) Full Account Number Date Incurred Last Payment Date Unk…" at bounding box center [546, 203] width 181 height 284
click at [683, 92] on input "text" at bounding box center [719, 88] width 151 height 25
type input "11,280.00"
click at [660, 305] on div "Balance 11,280.00 $ Balance Unknown Balance Undetermined 11,280.00 $ Balance Un…" at bounding box center [727, 203] width 181 height 284
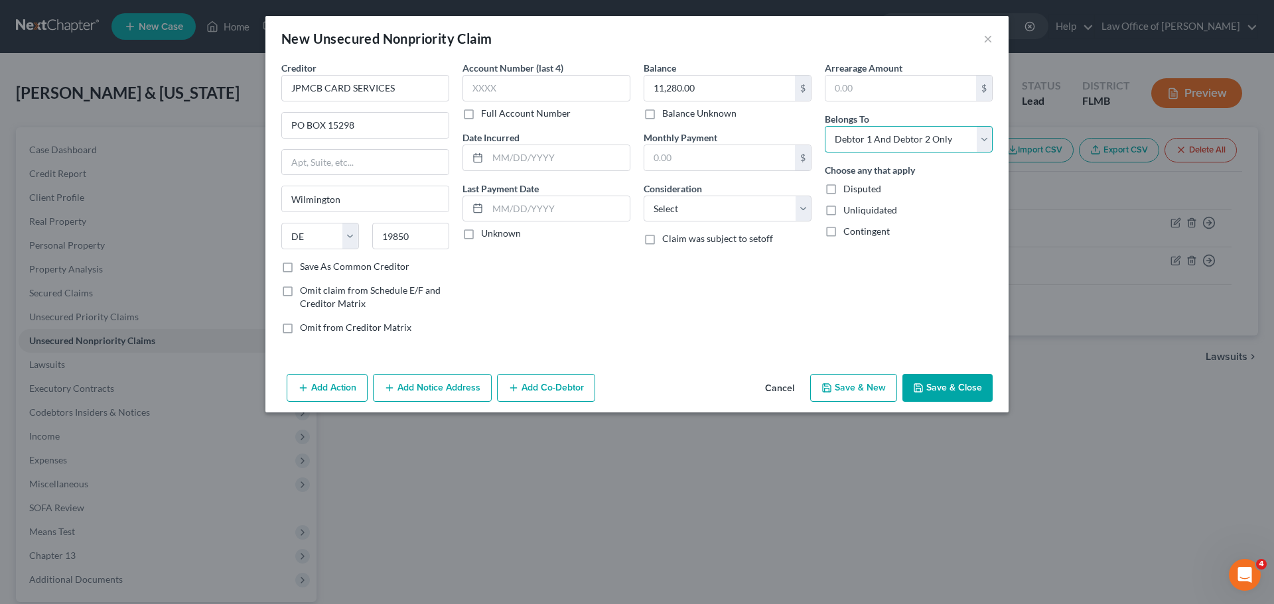
click at [942, 141] on select "Select Debtor 1 Only Debtor 2 Only Debtor 1 And Debtor 2 Only At Least One Of T…" at bounding box center [909, 139] width 168 height 27
select select "0"
click at [825, 126] on select "Select Debtor 1 Only Debtor 2 Only Debtor 1 And Debtor 2 Only At Least One Of T…" at bounding box center [909, 139] width 168 height 27
click at [853, 336] on div "Arrearage Amount $ Belongs To * Select Debtor 1 Only Debtor 2 Only Debtor 1 And…" at bounding box center [908, 203] width 181 height 284
click at [854, 385] on button "Save & New" at bounding box center [853, 388] width 87 height 28
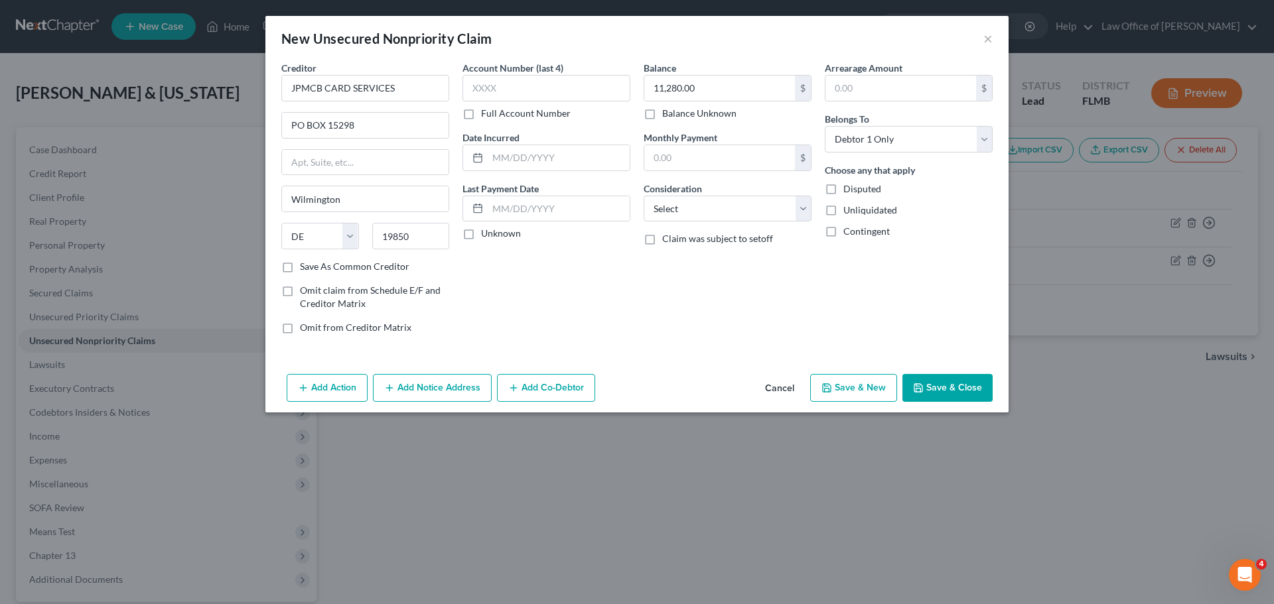
select select "2"
click at [302, 89] on input "text" at bounding box center [365, 88] width 168 height 27
paste input "CHARTER ONE/FIRSTMARK SERV"
click at [293, 88] on input "CHARTER ONE/FIRSTMARK SERV" at bounding box center [365, 88] width 168 height 27
type input "CHARTER ONE/FIRSTMARK SERV"
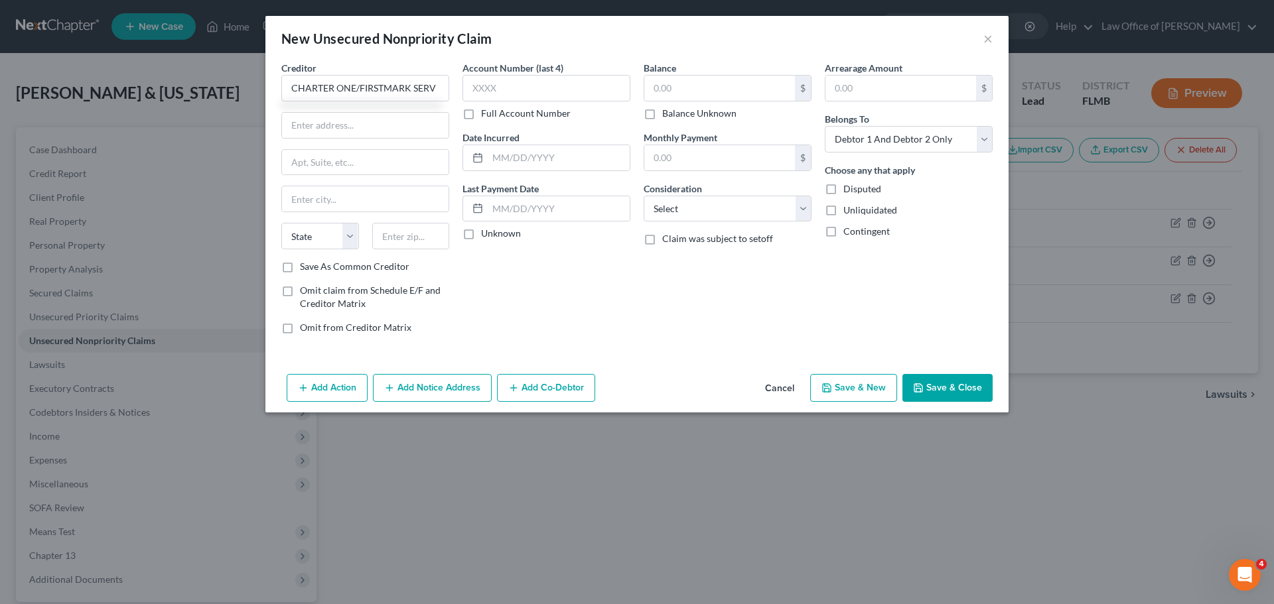
click at [562, 308] on div "Account Number (last 4) Full Account Number Date Incurred Last Payment Date Unk…" at bounding box center [546, 203] width 181 height 284
click at [392, 247] on input "text" at bounding box center [411, 236] width 78 height 27
type input "68501"
type input "Lincoln"
select select "30"
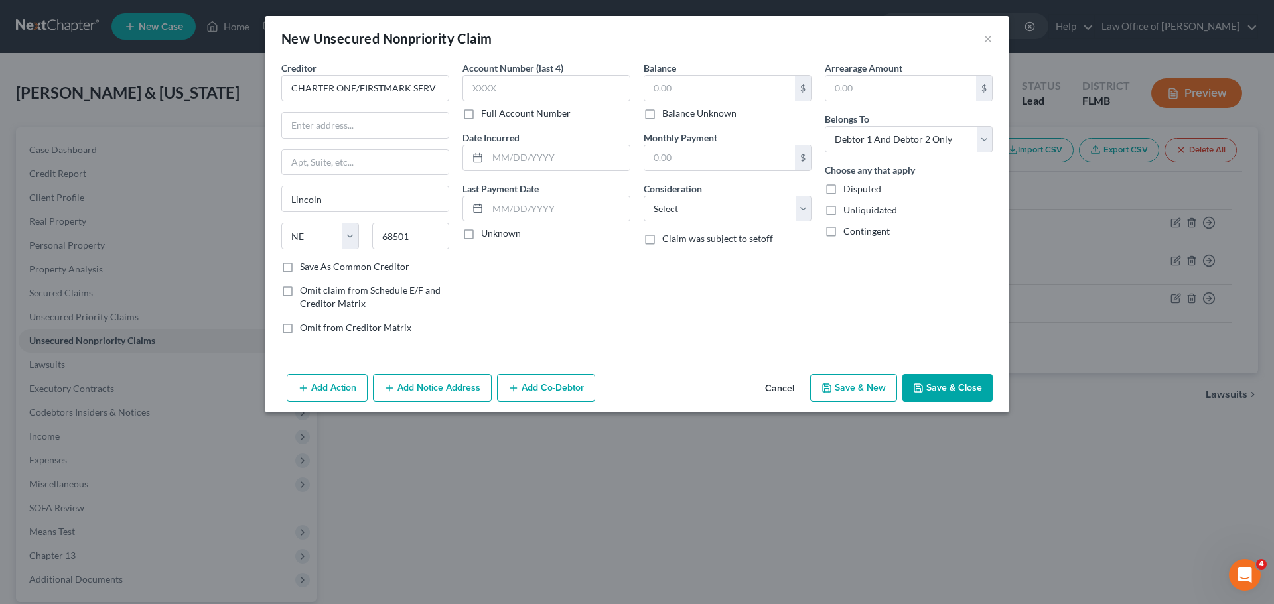
click at [500, 309] on div "Account Number (last 4) Full Account Number Date Incurred Last Payment Date Unk…" at bounding box center [546, 203] width 181 height 284
click at [667, 90] on input "text" at bounding box center [719, 88] width 151 height 25
type input "13,205.00"
click at [663, 340] on div "Balance 13,205.00 $ Balance Unknown Balance Undetermined 13,205.00 $ Balance Un…" at bounding box center [727, 203] width 181 height 284
click at [899, 139] on select "Select Debtor 1 Only Debtor 2 Only Debtor 1 And Debtor 2 Only At Least One Of T…" at bounding box center [909, 139] width 168 height 27
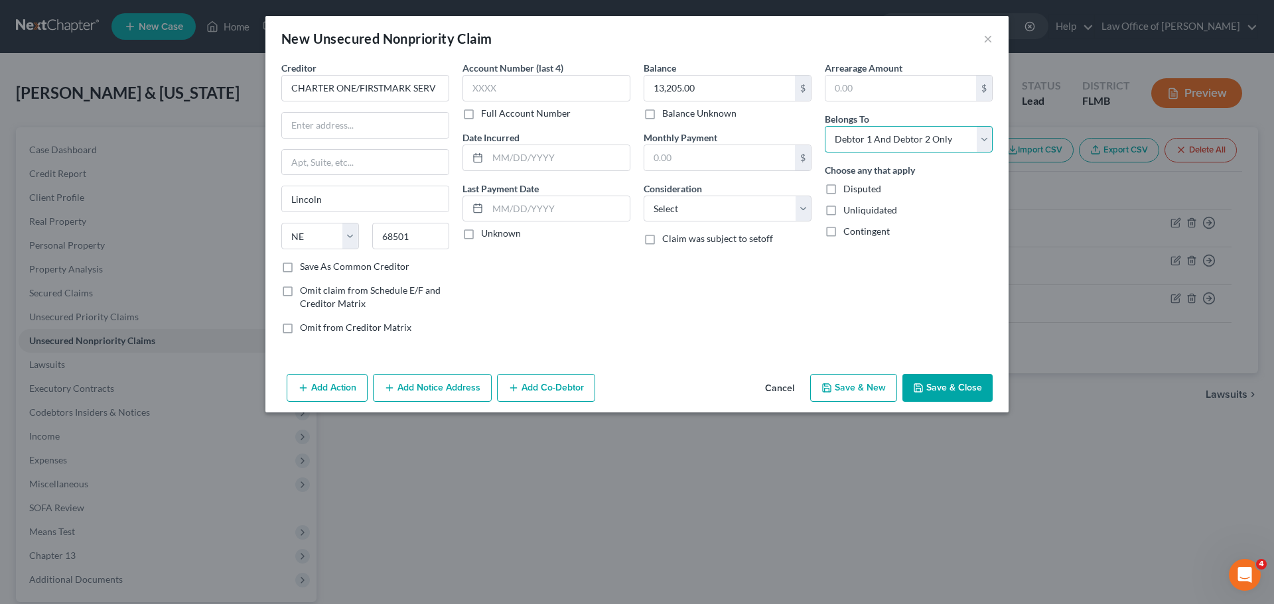
select select "0"
click at [825, 126] on select "Select Debtor 1 Only Debtor 2 Only Debtor 1 And Debtor 2 Only At Least One Of T…" at bounding box center [909, 139] width 168 height 27
click at [626, 339] on div "Account Number (last 4) Full Account Number Date Incurred Last Payment Date Unk…" at bounding box center [546, 203] width 181 height 284
drag, startPoint x: 939, startPoint y: 377, endPoint x: 934, endPoint y: 384, distance: 8.7
click at [938, 379] on button "Save & Close" at bounding box center [947, 388] width 90 height 28
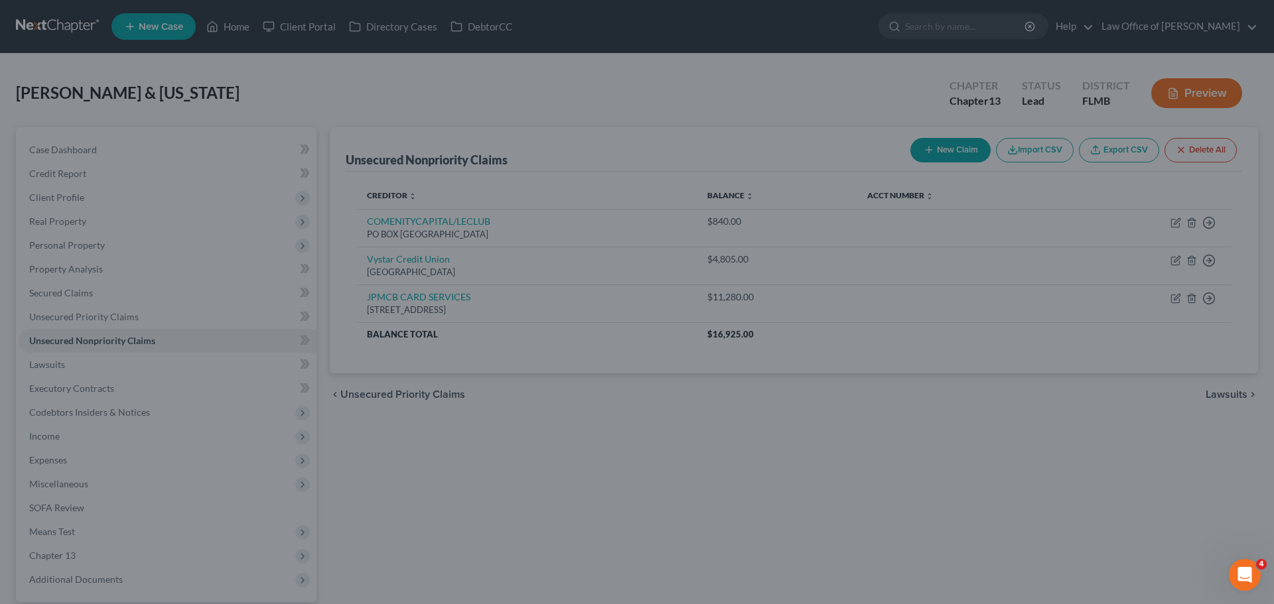
type input "0.00"
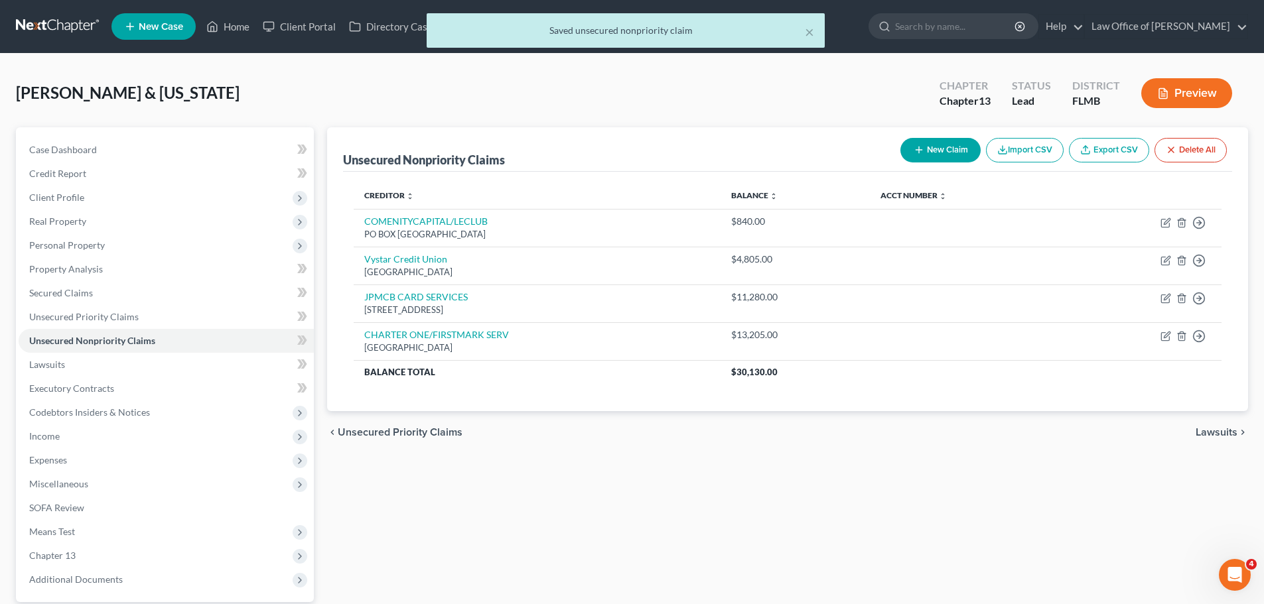
click at [927, 146] on button "New Claim" at bounding box center [940, 150] width 80 height 25
select select "2"
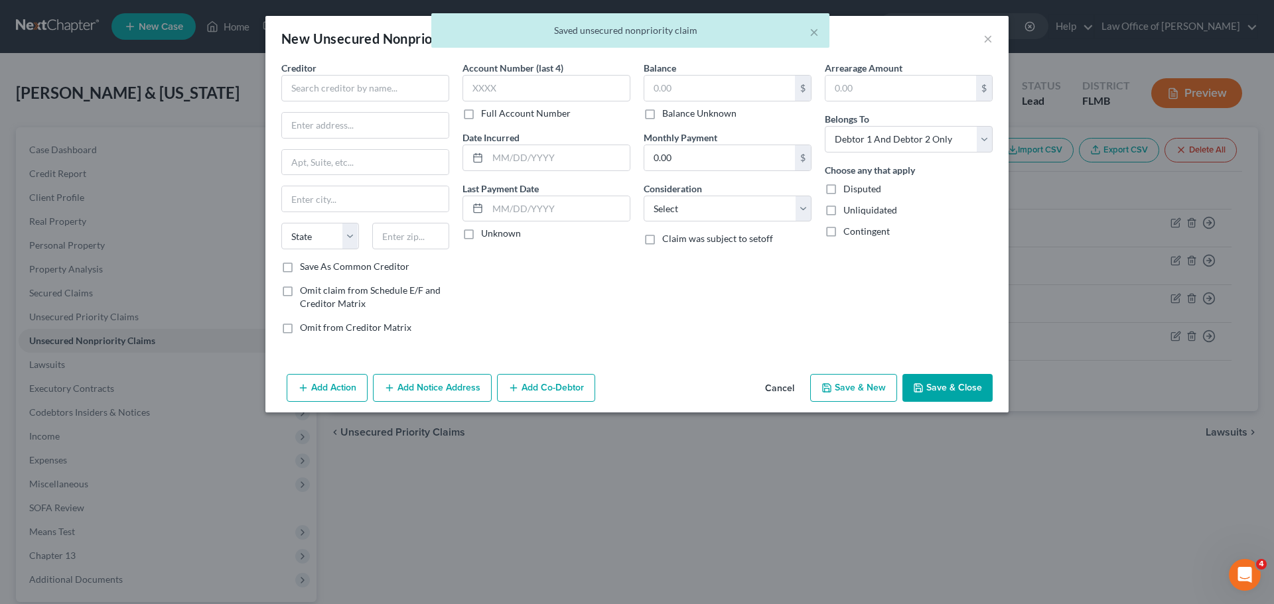
click at [987, 39] on body "Home New Case Client Portal Directory Cases DebtorCC Law Office of David Meltze…" at bounding box center [637, 364] width 1274 height 729
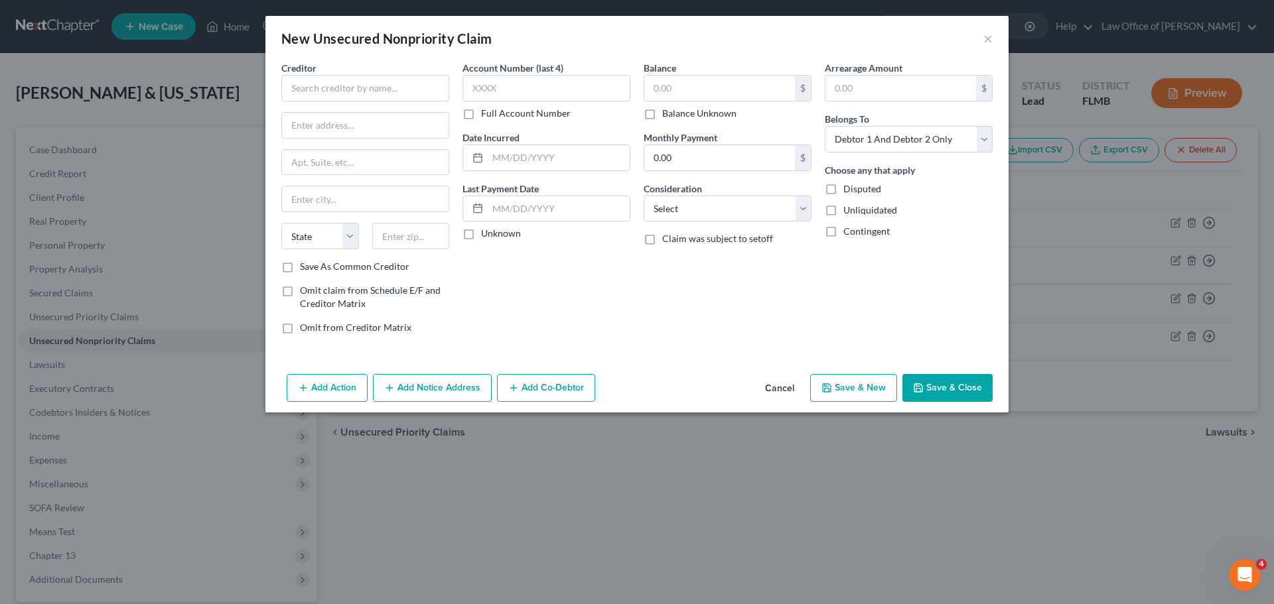
click at [772, 383] on button "Cancel" at bounding box center [779, 389] width 50 height 27
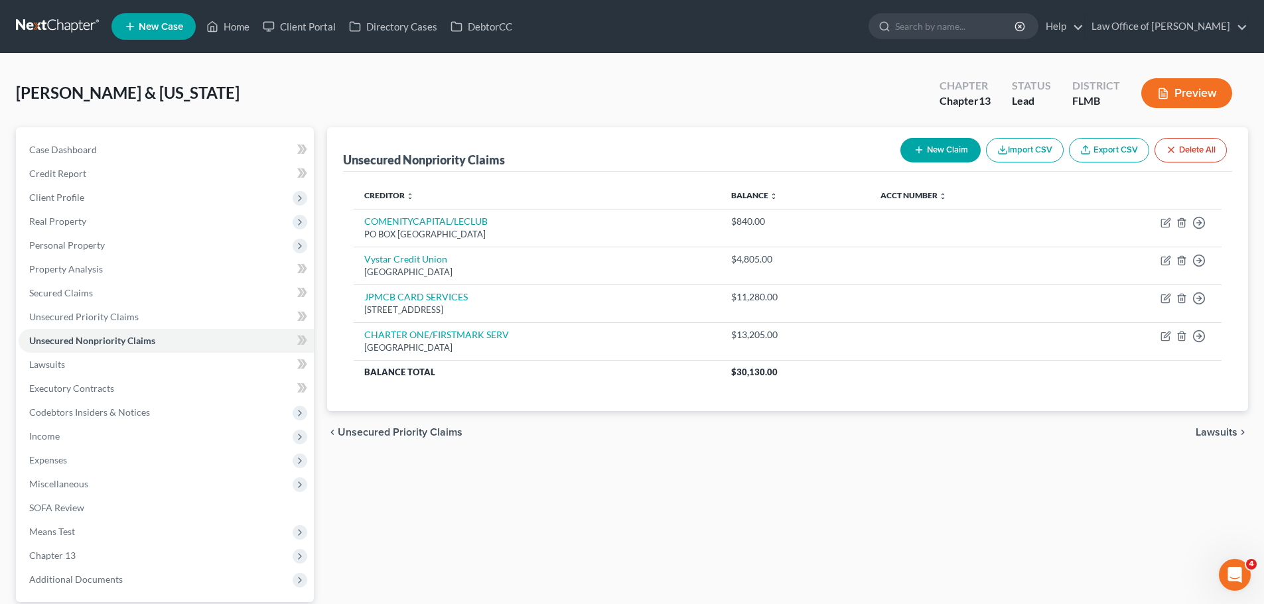
click at [950, 156] on button "New Claim" at bounding box center [940, 150] width 80 height 25
select select "2"
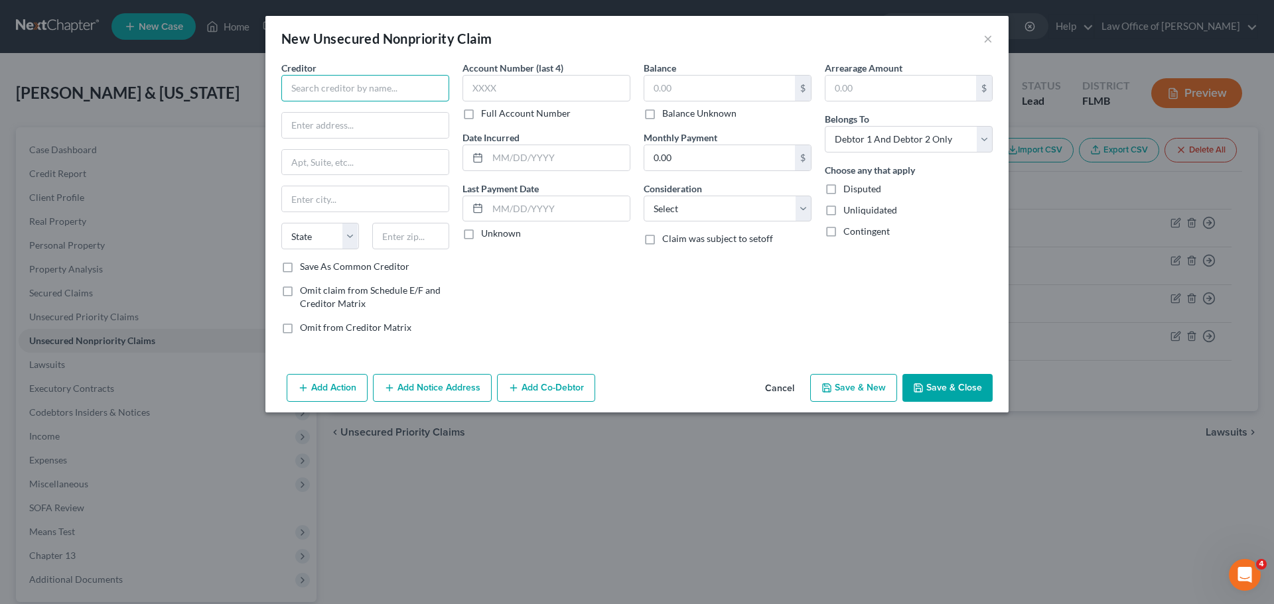
click at [380, 86] on input "text" at bounding box center [365, 88] width 168 height 27
paste input "CHARTER ONE/FIRSTMARK SERV"
click at [291, 88] on input "CHARTER ONE/FIRSTMARK SERV" at bounding box center [365, 88] width 168 height 27
type input "CHARTER ONE/FIRSTMARK SERV"
click at [305, 129] on input "text" at bounding box center [365, 125] width 167 height 25
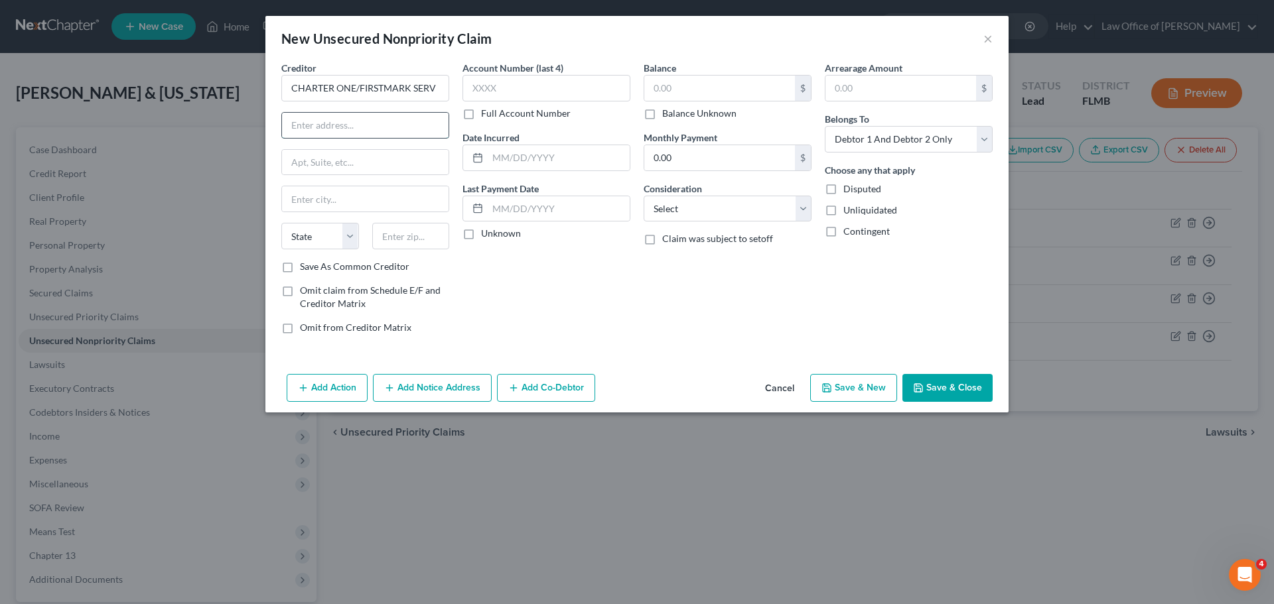
paste input "PO Box 82522"
type input "PO Box 82522"
click at [563, 315] on div "Account Number (last 4) Full Account Number Date Incurred Last Payment Date Unk…" at bounding box center [546, 203] width 181 height 284
click at [662, 98] on input "text" at bounding box center [719, 88] width 151 height 25
type input "13,205.00"
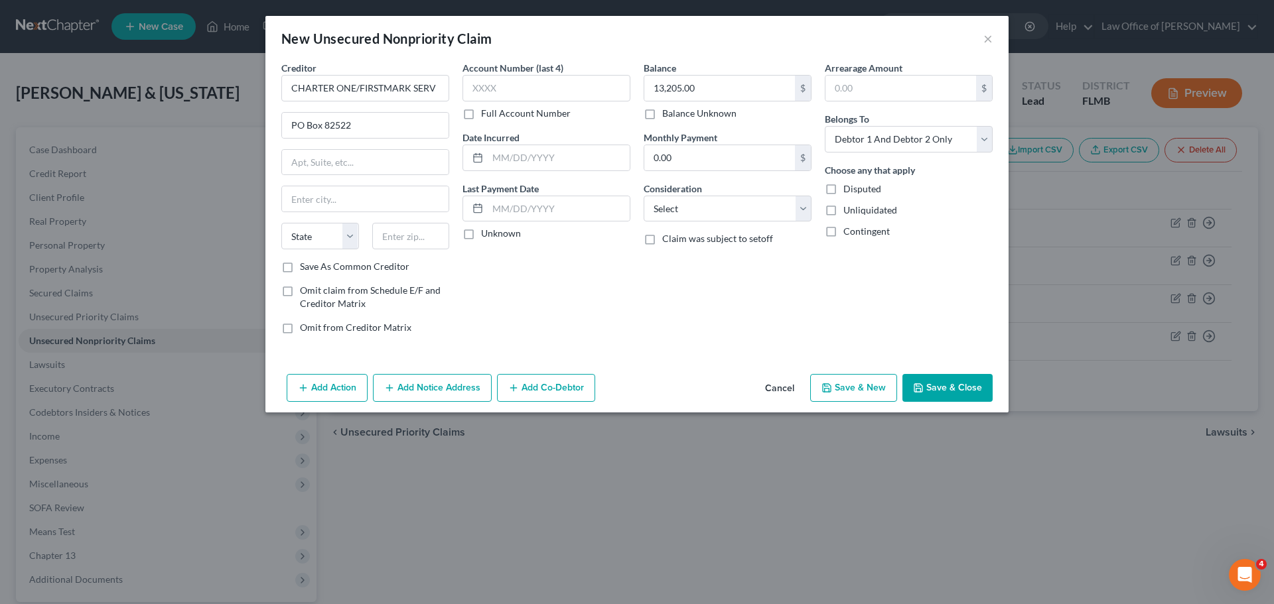
click at [674, 350] on div "Creditor * CHARTER ONE/FIRSTMARK SERV PO Box 82522 State AL AK AR AZ CA CO CT D…" at bounding box center [636, 215] width 743 height 308
click at [417, 241] on input "text" at bounding box center [411, 236] width 78 height 27
type input "68501"
click at [474, 303] on div "Account Number (last 4) Full Account Number Date Incurred Last Payment Date Unk…" at bounding box center [546, 203] width 181 height 284
type input "Lincoln"
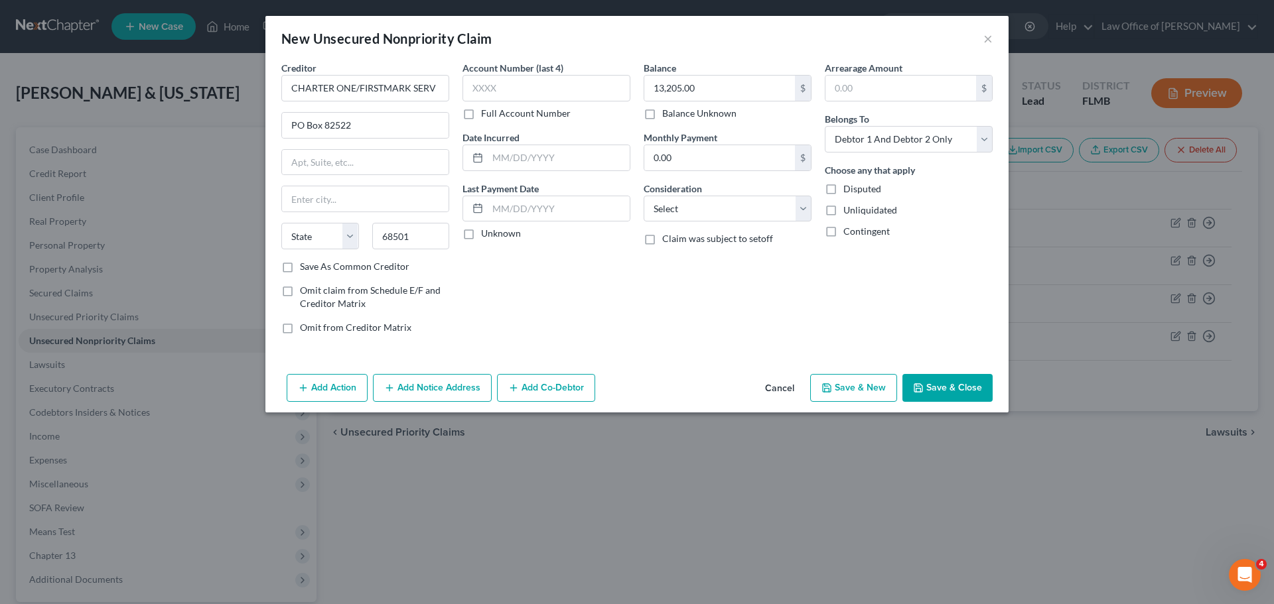
select select "30"
click at [856, 135] on select "Select Debtor 1 Only Debtor 2 Only Debtor 1 And Debtor 2 Only At Least One Of T…" at bounding box center [909, 139] width 168 height 27
select select "0"
click at [825, 126] on select "Select Debtor 1 Only Debtor 2 Only Debtor 1 And Debtor 2 Only At Least One Of T…" at bounding box center [909, 139] width 168 height 27
click at [721, 336] on div "Balance 13,205.00 $ Balance Unknown Balance Undetermined 13,205.00 $ Balance Un…" at bounding box center [727, 203] width 181 height 284
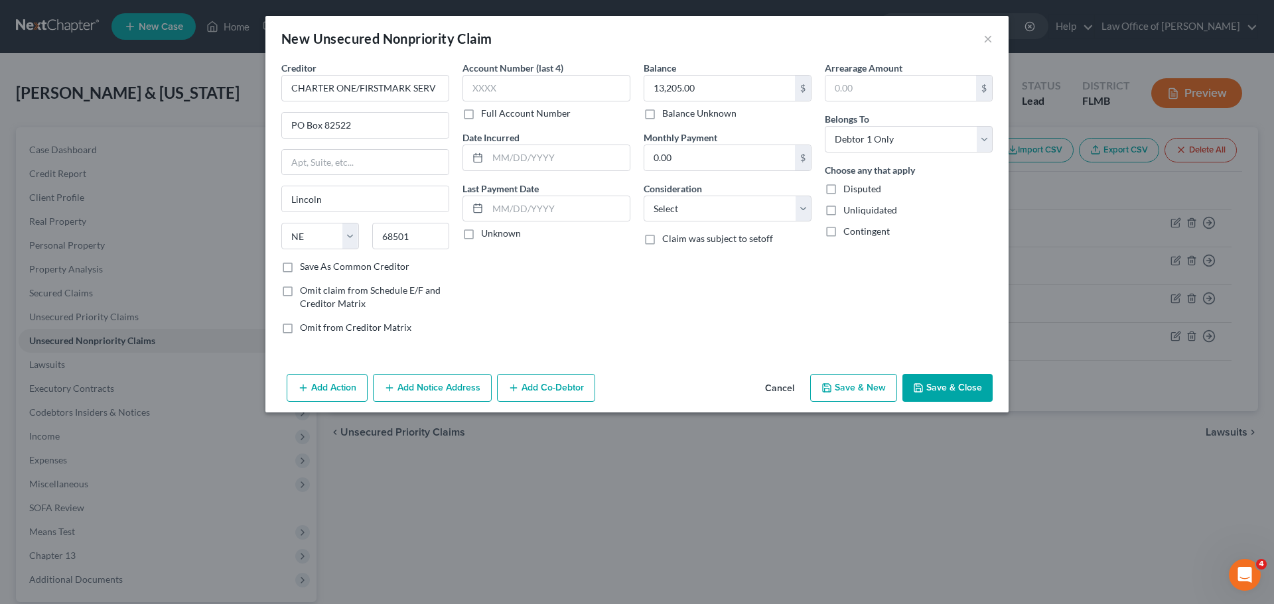
click at [847, 388] on button "Save & New" at bounding box center [853, 388] width 87 height 28
select select "2"
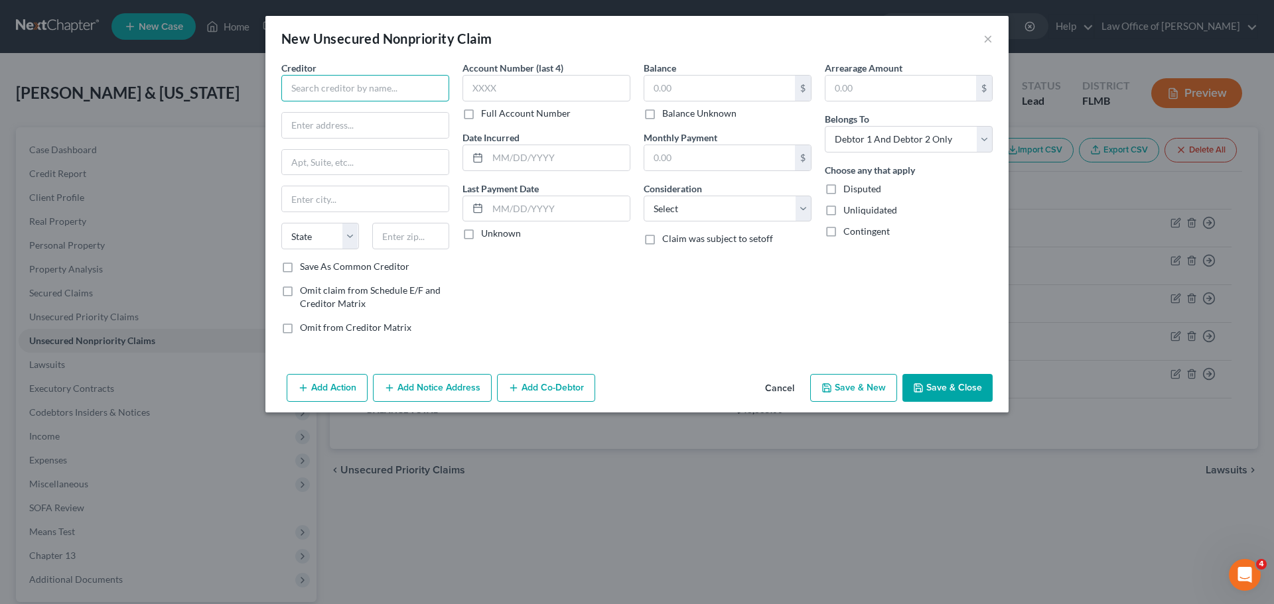
click at [342, 84] on input "text" at bounding box center [365, 88] width 168 height 27
paste input "SYNCB/LOWES"
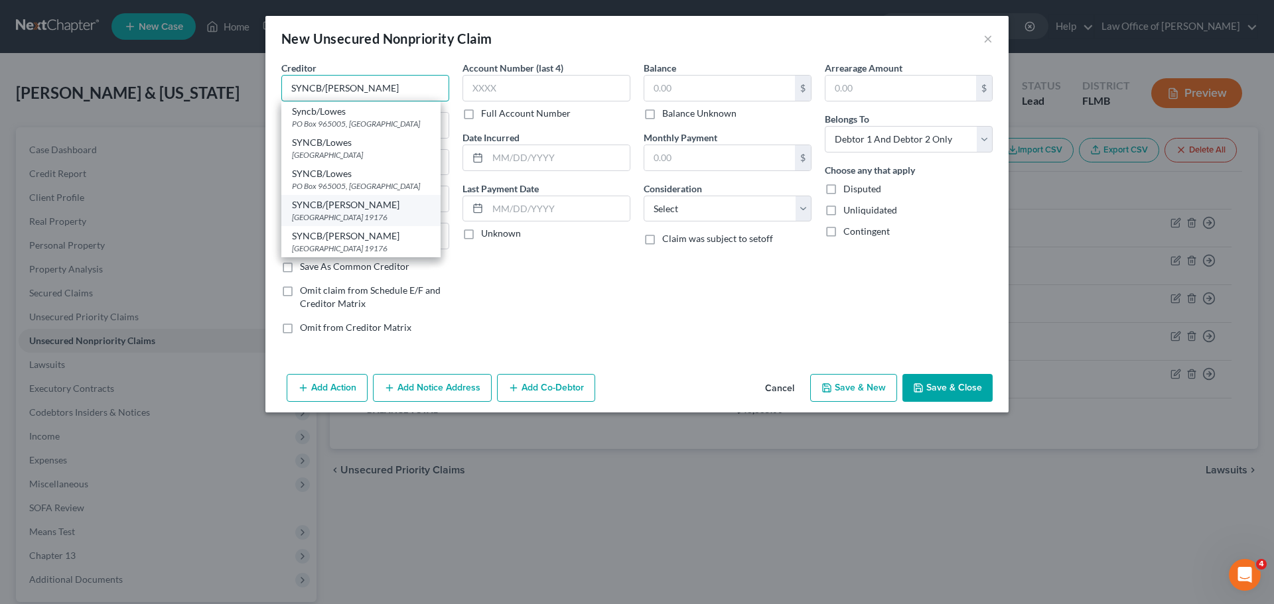
type input "SYNCB/LOWES"
click at [363, 210] on div "SYNCB/LOWES" at bounding box center [361, 204] width 138 height 13
type input "PO Box 71727"
type input "Philadelphia"
select select "39"
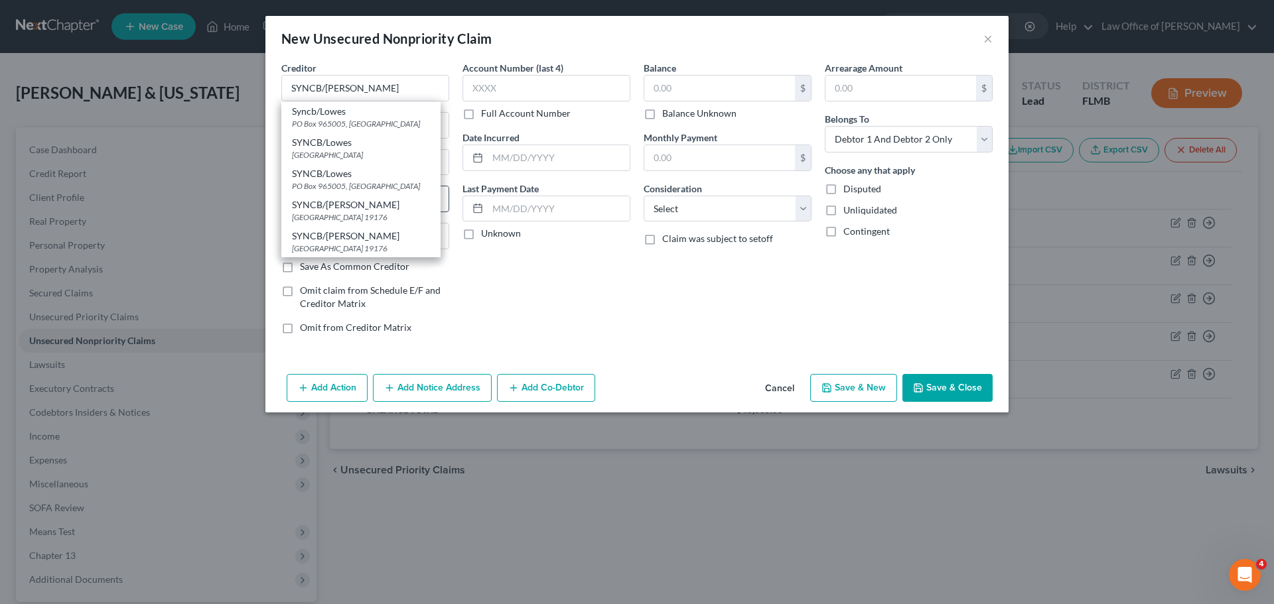
type input "19176"
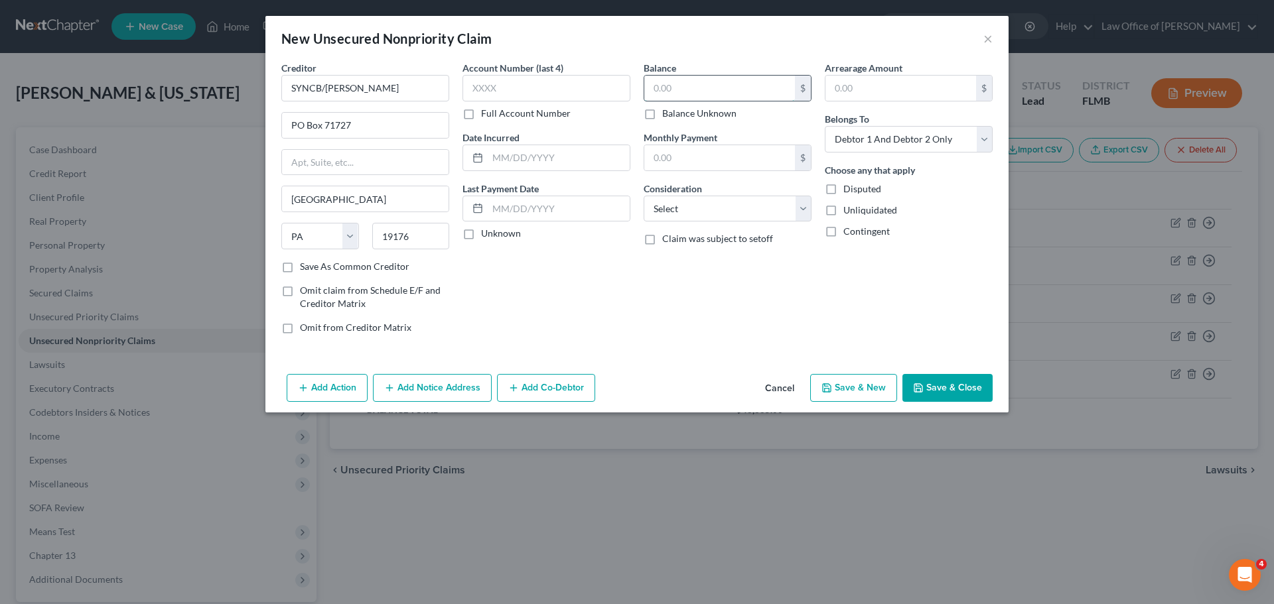
click at [673, 89] on input "text" at bounding box center [719, 88] width 151 height 25
type input "2,835.00"
click at [635, 307] on div "Account Number (last 4) Full Account Number Date Incurred Last Payment Date Unk…" at bounding box center [546, 203] width 181 height 284
click at [851, 147] on select "Select Debtor 1 Only Debtor 2 Only Debtor 1 And Debtor 2 Only At Least One Of T…" at bounding box center [909, 139] width 168 height 27
select select "0"
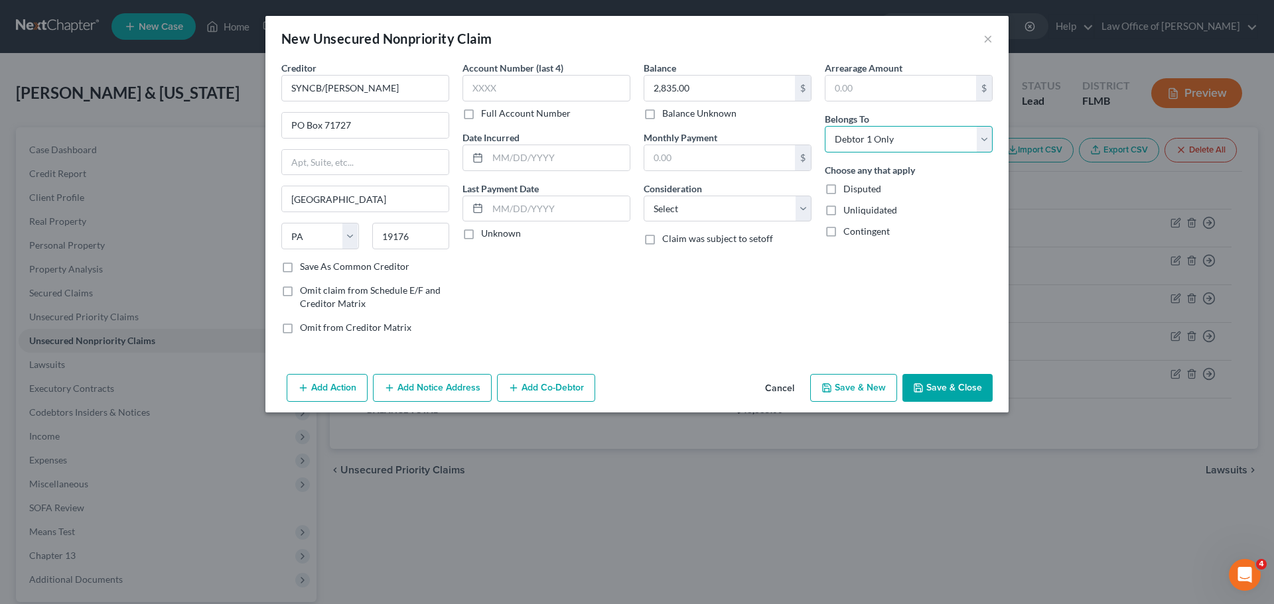
click at [825, 126] on select "Select Debtor 1 Only Debtor 2 Only Debtor 1 And Debtor 2 Only At Least One Of T…" at bounding box center [909, 139] width 168 height 27
click at [774, 275] on div "Balance 2,835.00 $ Balance Unknown Balance Undetermined 2,835.00 $ Balance Unkn…" at bounding box center [727, 203] width 181 height 284
click at [845, 384] on button "Save & New" at bounding box center [853, 388] width 87 height 28
select select "2"
type input "0.00"
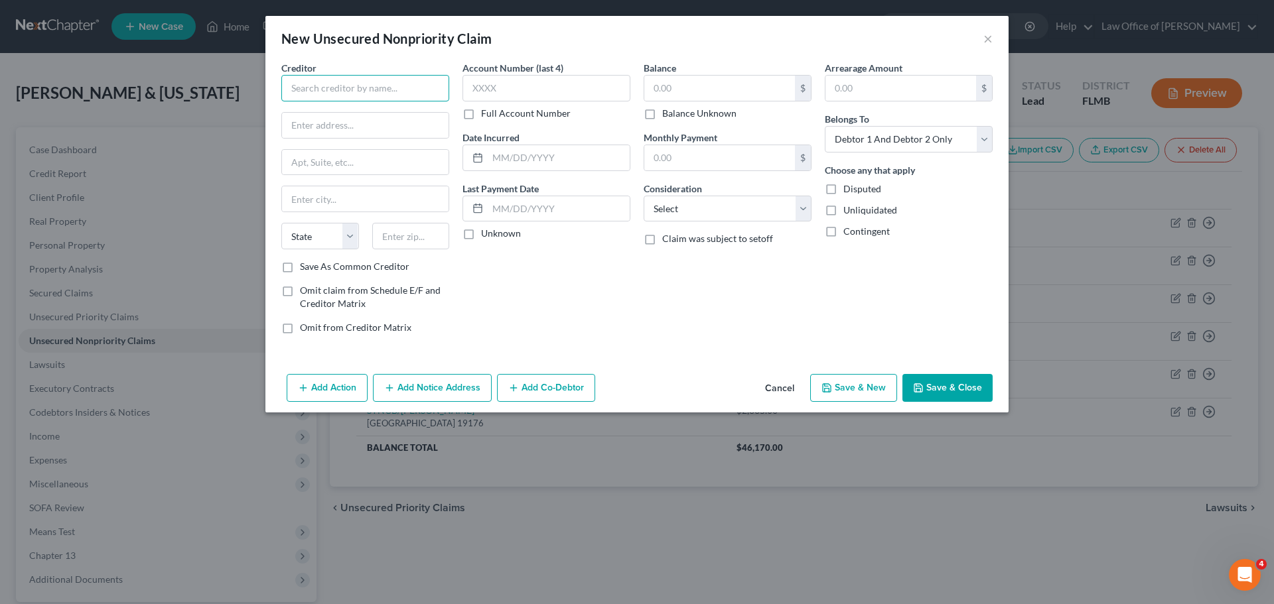
click at [364, 82] on input "text" at bounding box center [365, 88] width 168 height 27
paste input "SYNCB/SYNCHRONY NETWORKS"
type input "SYNCB/SYNCHRONY NETWORKS"
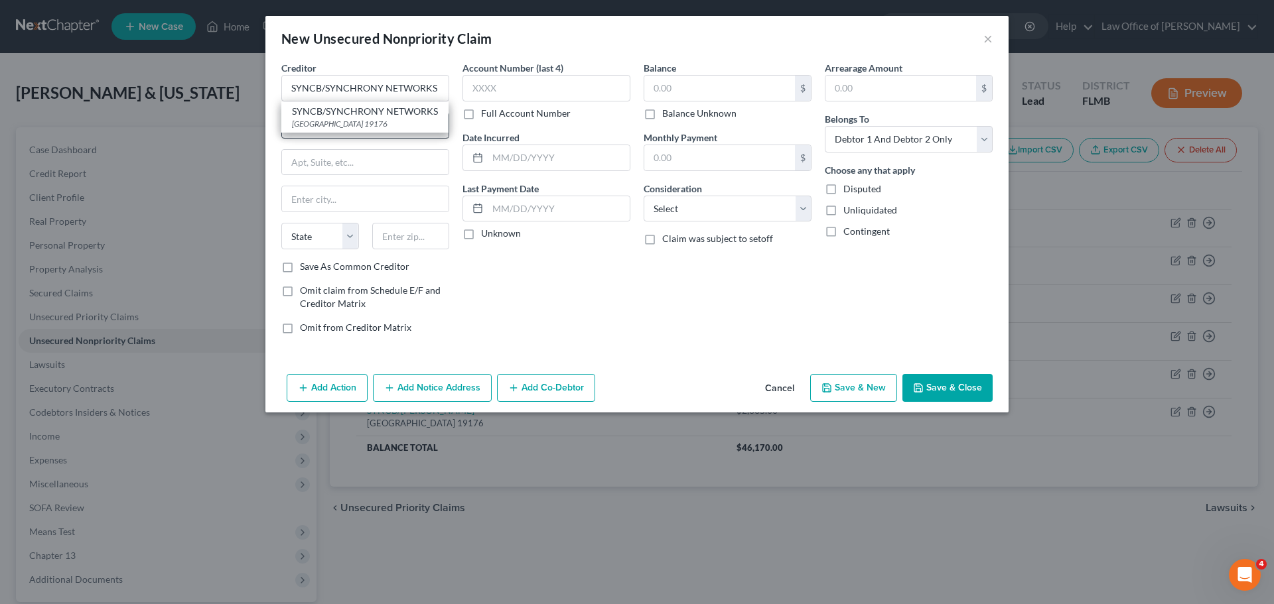
click at [382, 129] on div "PO Box 71757, Philadelphia, PA 19176" at bounding box center [365, 123] width 146 height 11
type input "PO Box 71757"
type input "Philadelphia"
select select "39"
type input "19176"
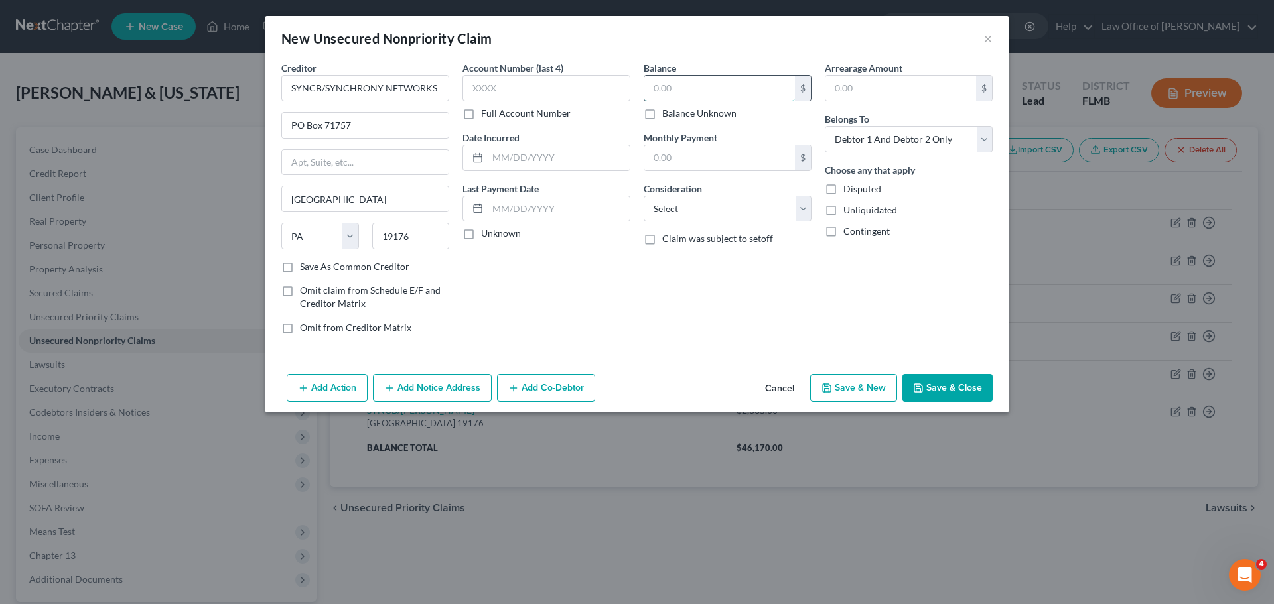
click at [701, 100] on input "text" at bounding box center [719, 88] width 151 height 25
type input "0.00"
click at [859, 146] on select "Select Debtor 1 Only Debtor 2 Only Debtor 1 And Debtor 2 Only At Least One Of T…" at bounding box center [909, 139] width 168 height 27
select select "0"
click at [825, 126] on select "Select Debtor 1 Only Debtor 2 Only Debtor 1 And Debtor 2 Only At Least One Of T…" at bounding box center [909, 139] width 168 height 27
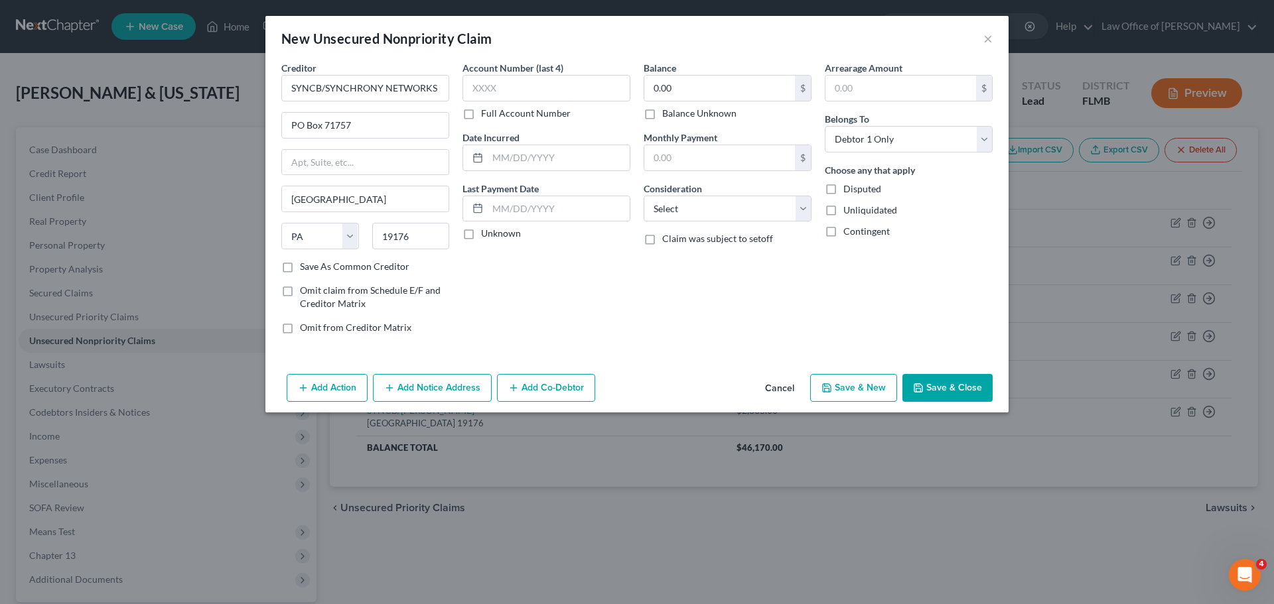
click at [841, 389] on button "Save & New" at bounding box center [853, 388] width 87 height 28
select select "2"
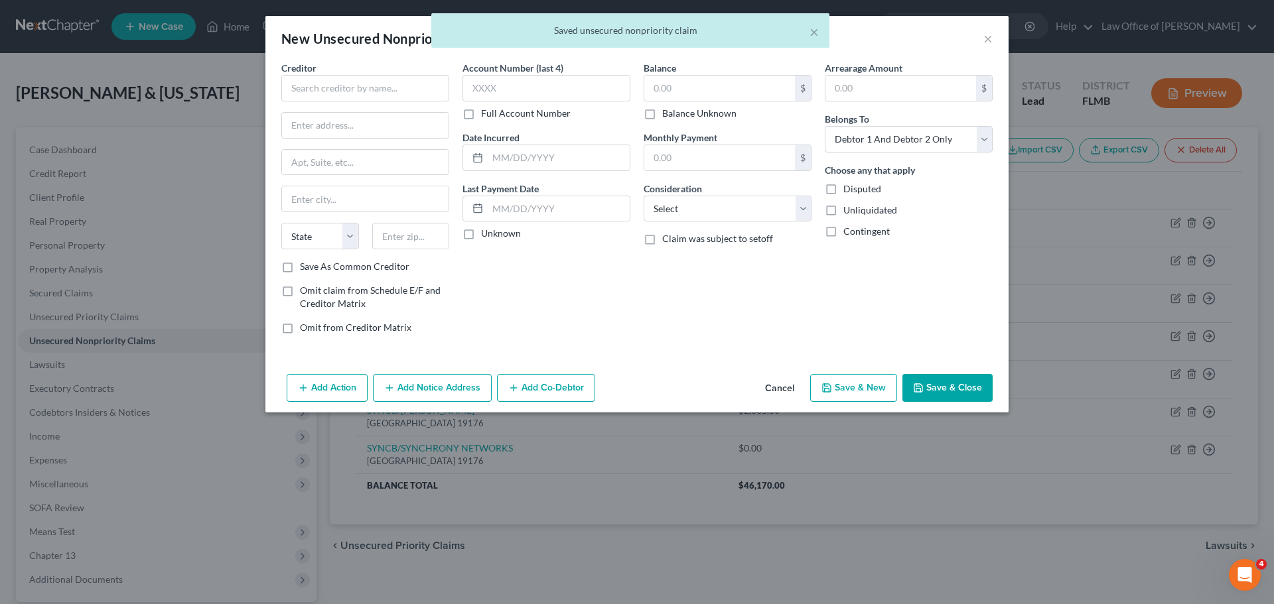
type input "0.00"
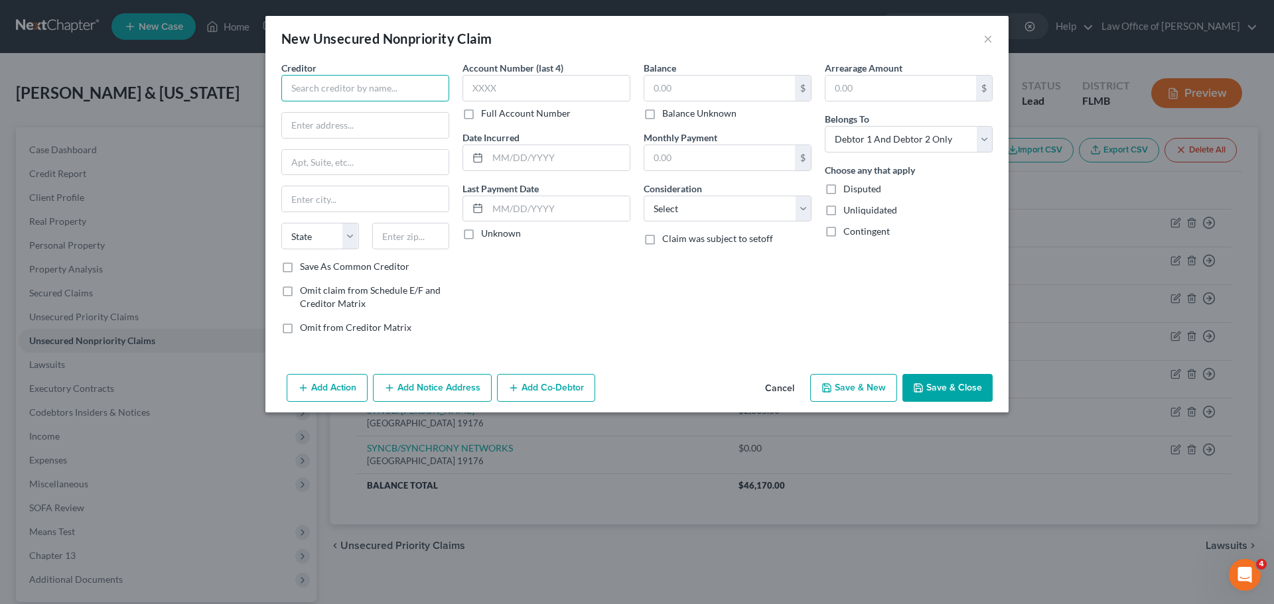
click at [317, 96] on input "text" at bounding box center [365, 88] width 168 height 27
paste input "WELLS FARGO CARD SERVICES"
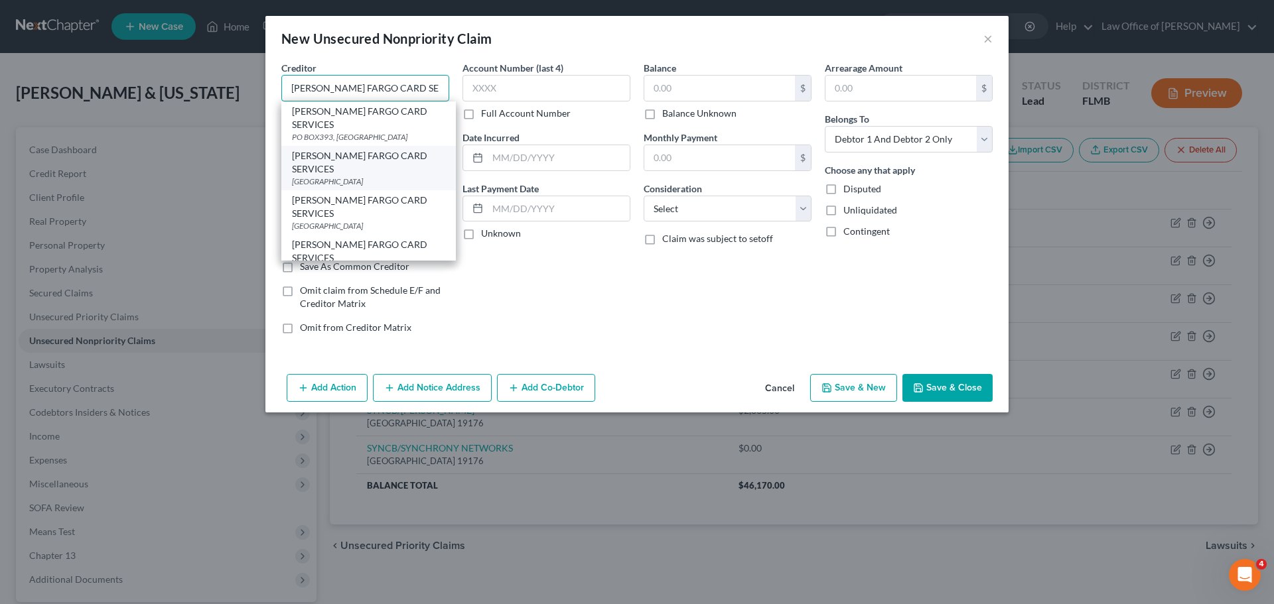
type input "WELLS FARGO CARD SERVICES"
click at [353, 149] on div "WELLS FARGO CARD SERVICES" at bounding box center [368, 162] width 153 height 27
type input "PO BOX 393"
type input "Minneapolis"
select select "24"
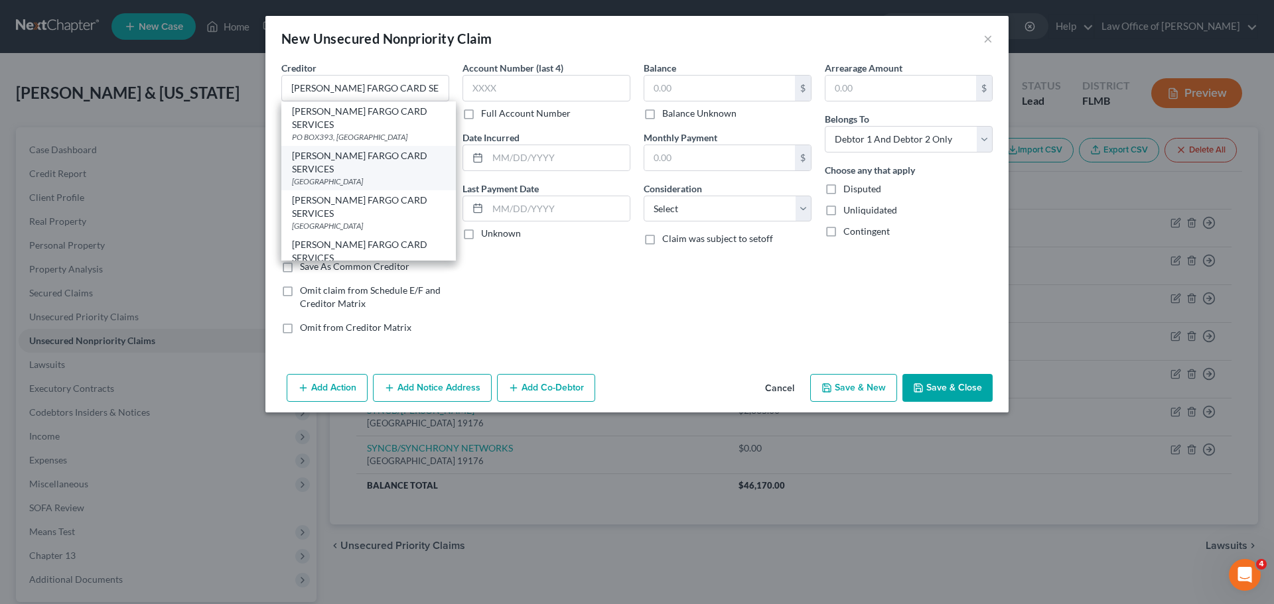
type input "55480"
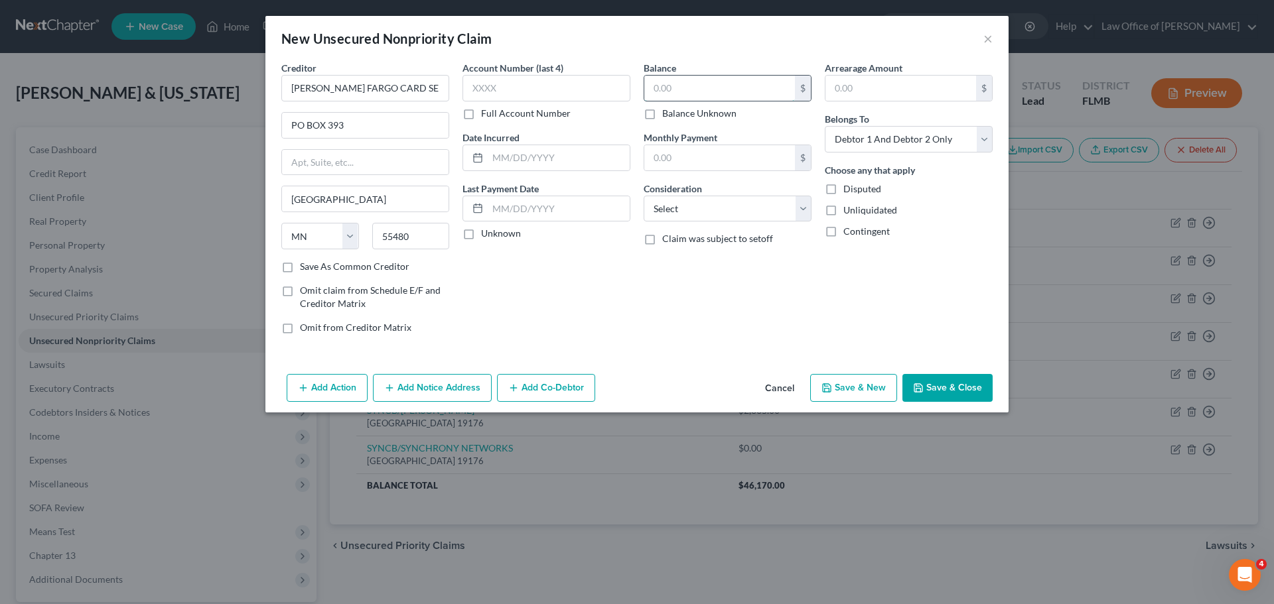
click at [720, 92] on input "text" at bounding box center [719, 88] width 151 height 25
type input "10,785.00"
click at [705, 292] on div "Balance 10,785.00 $ Balance Unknown Balance Undetermined 10,785.00 $ Balance Un…" at bounding box center [727, 203] width 181 height 284
click at [882, 148] on select "Select Debtor 1 Only Debtor 2 Only Debtor 1 And Debtor 2 Only At Least One Of T…" at bounding box center [909, 139] width 168 height 27
select select "0"
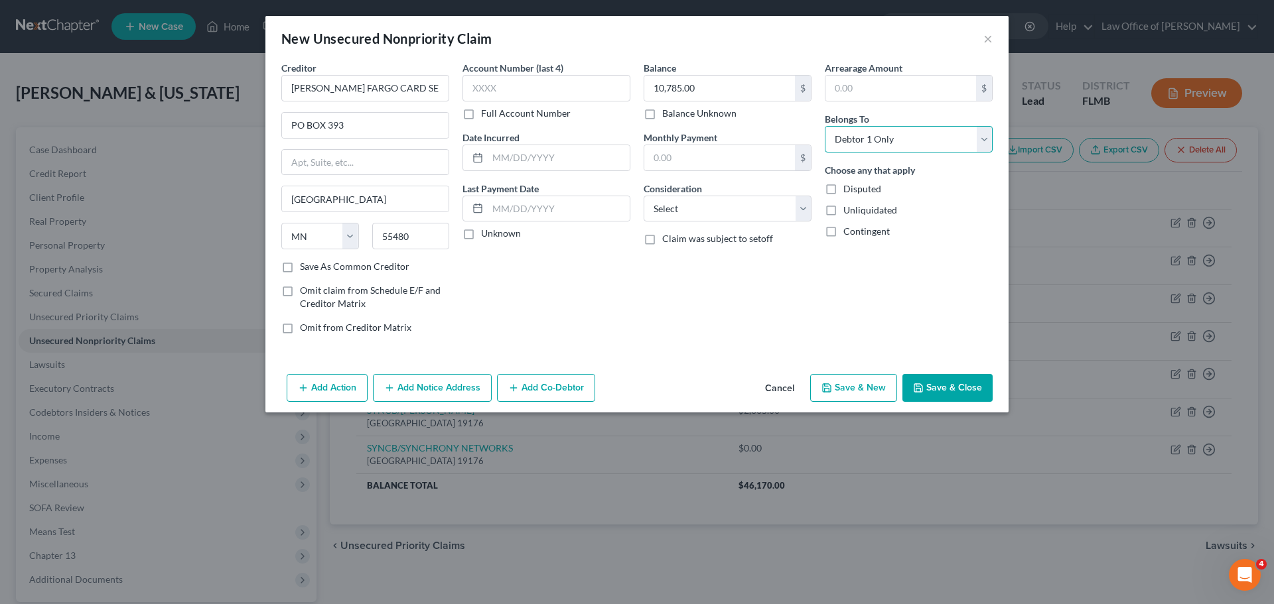
click at [825, 126] on select "Select Debtor 1 Only Debtor 2 Only Debtor 1 And Debtor 2 Only At Least One Of T…" at bounding box center [909, 139] width 168 height 27
click at [784, 239] on div "Claim was subject to setoff" at bounding box center [728, 238] width 168 height 13
click at [836, 382] on button "Save & New" at bounding box center [853, 388] width 87 height 28
type input "0.00"
select select "2"
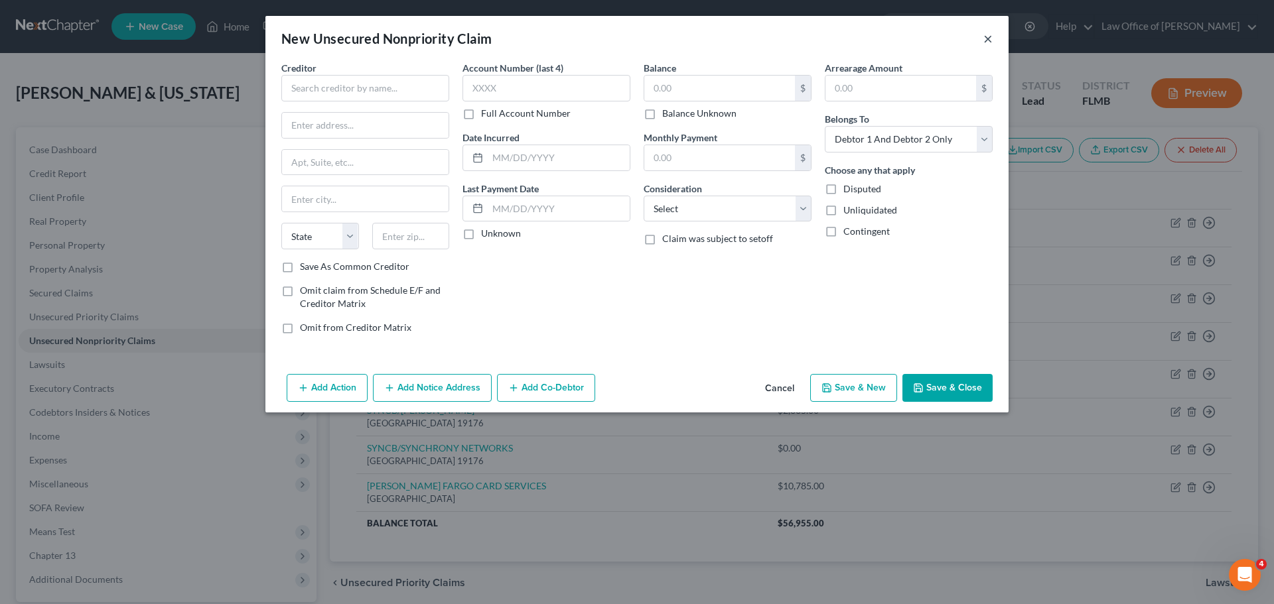
click at [991, 39] on button "×" at bounding box center [987, 39] width 9 height 16
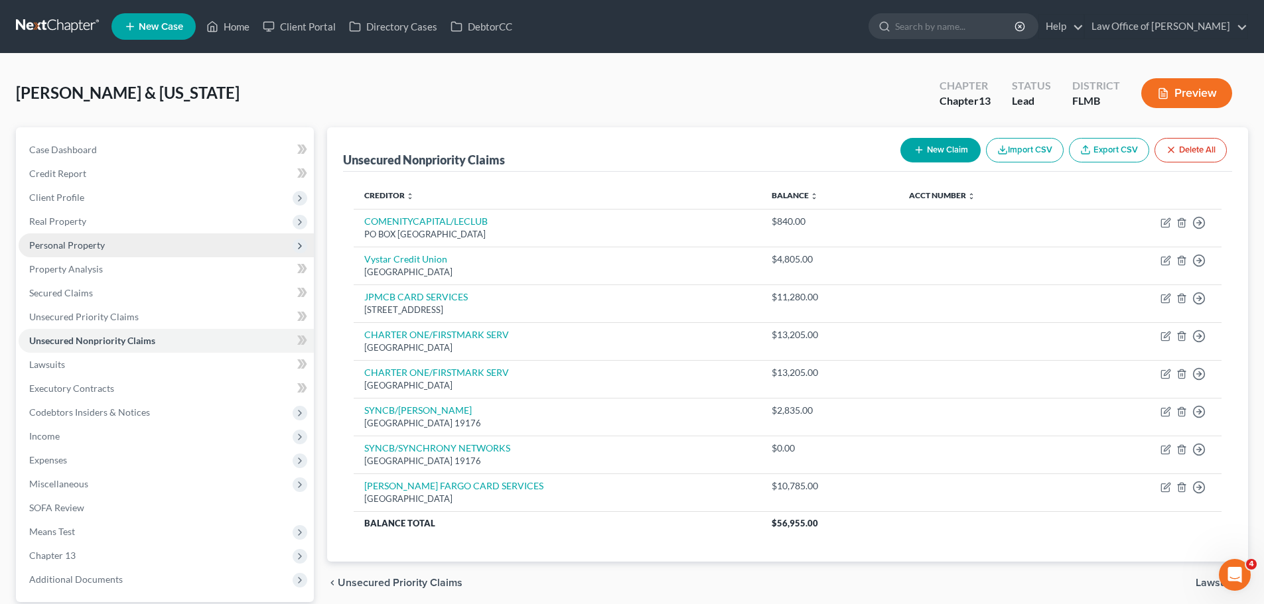
click at [68, 249] on span "Personal Property" at bounding box center [67, 245] width 76 height 11
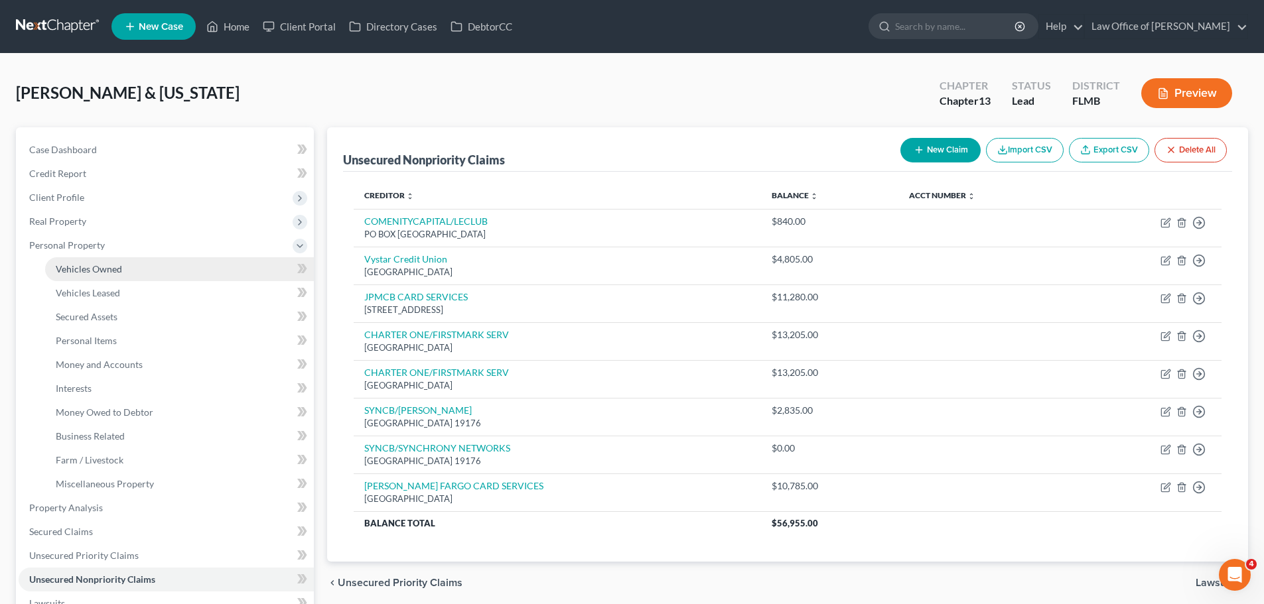
click at [102, 269] on span "Vehicles Owned" at bounding box center [89, 268] width 66 height 11
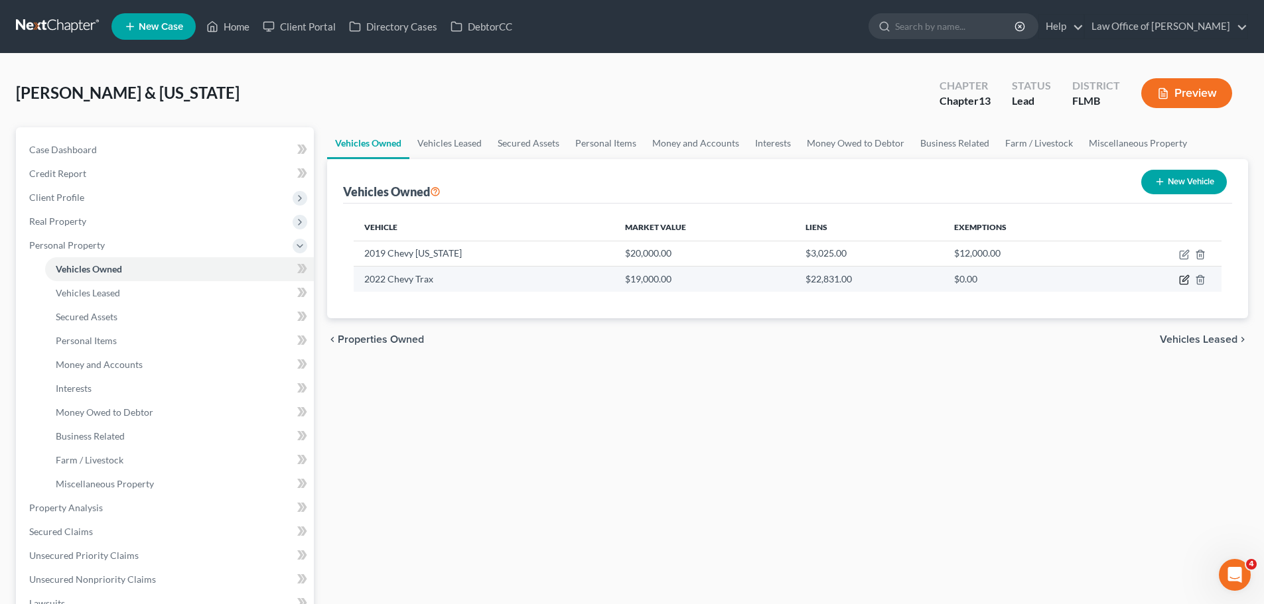
click at [1187, 279] on icon "button" at bounding box center [1185, 279] width 6 height 6
select select "0"
select select "4"
select select "2"
select select "0"
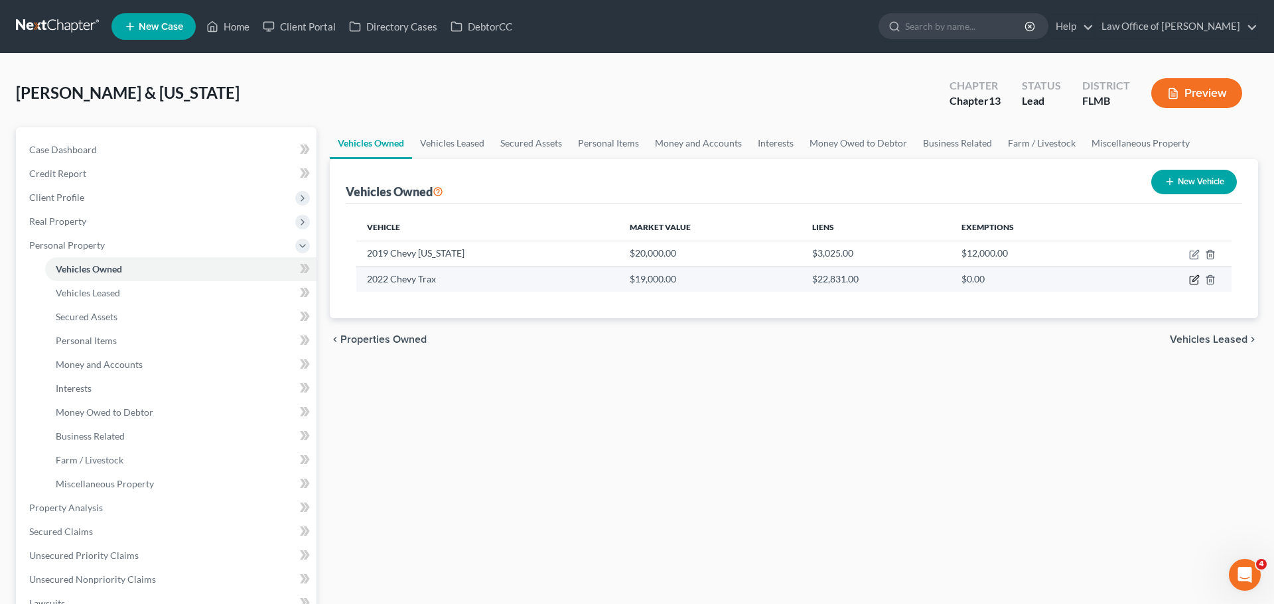
select select "9"
select select "0"
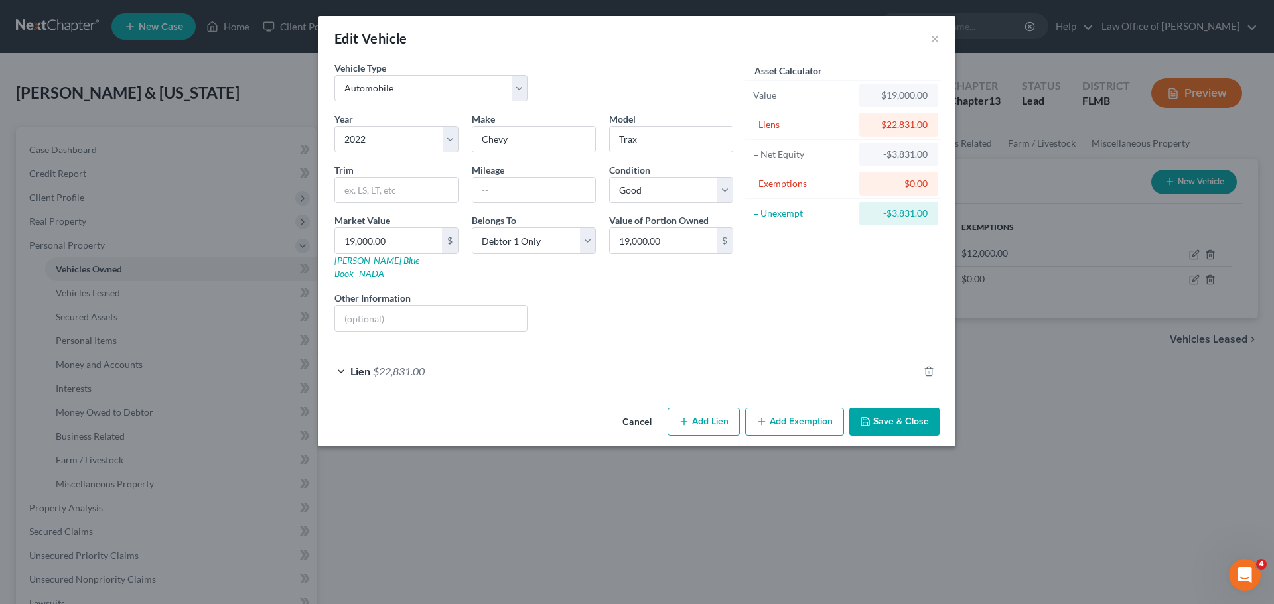
click at [449, 365] on div "Lien $22,831.00" at bounding box center [618, 371] width 600 height 35
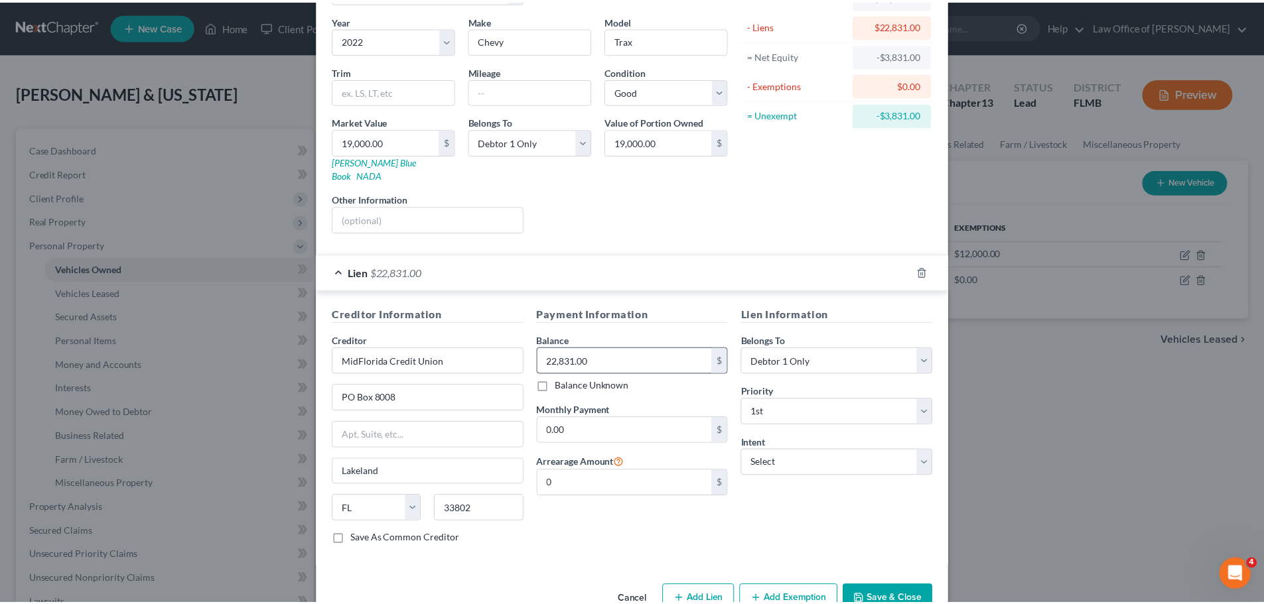
scroll to position [121, 0]
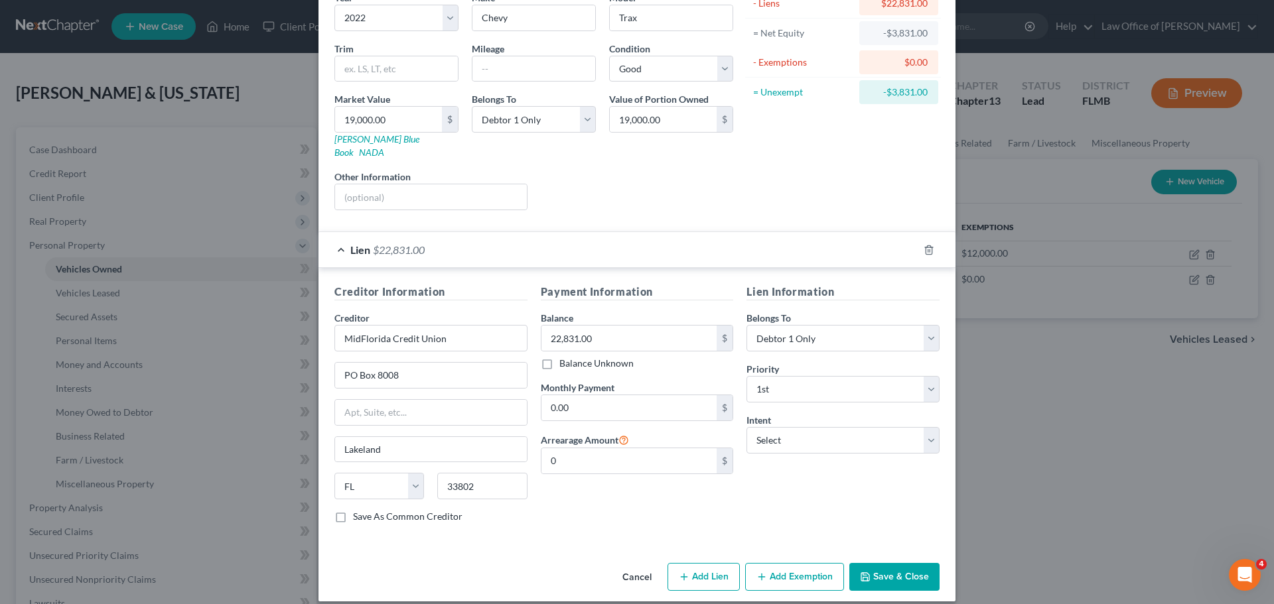
click at [569, 381] on label "Monthly Payment" at bounding box center [578, 388] width 74 height 14
click at [572, 399] on input "0.00" at bounding box center [629, 407] width 176 height 25
type input "485.00"
click at [887, 568] on button "Save & Close" at bounding box center [894, 577] width 90 height 28
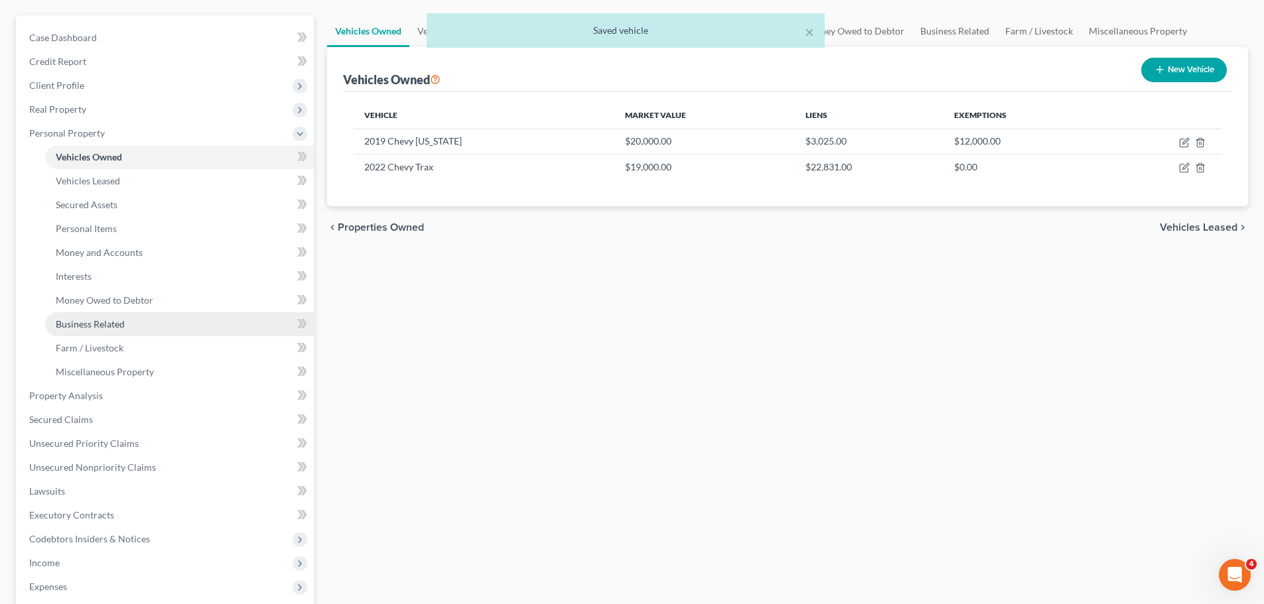
scroll to position [133, 0]
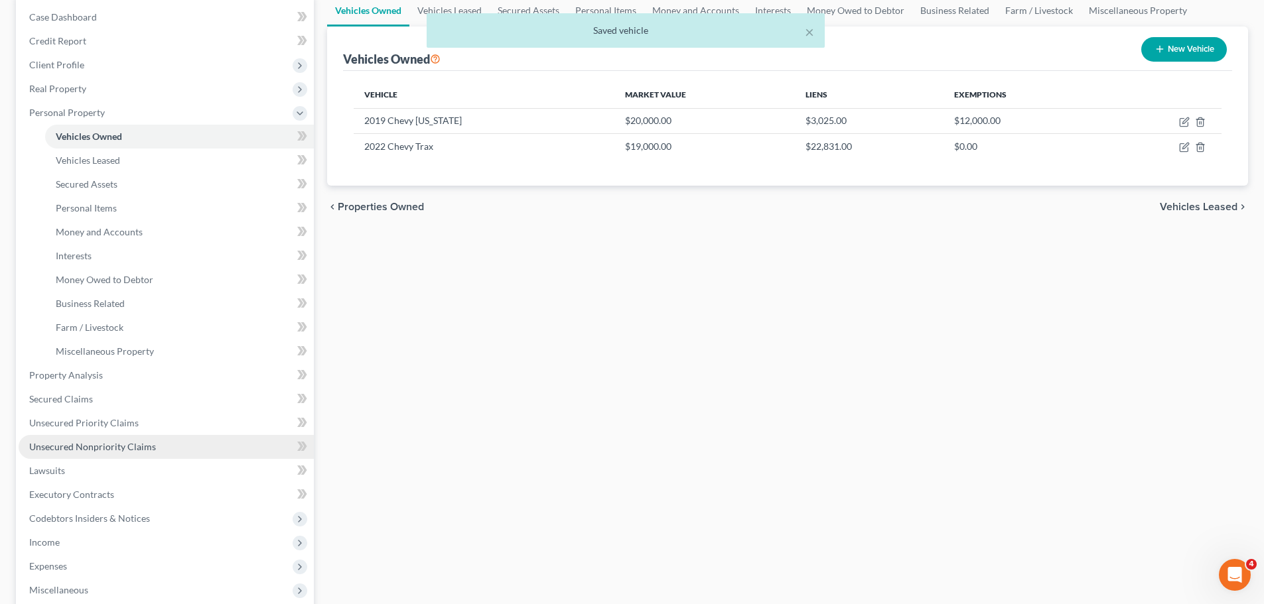
click at [113, 447] on span "Unsecured Nonpriority Claims" at bounding box center [92, 446] width 127 height 11
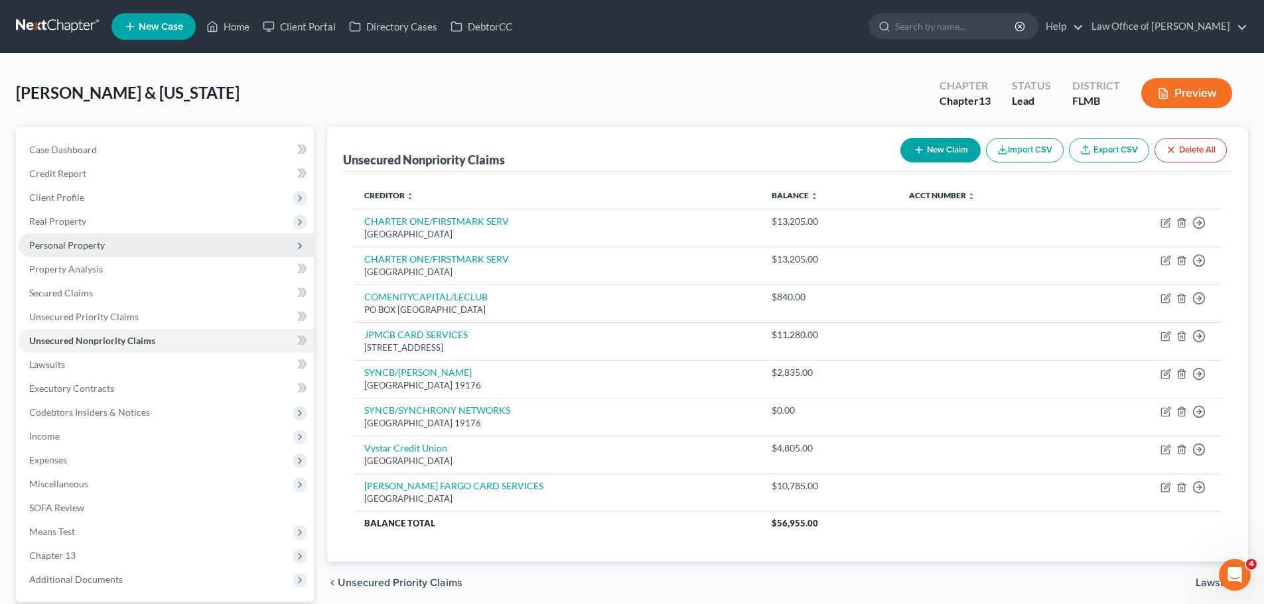
click at [91, 250] on span "Personal Property" at bounding box center [67, 245] width 76 height 11
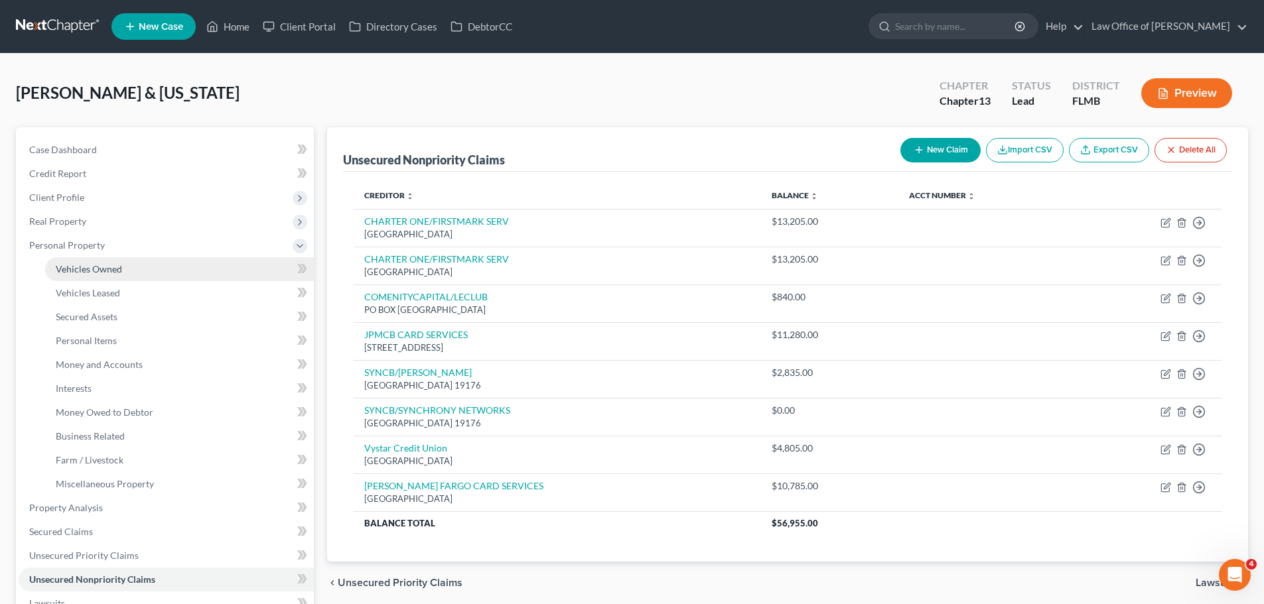
click at [99, 269] on span "Vehicles Owned" at bounding box center [89, 268] width 66 height 11
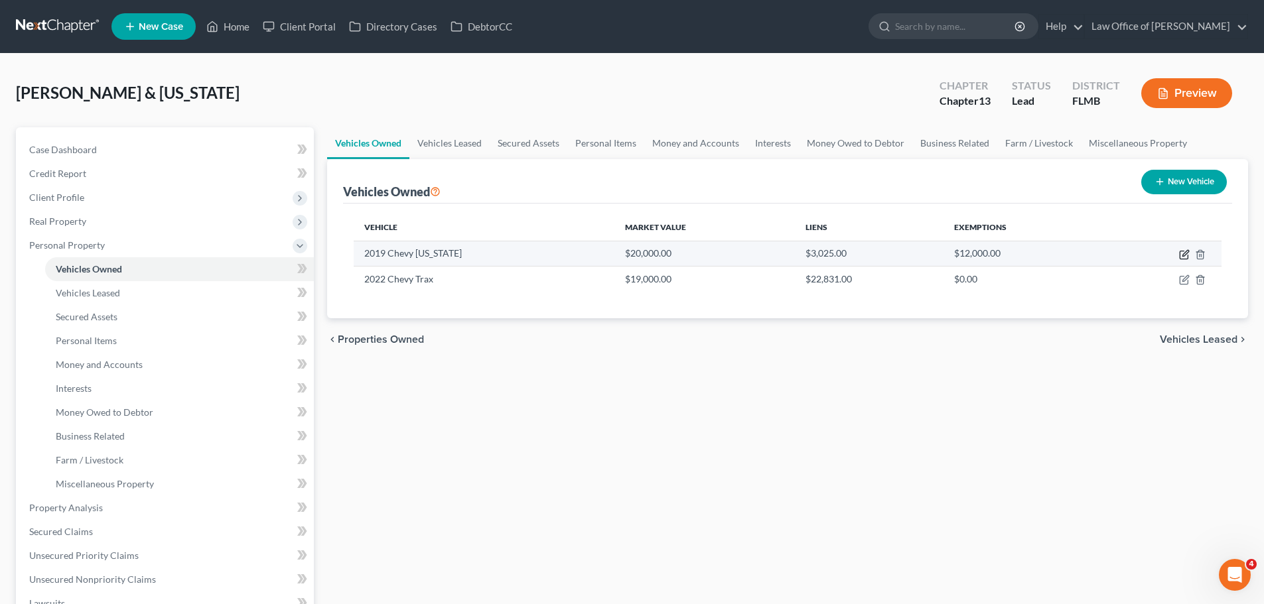
click at [1184, 255] on icon "button" at bounding box center [1184, 254] width 11 height 11
select select "0"
select select "7"
select select "2"
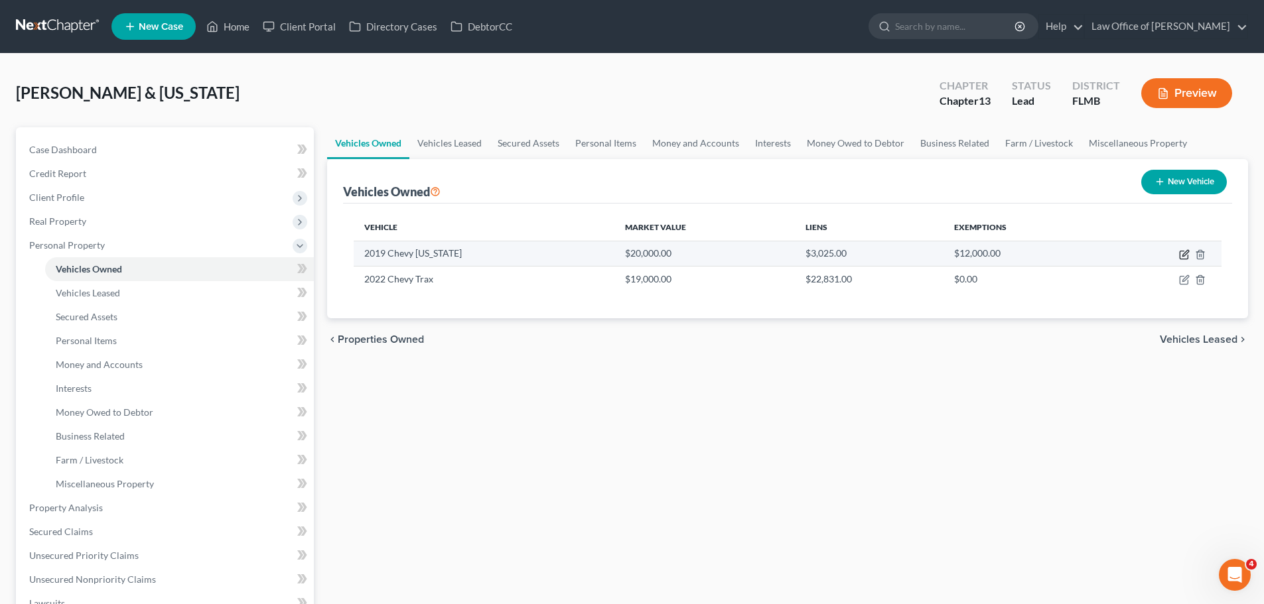
select select "28"
select select "0"
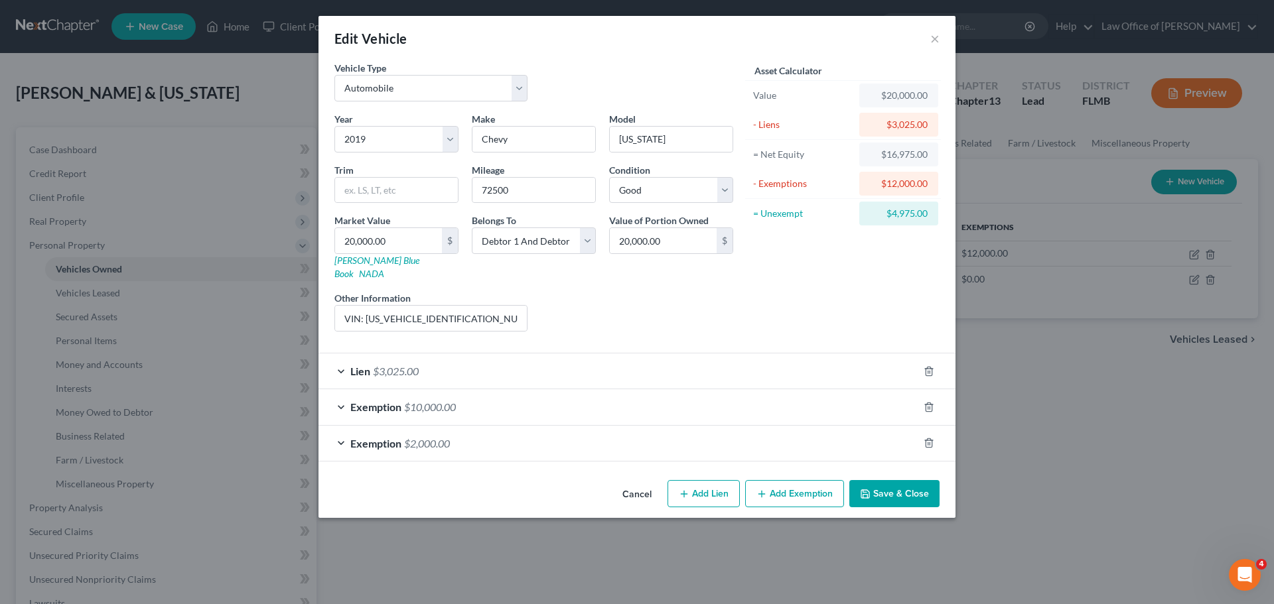
click at [439, 366] on div "Lien $3,025.00" at bounding box center [618, 371] width 600 height 35
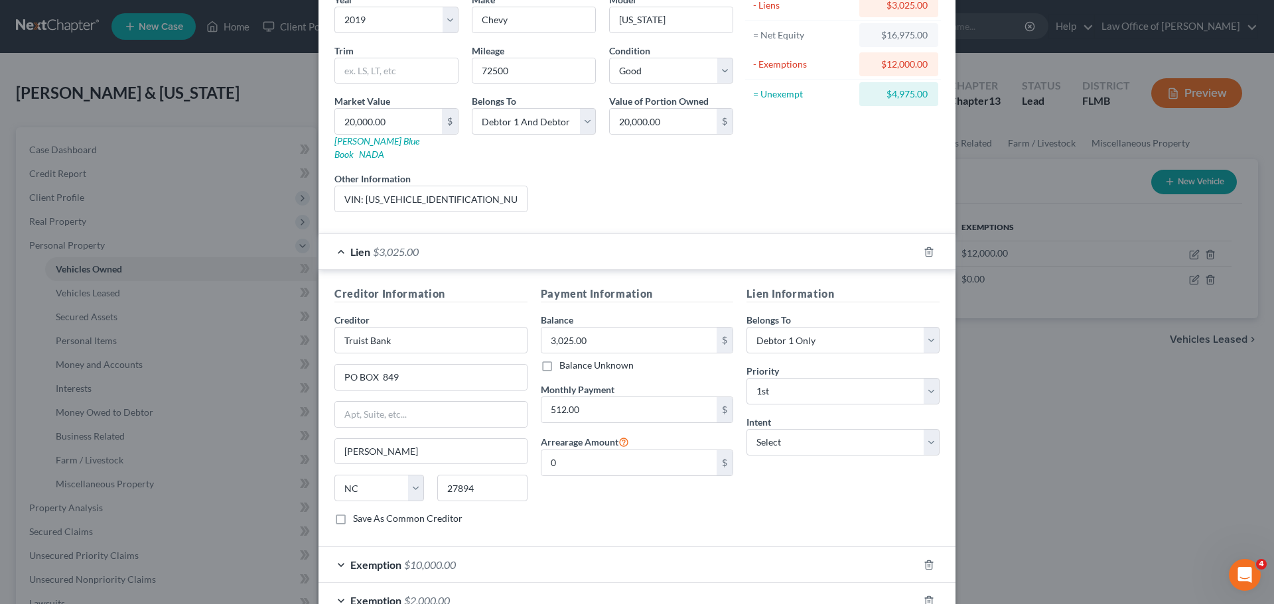
scroll to position [133, 0]
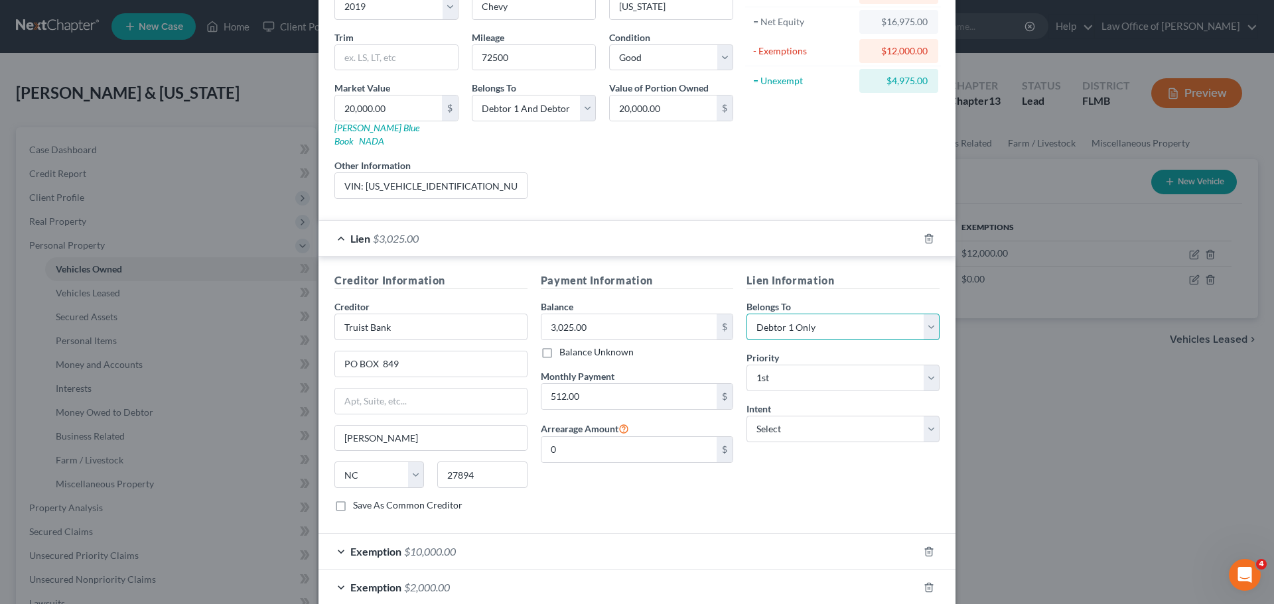
click at [794, 314] on select "Select Debtor 1 Only Debtor 2 Only Debtor 1 And Debtor 2 Only At Least One Of T…" at bounding box center [842, 327] width 193 height 27
select select "2"
click at [746, 314] on select "Select Debtor 1 Only Debtor 2 Only Debtor 1 And Debtor 2 Only At Least One Of T…" at bounding box center [842, 327] width 193 height 27
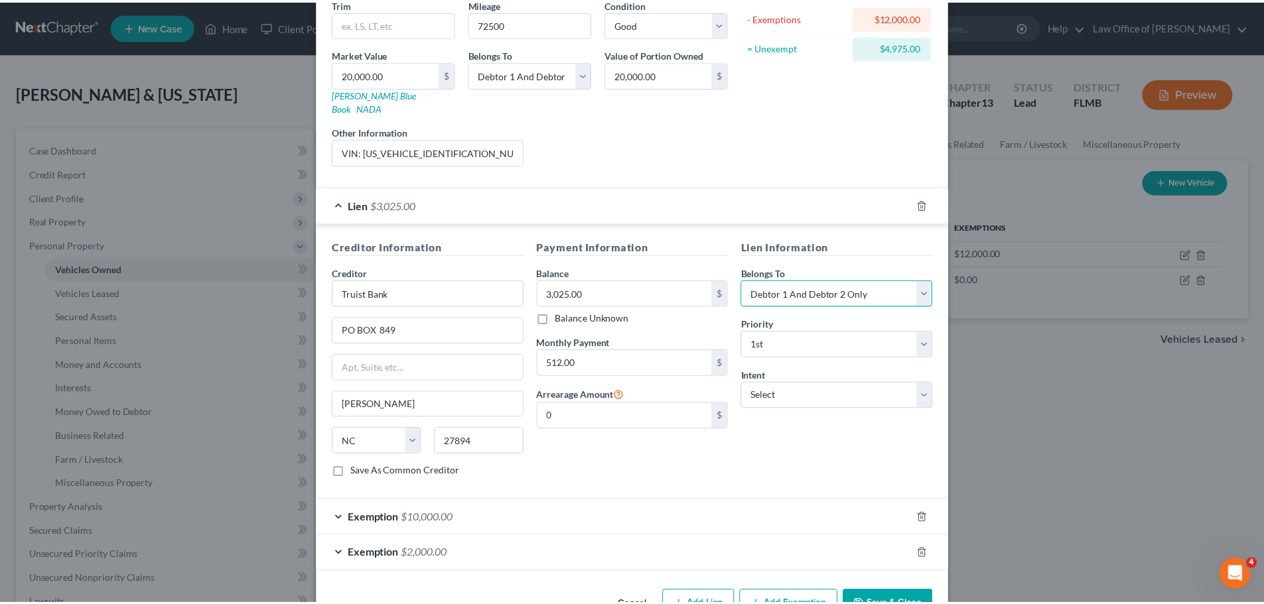
scroll to position [194, 0]
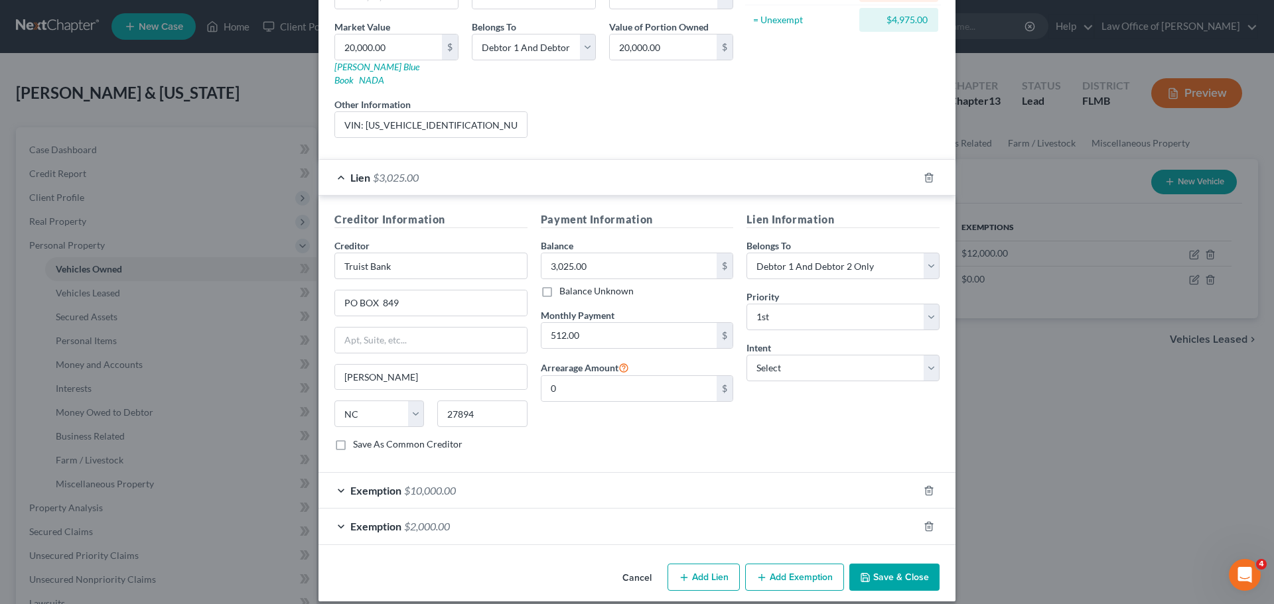
click at [887, 566] on button "Save & Close" at bounding box center [894, 578] width 90 height 28
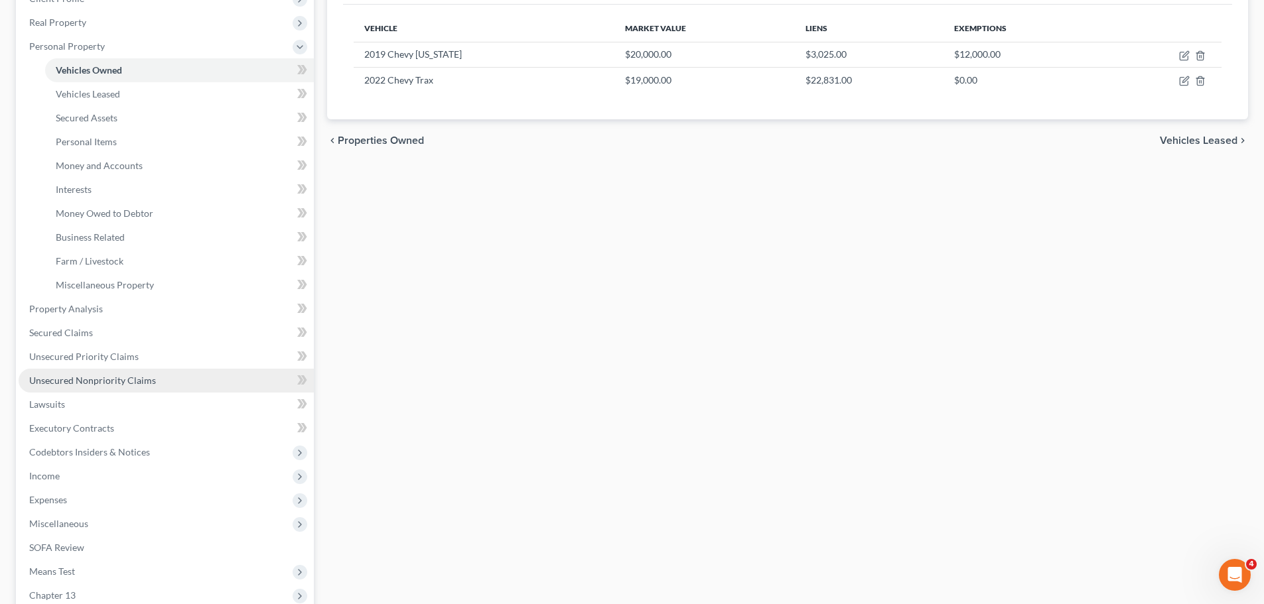
click at [107, 376] on span "Unsecured Nonpriority Claims" at bounding box center [92, 380] width 127 height 11
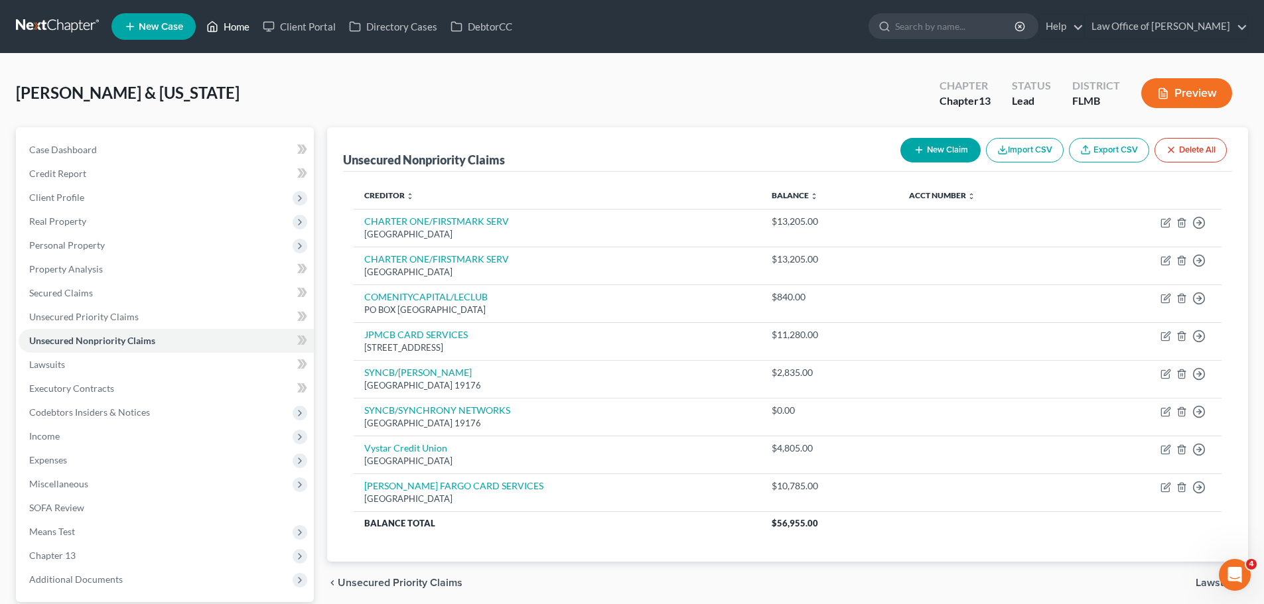
click at [224, 29] on link "Home" at bounding box center [228, 27] width 56 height 24
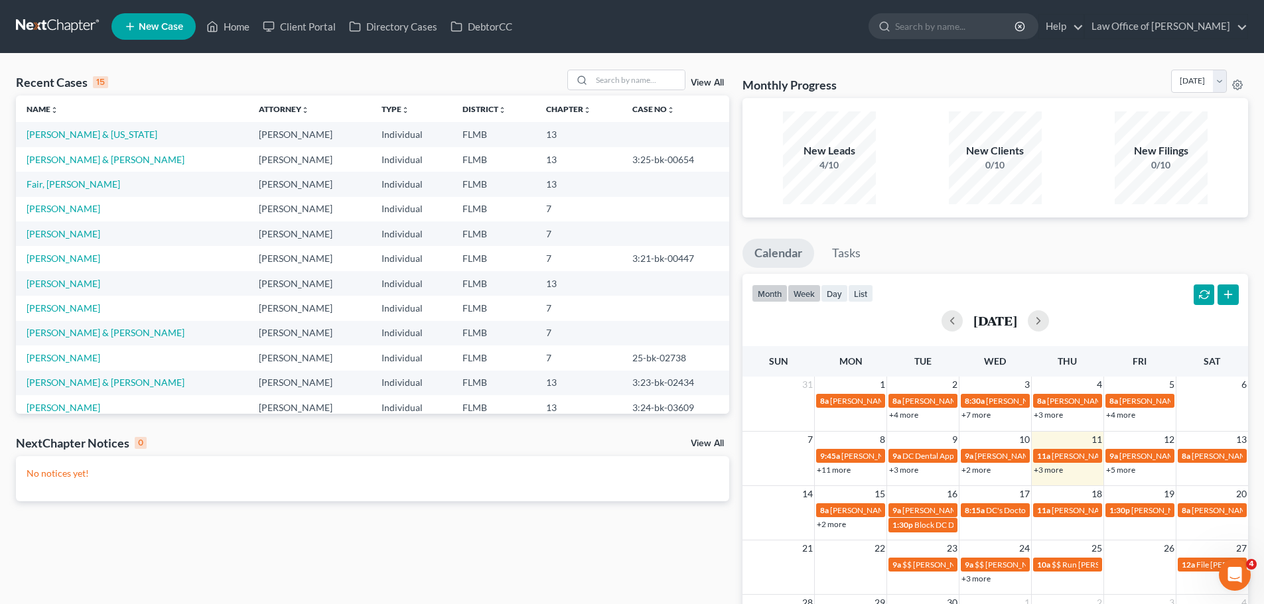
click at [789, 290] on button "week" at bounding box center [804, 294] width 33 height 18
